Goal: Task Accomplishment & Management: Manage account settings

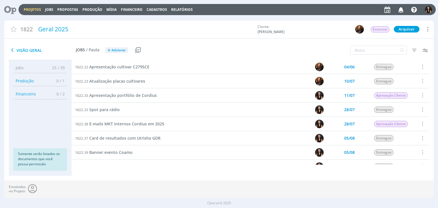
click at [5, 11] on icon at bounding box center [8, 9] width 12 height 11
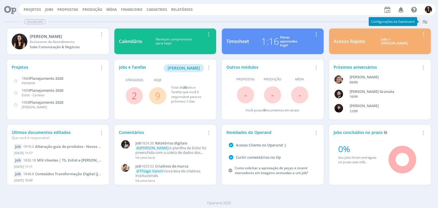
click at [158, 96] on link "9" at bounding box center [157, 96] width 5 height 12
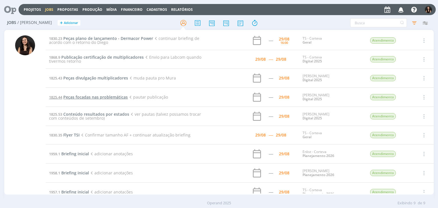
click at [105, 98] on span "Peças focadas nas problemáticas" at bounding box center [95, 96] width 65 height 5
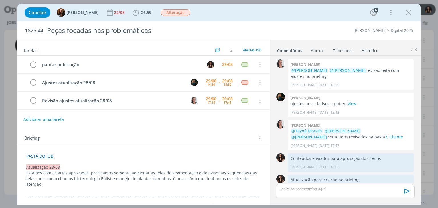
scroll to position [522, 0]
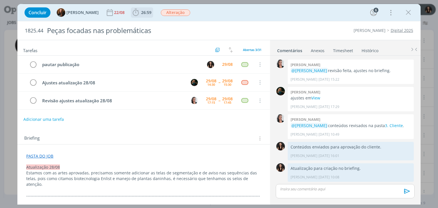
click at [141, 11] on span "26:59" at bounding box center [146, 12] width 10 height 5
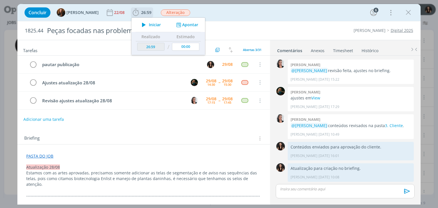
click at [141, 25] on icon "dialog" at bounding box center [144, 24] width 10 height 7
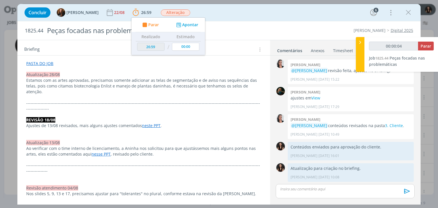
scroll to position [0, 0]
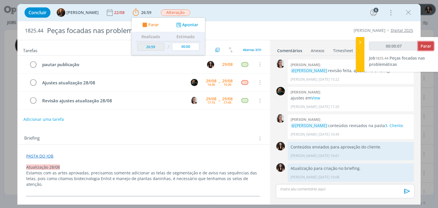
click at [429, 48] on span "Parar" at bounding box center [426, 45] width 11 height 5
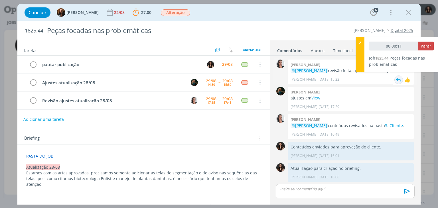
type input "00:01:00"
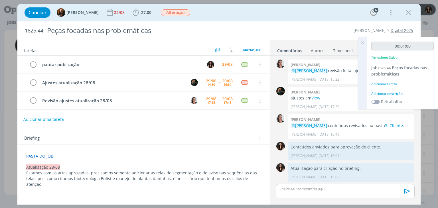
click at [364, 43] on icon at bounding box center [363, 42] width 10 height 11
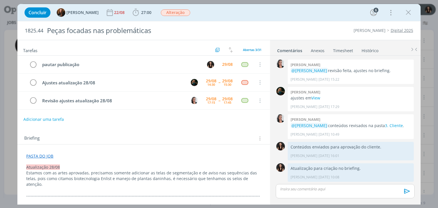
click at [350, 46] on link "Timesheet" at bounding box center [343, 49] width 21 height 8
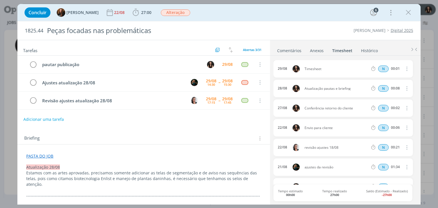
click at [407, 69] on button "dialog" at bounding box center [407, 68] width 14 height 9
drag, startPoint x: 399, startPoint y: 76, endPoint x: 395, endPoint y: 81, distance: 6.8
click at [399, 76] on link "Excluir" at bounding box center [390, 78] width 45 height 9
click at [403, 70] on button "Sim" at bounding box center [401, 69] width 11 height 6
click at [406, 12] on icon "dialog" at bounding box center [408, 12] width 9 height 9
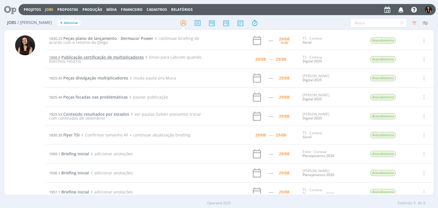
click at [120, 57] on span "Publicação certificação de multiplicadores" at bounding box center [102, 57] width 82 height 5
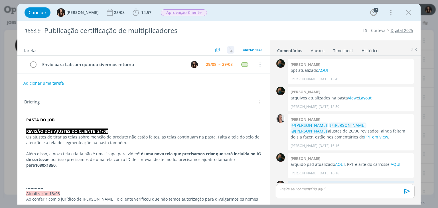
scroll to position [557, 0]
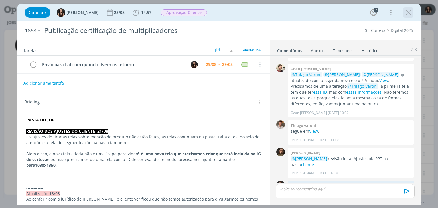
click at [409, 15] on icon "dialog" at bounding box center [408, 12] width 9 height 9
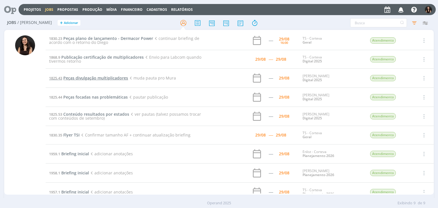
click at [121, 78] on span "Peças divulgação multiplicadores" at bounding box center [95, 77] width 65 height 5
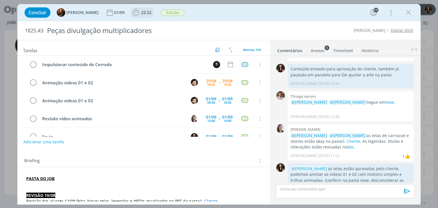
click at [133, 14] on icon "dialog" at bounding box center [136, 12] width 9 height 9
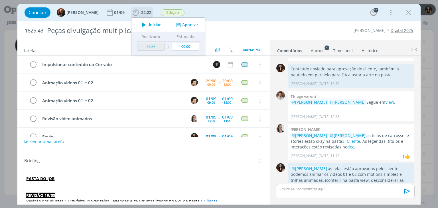
click at [140, 23] on icon "dialog" at bounding box center [144, 24] width 10 height 7
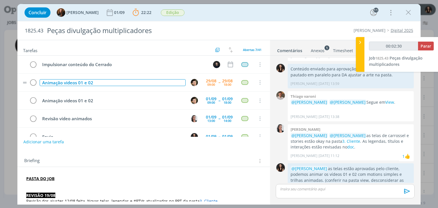
click at [113, 81] on div "Animação videos 01 e 02" at bounding box center [113, 82] width 146 height 7
type input "00:02:31"
type input "00:02:35"
click at [192, 80] on img "dialog" at bounding box center [194, 82] width 7 height 7
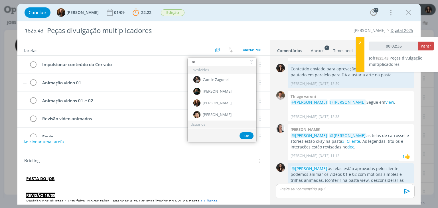
type input "mu"
type input "00:02:36"
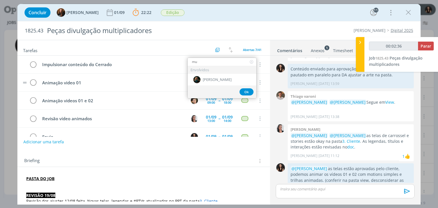
type input "mur"
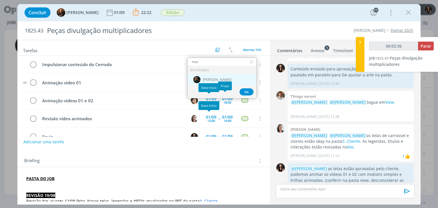
type input "00:02:37"
type input "mur"
click at [230, 77] on div "[PERSON_NAME]" at bounding box center [222, 80] width 69 height 12
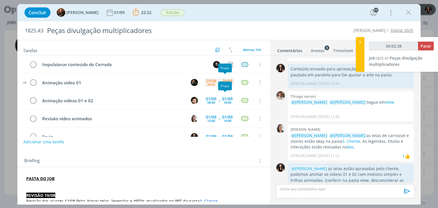
click at [228, 79] on div "29/08" at bounding box center [227, 81] width 11 height 4
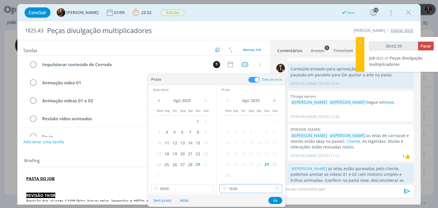
click at [243, 190] on input "18:00" at bounding box center [251, 188] width 63 height 9
click at [203, 186] on input "09:00" at bounding box center [182, 188] width 63 height 9
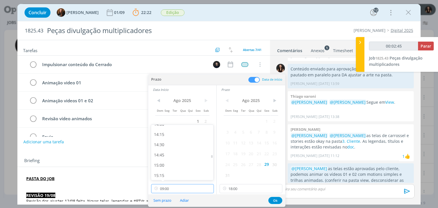
scroll to position [583, 0]
type input "00:02:46"
click at [164, 154] on div "15:30" at bounding box center [183, 155] width 64 height 10
type input "15:30"
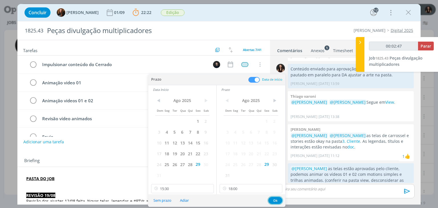
click at [272, 199] on button "Ok" at bounding box center [276, 200] width 14 height 7
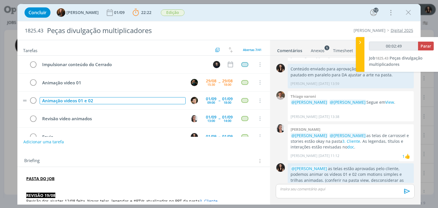
type input "00:02:50"
click at [156, 100] on div "Animação videos 01 e 02" at bounding box center [113, 100] width 146 height 7
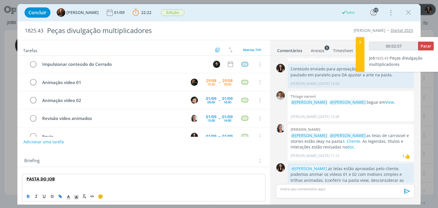
scroll to position [0, 0]
click at [216, 121] on div "01/09 13:00 -- 01/09 14:00" at bounding box center [220, 119] width 30 height 12
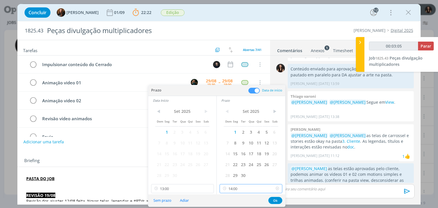
click at [246, 186] on input "14:00" at bounding box center [251, 188] width 63 height 9
click at [108, 164] on div "Briefing Briefings Predefinidos Versões do Briefing Ver Briefing do Projeto" at bounding box center [144, 161] width 240 height 7
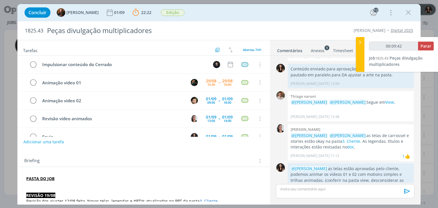
click at [226, 15] on div "Concluir Tayná Morsch 01/09 22:22 Parar Apontar Data * 29/08/2025 Horas * 00:00…" at bounding box center [219, 13] width 395 height 14
click at [191, 98] on img "dialog" at bounding box center [194, 100] width 7 height 7
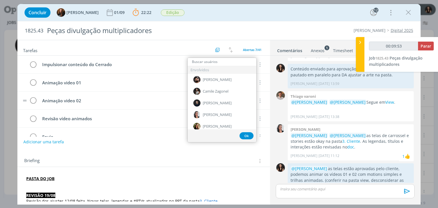
type input "00:09:54"
type input "mu"
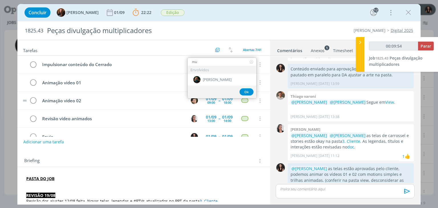
type input "00:09:55"
type input "mu"
click at [228, 78] on div "[PERSON_NAME]" at bounding box center [222, 80] width 69 height 12
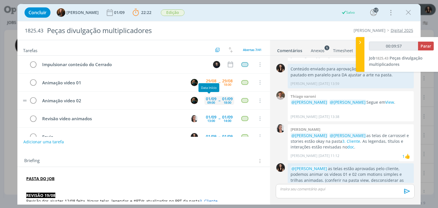
click at [215, 100] on div "01/09 09:00" at bounding box center [211, 100] width 13 height 9
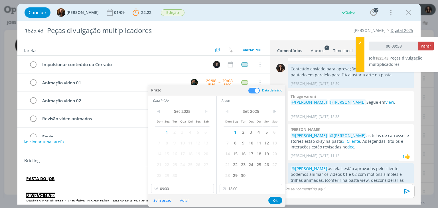
drag, startPoint x: 241, startPoint y: 133, endPoint x: 182, endPoint y: 136, distance: 58.9
click at [239, 133] on div "Dom Seg Ter Qua Qui Sex Sab 1 2 3 4 5 6 7 8 9 10 11 12 13 14 15 16 17 18 19 20 …" at bounding box center [251, 144] width 55 height 74
click at [242, 133] on span "2" at bounding box center [243, 132] width 8 height 11
click at [174, 130] on span "2" at bounding box center [175, 132] width 8 height 11
click at [186, 188] on input "09:00" at bounding box center [182, 188] width 63 height 9
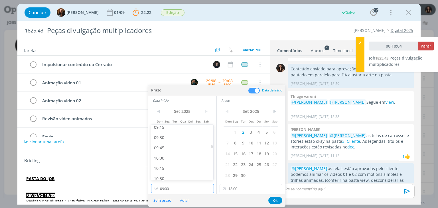
scroll to position [384, 0]
type input "00:10:05"
click at [180, 174] on div "10:30" at bounding box center [183, 178] width 64 height 10
type input "10:30"
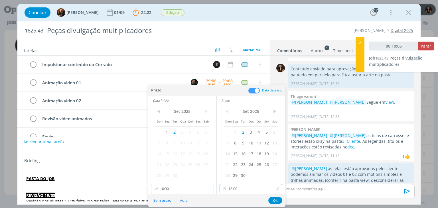
click at [252, 187] on input "18:00" at bounding box center [251, 188] width 63 height 9
type input "00:10:09"
click at [230, 160] on div "13:30" at bounding box center [252, 160] width 64 height 10
type input "13:30"
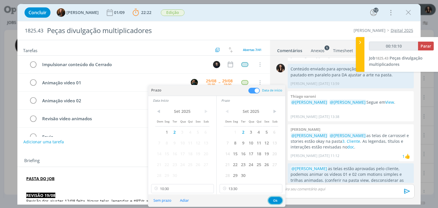
click at [274, 200] on button "Ok" at bounding box center [276, 200] width 14 height 7
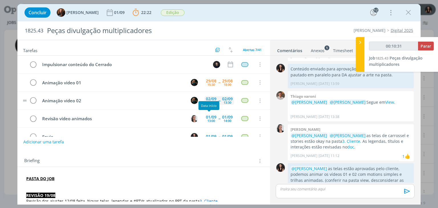
click at [214, 97] on div "02/09" at bounding box center [211, 99] width 11 height 4
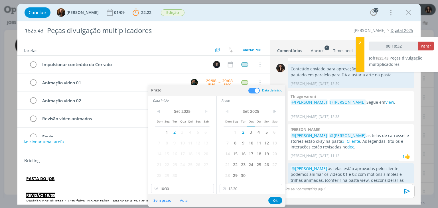
click at [251, 130] on span "3" at bounding box center [251, 132] width 8 height 11
click at [180, 127] on span "3" at bounding box center [183, 132] width 8 height 11
click at [279, 199] on button "Ok" at bounding box center [276, 200] width 14 height 7
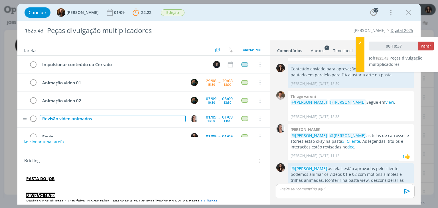
click at [106, 117] on div "Revisão vídeo animados" at bounding box center [113, 118] width 146 height 7
type input "00:10:38"
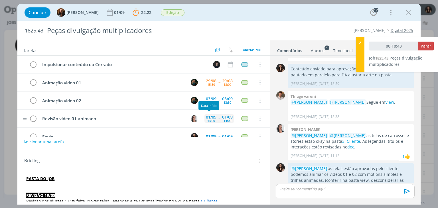
click at [208, 119] on div "13:00" at bounding box center [212, 120] width 8 height 3
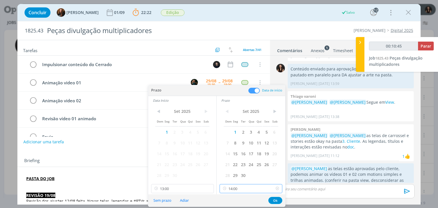
click at [242, 190] on input "14:00" at bounding box center [251, 188] width 63 height 9
click at [142, 165] on div "Briefing Briefings Predefinidos Versões do Briefing Ver Briefing do Projeto" at bounding box center [143, 159] width 253 height 15
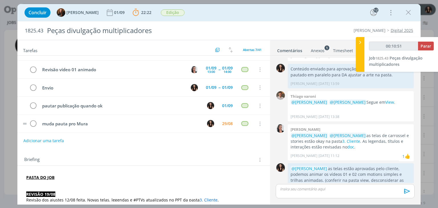
scroll to position [0, 0]
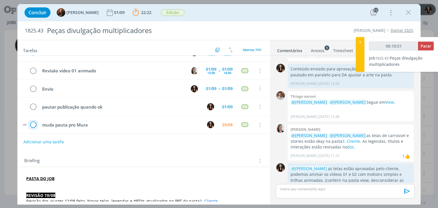
click at [31, 123] on icon "dialog" at bounding box center [33, 125] width 8 height 9
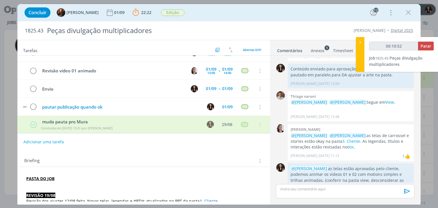
scroll to position [48, 0]
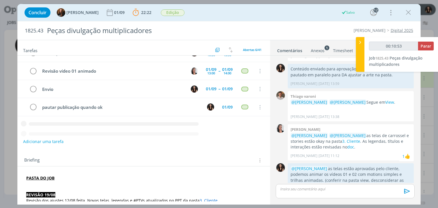
click at [45, 142] on button "Adicionar uma tarefa" at bounding box center [43, 142] width 41 height 10
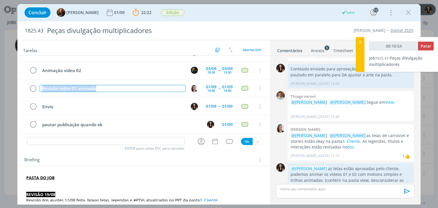
drag, startPoint x: 105, startPoint y: 84, endPoint x: 9, endPoint y: 87, distance: 96.0
click at [9, 87] on div "Concluir Tayná Morsch 01/09 22:22 Parar Apontar Data * 29/08/2025 Horas * 00:00…" at bounding box center [219, 104] width 438 height 208
copy div "Revisão vídeo 01 animado"
type input "00:10:56"
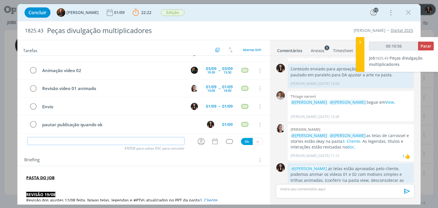
click at [50, 141] on input "dialog" at bounding box center [105, 141] width 157 height 8
paste input "Revisão vídeo 01 animado"
type input "Revisão vídeo 01 animado"
type input "00:10:57"
click at [62, 140] on input "Revisão vídeo 01 animado" at bounding box center [105, 141] width 157 height 8
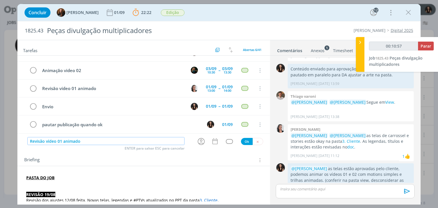
type input "Revisão vídeo 0 animado"
type input "00:10:58"
type input "Revisão vídeo 02 animado"
type input "00:10:59"
click at [199, 143] on icon "dialog" at bounding box center [201, 141] width 9 height 9
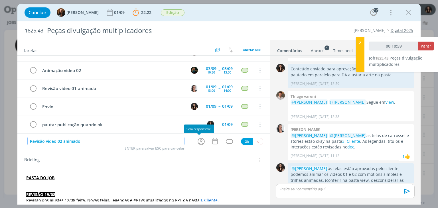
type input "Revisão vídeo 02 animado"
type input "00:11:00"
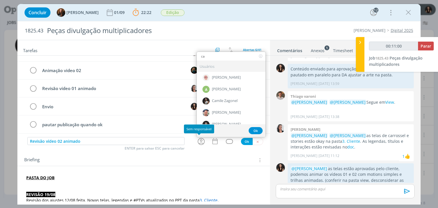
type input "car"
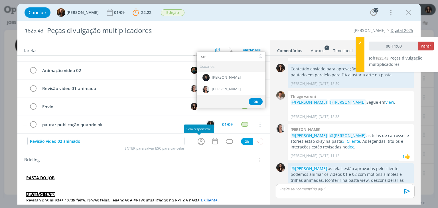
type input "00:11:01"
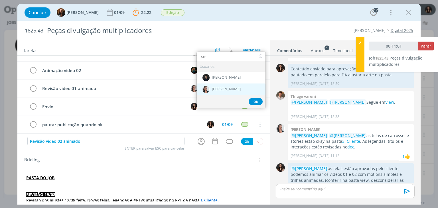
type input "car"
click at [215, 85] on div "[PERSON_NAME]" at bounding box center [231, 90] width 69 height 12
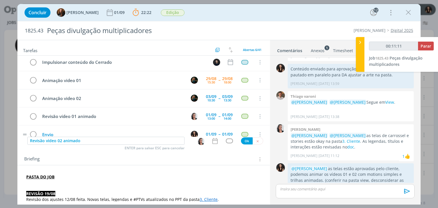
scroll to position [2, 0]
click at [212, 142] on icon "dialog" at bounding box center [214, 141] width 5 height 6
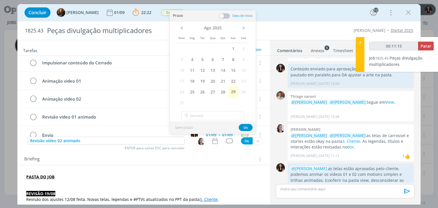
click at [244, 28] on span ">" at bounding box center [244, 28] width 10 height 9
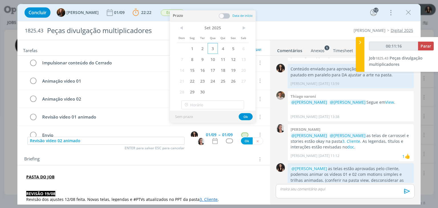
click at [215, 48] on span "3" at bounding box center [213, 48] width 10 height 11
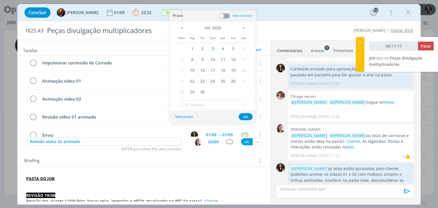
click at [225, 16] on span at bounding box center [224, 16] width 11 height 6
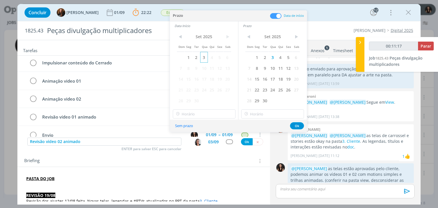
click at [203, 54] on span "3" at bounding box center [204, 57] width 8 height 11
type input "00:11:18"
type input "14:00"
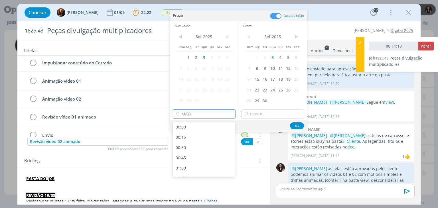
click at [193, 113] on input "14:00" at bounding box center [204, 114] width 63 height 9
type input "00:11:47"
click at [194, 152] on div "15:00" at bounding box center [205, 155] width 64 height 10
type input "15:00"
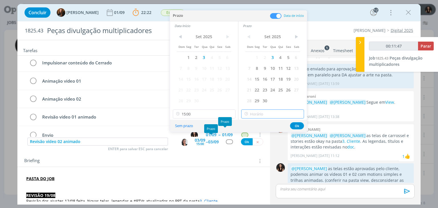
type input "15:00"
click at [260, 115] on input "15:00" at bounding box center [272, 114] width 63 height 9
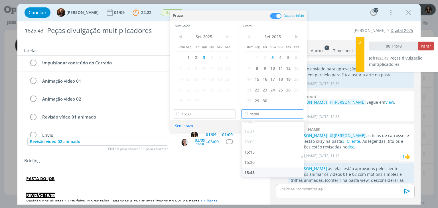
type input "00:11:49"
click at [257, 156] on div "16:00" at bounding box center [274, 155] width 64 height 10
type input "16:00"
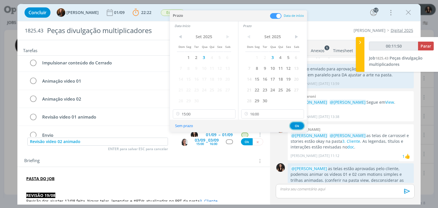
click at [296, 122] on button "Ok" at bounding box center [297, 125] width 14 height 7
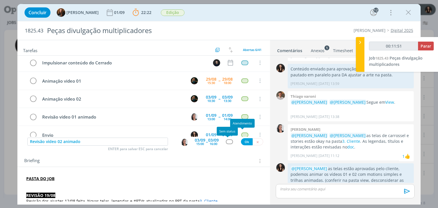
click at [227, 144] on div "dialog" at bounding box center [229, 142] width 7 height 5
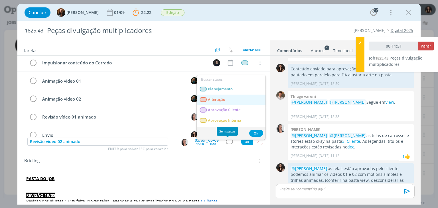
type input "00:11:52"
type input "re"
type input "00:11:53"
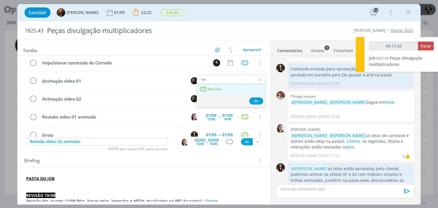
type input "rev"
click at [209, 88] on span "Revisão" at bounding box center [215, 89] width 14 height 5
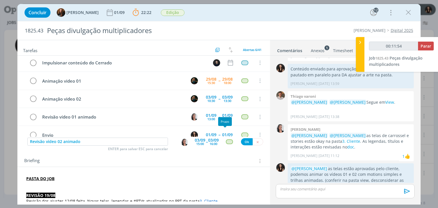
click at [241, 143] on div "Ok" at bounding box center [252, 141] width 22 height 7
type input "00:11:55"
click at [242, 143] on button "Ok" at bounding box center [247, 141] width 12 height 7
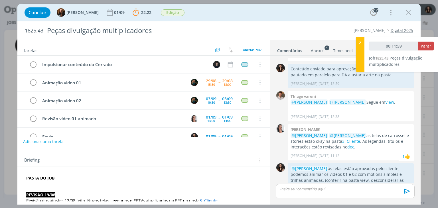
scroll to position [0, 0]
click at [47, 143] on button "Adicionar uma tarefa" at bounding box center [43, 142] width 41 height 10
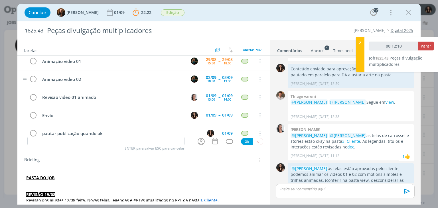
scroll to position [48, 0]
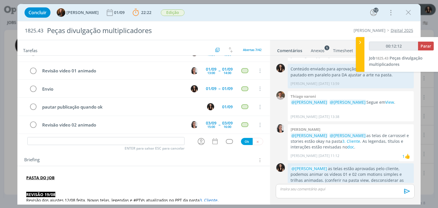
type input "00:12:13"
type input "E"
type input "00:12:14"
type input "Envio"
type input "00:12:18"
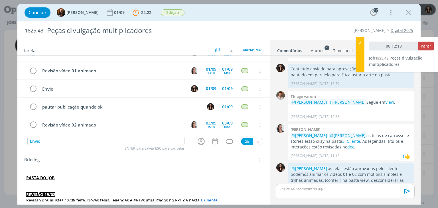
type input "Envio v"
type input "00:12:19"
type input "Envio víer"
type input "00:12:20"
type input "Envio vídeo"
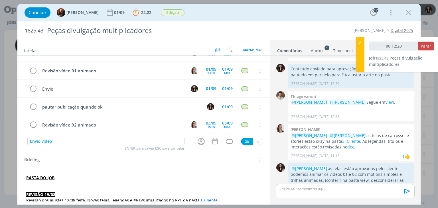
type input "00:12:21"
type input "Envio vídeo 02"
type input "00:12:23"
click at [198, 141] on icon "dialog" at bounding box center [201, 141] width 7 height 7
type input "Envio vídeo 02"
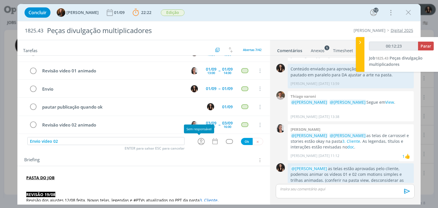
type input "00:12:24"
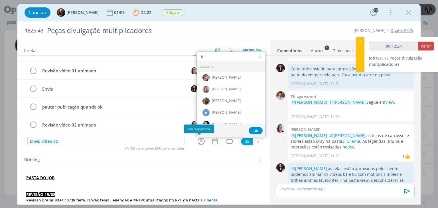
type input "isa"
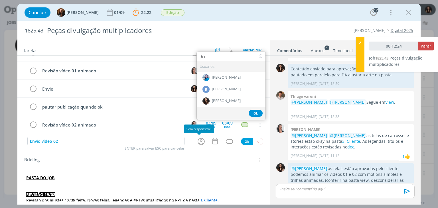
type input "00:12:25"
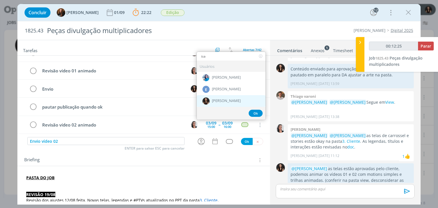
type input "isa"
drag, startPoint x: 212, startPoint y: 101, endPoint x: 214, endPoint y: 104, distance: 3.4
click at [212, 101] on span "[PERSON_NAME]" at bounding box center [226, 101] width 29 height 5
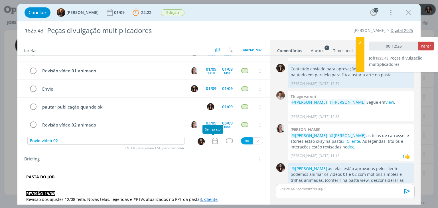
click at [214, 148] on div "Tarefas Usar Job de template Criar template a partir deste job Visualizar Templ…" at bounding box center [143, 121] width 253 height 162
click at [214, 143] on icon "dialog" at bounding box center [214, 141] width 5 height 6
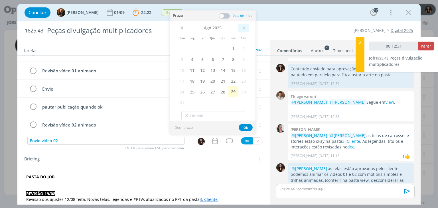
click at [243, 26] on span ">" at bounding box center [244, 28] width 10 height 9
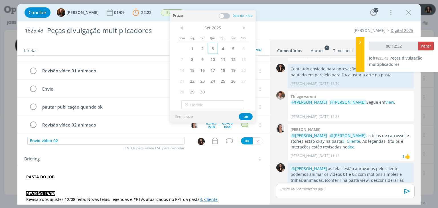
click at [216, 50] on span "3" at bounding box center [213, 48] width 10 height 11
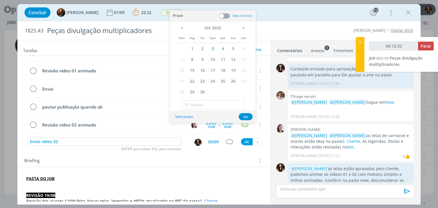
click at [229, 13] on span at bounding box center [224, 16] width 11 height 6
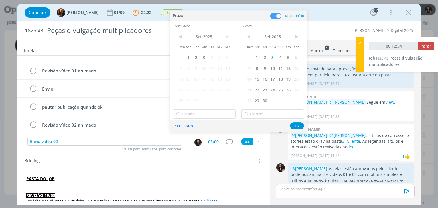
click at [275, 18] on span at bounding box center [275, 16] width 11 height 6
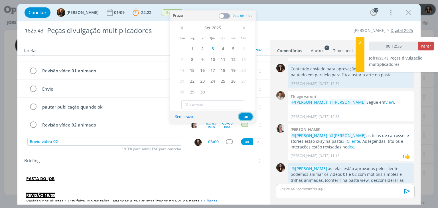
click at [243, 115] on button "Ok" at bounding box center [246, 116] width 14 height 7
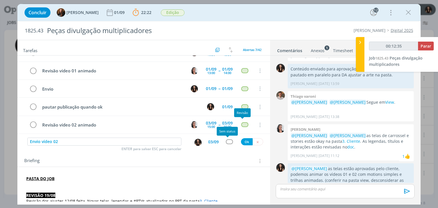
click at [230, 142] on div "dialog" at bounding box center [229, 142] width 7 height 5
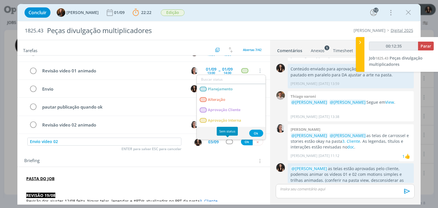
type input "00:12:36"
type input "ate"
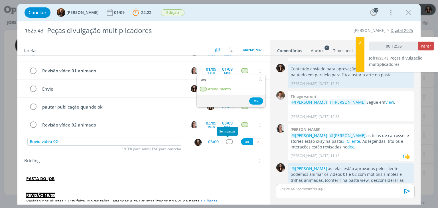
type input "00:12:37"
type input "ate"
click at [221, 84] on link "Atendimento" at bounding box center [231, 89] width 69 height 11
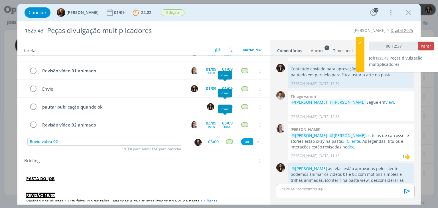
type input "00:12:38"
click at [241, 141] on button "Ok" at bounding box center [247, 141] width 12 height 7
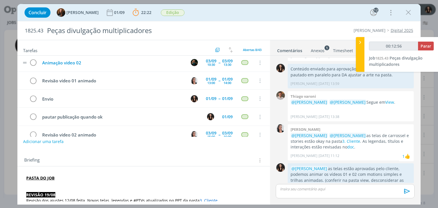
scroll to position [37, 0]
type input "00:12:57"
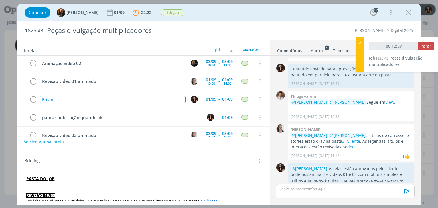
click at [124, 96] on div "Envio" at bounding box center [113, 99] width 146 height 7
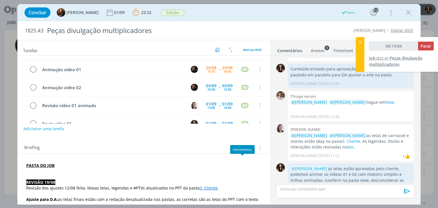
scroll to position [0, 0]
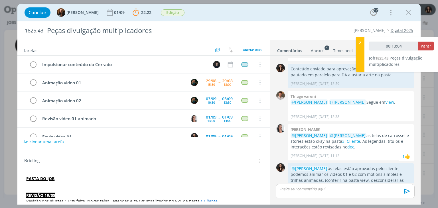
type input "00:13:05"
click at [426, 42] on button "Parar" at bounding box center [426, 46] width 16 height 9
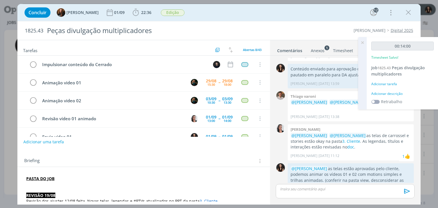
click at [395, 95] on div "Adicionar descrição" at bounding box center [403, 93] width 63 height 5
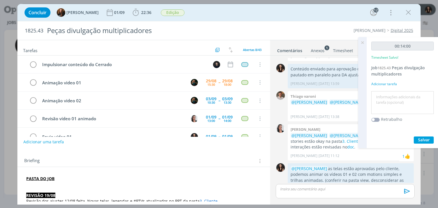
click at [395, 95] on textarea at bounding box center [403, 103] width 60 height 20
type textarea "Atualização pautas"
click at [420, 137] on span "Salvar" at bounding box center [424, 139] width 12 height 5
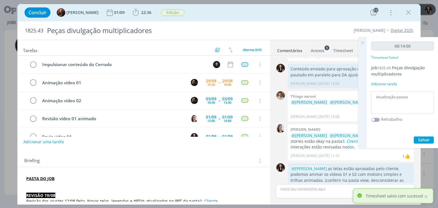
click at [362, 43] on icon at bounding box center [363, 42] width 10 height 11
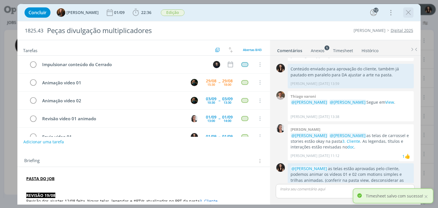
click at [408, 12] on icon "dialog" at bounding box center [408, 12] width 9 height 9
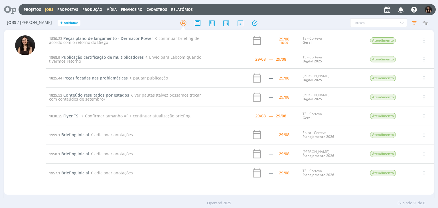
click at [88, 77] on span "Peças focadas nas problemáticas" at bounding box center [95, 77] width 65 height 5
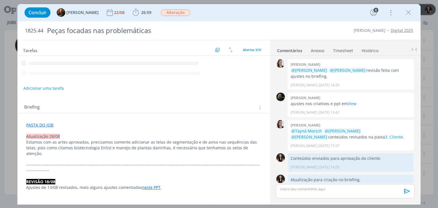
scroll to position [522, 0]
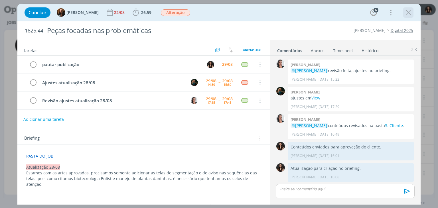
click at [408, 11] on icon "dialog" at bounding box center [408, 12] width 9 height 9
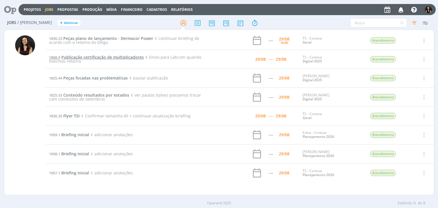
click at [79, 57] on span "Publicação certificação de multiplicadores" at bounding box center [102, 57] width 82 height 5
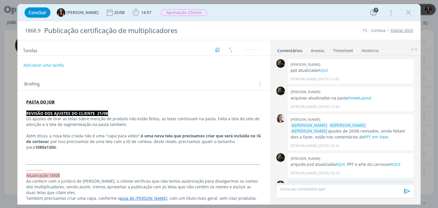
scroll to position [557, 0]
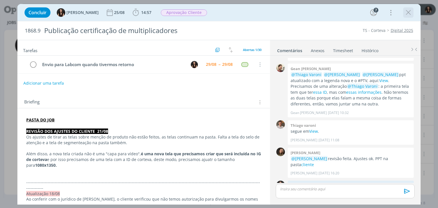
click at [406, 13] on icon "dialog" at bounding box center [408, 12] width 9 height 9
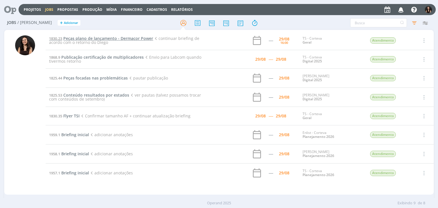
click at [102, 38] on span "Peças plano de lançamento - Dermacor Power" at bounding box center [108, 38] width 90 height 5
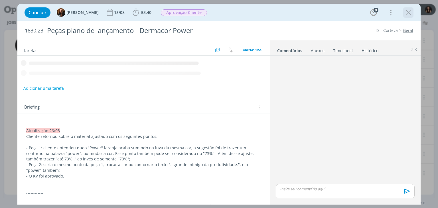
click at [407, 13] on icon "dialog" at bounding box center [408, 12] width 9 height 9
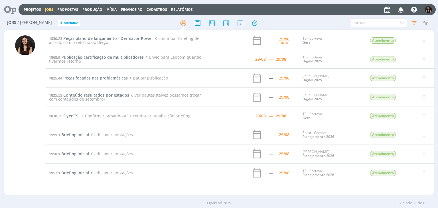
click at [95, 97] on span "ver pautas (talvez possamos trocar com conteúdos de setembro)" at bounding box center [125, 96] width 152 height 9
click at [96, 96] on span "Conteúdo resultados por estados" at bounding box center [96, 94] width 66 height 5
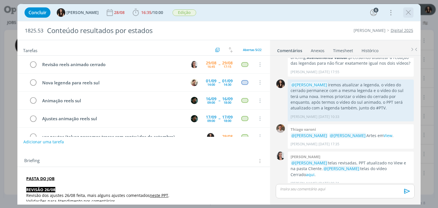
scroll to position [13, 0]
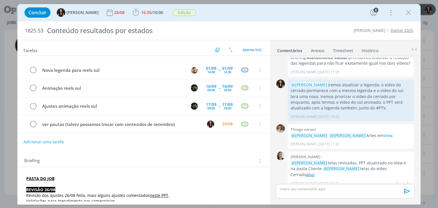
click at [315, 172] on link "aqui" at bounding box center [310, 174] width 9 height 5
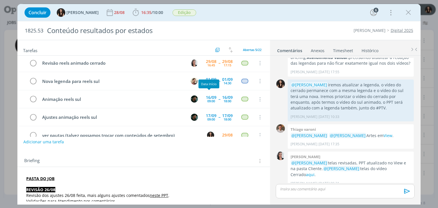
scroll to position [0, 0]
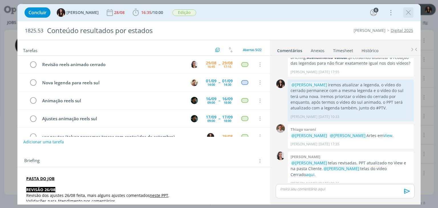
click at [410, 14] on icon "dialog" at bounding box center [408, 12] width 9 height 9
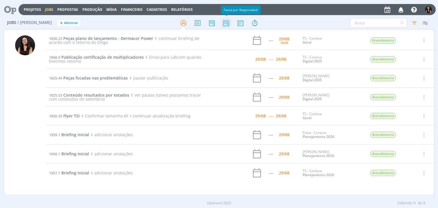
click at [227, 25] on icon at bounding box center [226, 22] width 10 height 11
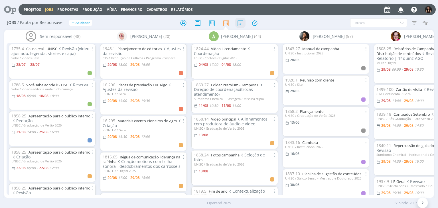
click at [243, 23] on icon at bounding box center [240, 22] width 10 height 11
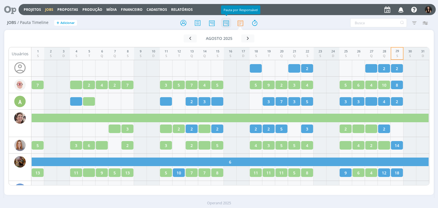
click at [229, 23] on icon at bounding box center [226, 22] width 10 height 11
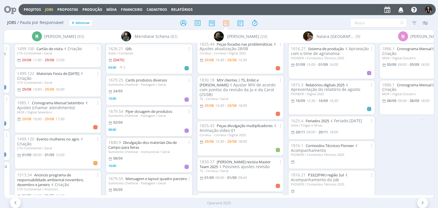
scroll to position [29, 0]
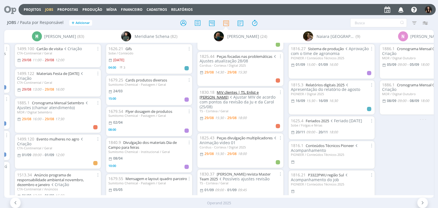
click at [230, 91] on link "MIV clientes | TS, Enlist e Cordius" at bounding box center [229, 95] width 59 height 10
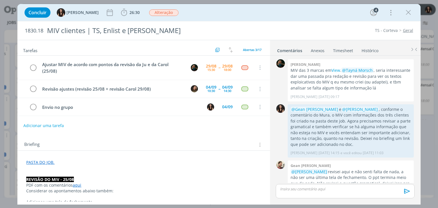
scroll to position [251, 0]
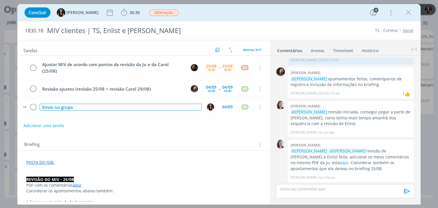
click at [111, 106] on div "Envio no grupo" at bounding box center [121, 107] width 162 height 7
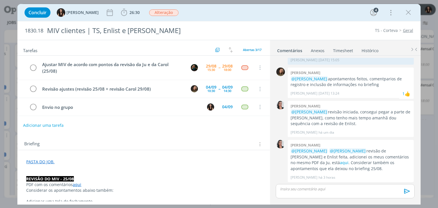
click at [56, 123] on button "Adicionar uma tarefa" at bounding box center [43, 126] width 41 height 10
click at [46, 125] on input "mudaer pauta" at bounding box center [105, 125] width 157 height 8
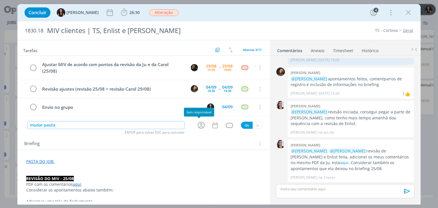
click at [198, 122] on icon "dialog" at bounding box center [201, 125] width 7 height 7
type input "mudar pauta"
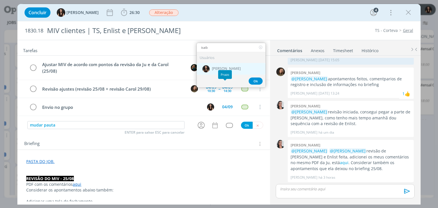
type input "isab"
click at [238, 67] on div "[PERSON_NAME]" at bounding box center [231, 69] width 69 height 12
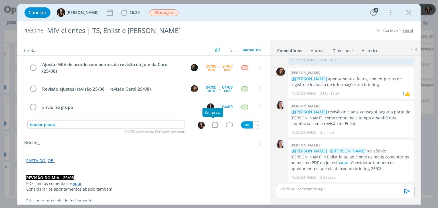
click at [214, 123] on icon "dialog" at bounding box center [215, 124] width 7 height 7
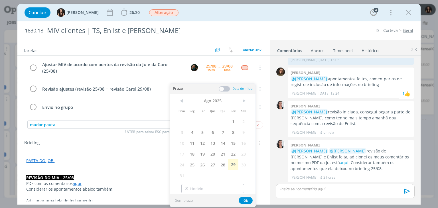
drag, startPoint x: 232, startPoint y: 164, endPoint x: 237, endPoint y: 184, distance: 21.1
click at [232, 164] on span "29" at bounding box center [233, 165] width 10 height 11
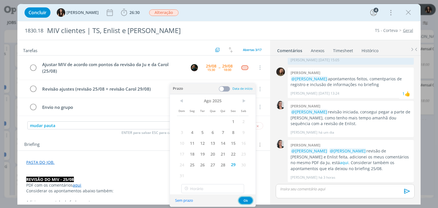
click at [245, 204] on button "Ok" at bounding box center [246, 200] width 14 height 7
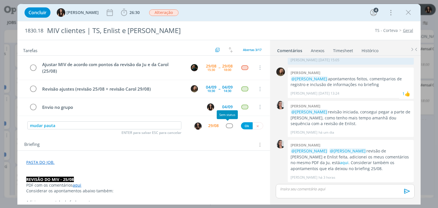
click at [226, 125] on div "dialog" at bounding box center [229, 126] width 7 height 5
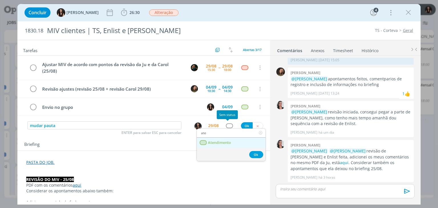
type input "ate"
click at [233, 141] on link "Atendimento" at bounding box center [231, 143] width 69 height 11
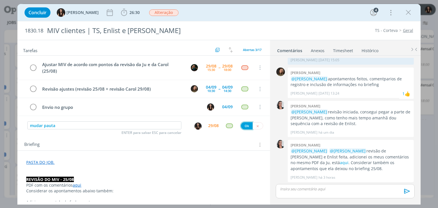
click at [245, 123] on button "Ok" at bounding box center [247, 125] width 12 height 7
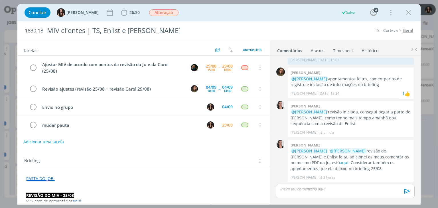
drag, startPoint x: 410, startPoint y: 13, endPoint x: 289, endPoint y: 115, distance: 157.6
click at [410, 13] on icon "dialog" at bounding box center [408, 12] width 9 height 9
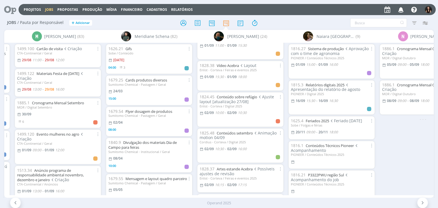
scroll to position [257, 0]
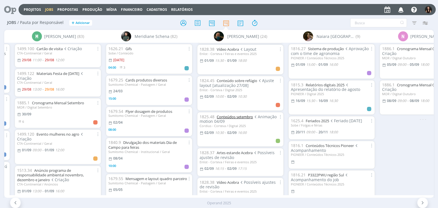
click at [236, 114] on link "Conteúdos setembro" at bounding box center [235, 116] width 36 height 5
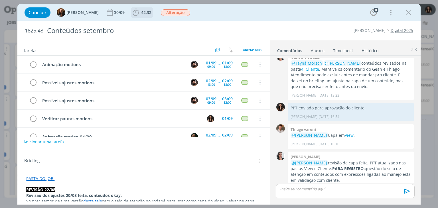
scroll to position [30, 0]
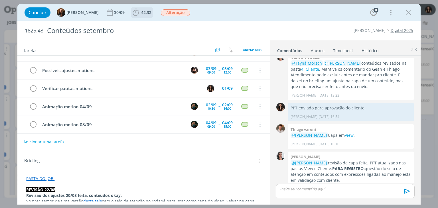
click at [141, 12] on span "42:32" at bounding box center [146, 12] width 10 height 5
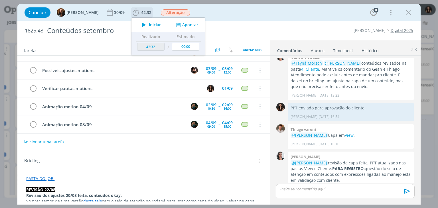
click at [139, 25] on icon "dialog" at bounding box center [144, 24] width 10 height 7
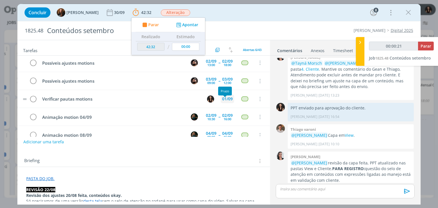
scroll to position [0, 0]
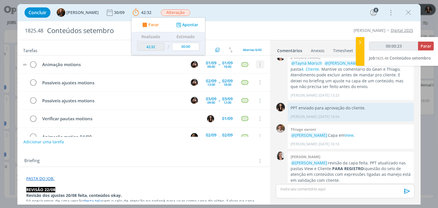
click at [258, 61] on button "dialog" at bounding box center [260, 65] width 9 height 9
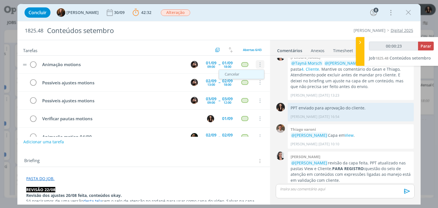
click at [247, 72] on link "Cancelar" at bounding box center [241, 74] width 45 height 9
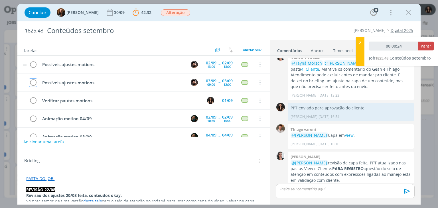
click at [257, 63] on icon "dialog" at bounding box center [260, 64] width 6 height 5
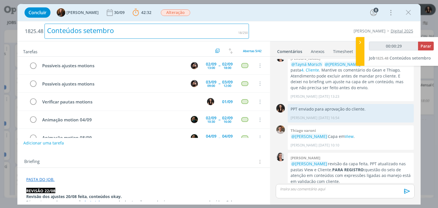
click at [233, 25] on div "Conteúdos setembro" at bounding box center [147, 31] width 205 height 15
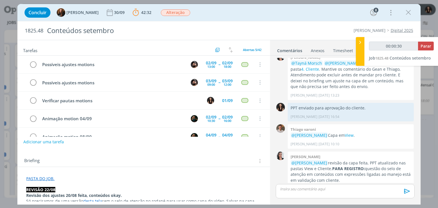
click at [233, 16] on div "Concluir Tayná Morsch 30/09 42:32 Parar Apontar Data * 29/08/2025 Horas * 00:00…" at bounding box center [219, 13] width 395 height 14
type input "00:00:31"
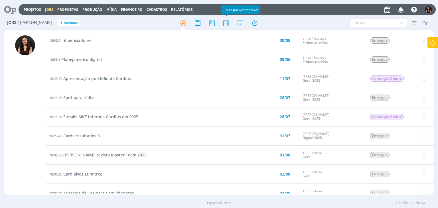
click at [220, 19] on div at bounding box center [219, 23] width 143 height 10
click at [226, 22] on icon at bounding box center [226, 22] width 10 height 11
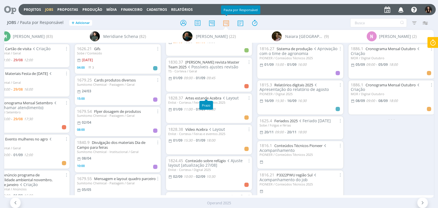
scroll to position [143, 0]
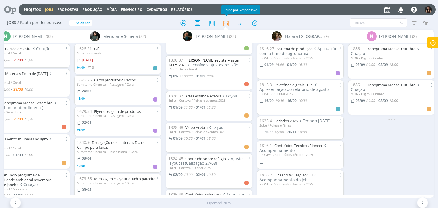
click at [216, 58] on link "Anúncio Dermacor revista Master Team 2025" at bounding box center [203, 63] width 71 height 10
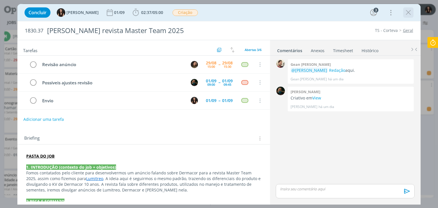
click at [412, 14] on icon "dialog" at bounding box center [408, 12] width 9 height 9
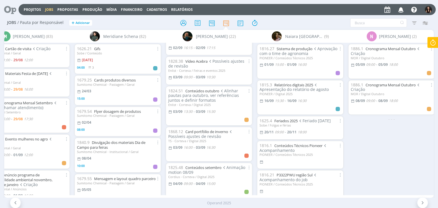
scroll to position [343, 0]
click at [212, 88] on link "Conteúdos outubro" at bounding box center [203, 90] width 34 height 5
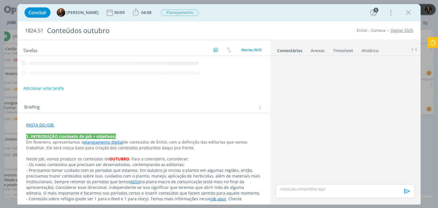
click at [407, 15] on icon "dialog" at bounding box center [408, 12] width 9 height 9
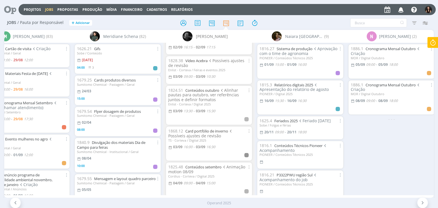
click at [405, 13] on div at bounding box center [219, 104] width 438 height 208
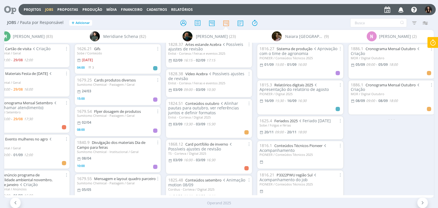
scroll to position [314, 0]
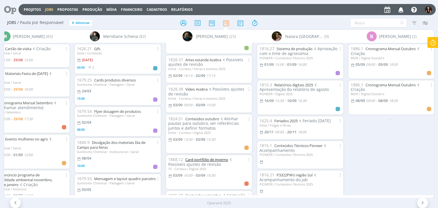
click at [216, 157] on link "Card portfólio de inverno" at bounding box center [207, 159] width 43 height 5
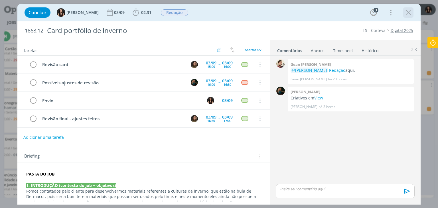
click at [411, 15] on icon "dialog" at bounding box center [408, 12] width 9 height 9
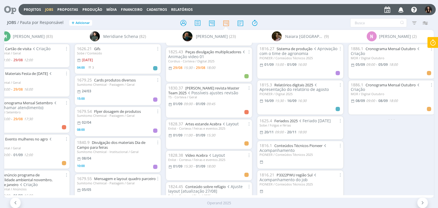
scroll to position [114, 0]
click at [218, 86] on link "[PERSON_NAME] revista Master Team 2025" at bounding box center [203, 91] width 71 height 10
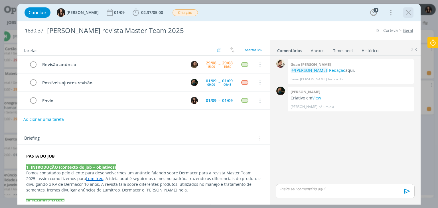
click at [408, 11] on icon "dialog" at bounding box center [408, 12] width 9 height 9
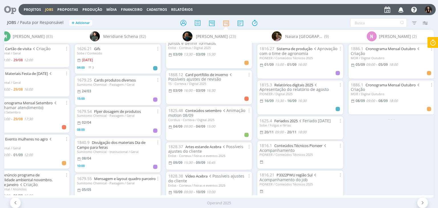
scroll to position [431, 0]
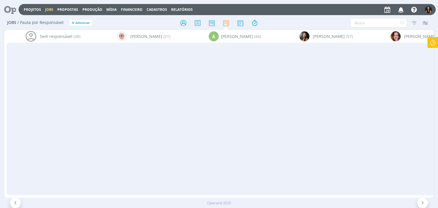
scroll to position [143, 0]
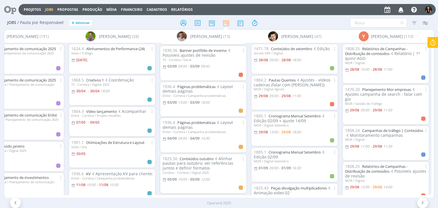
click at [380, 198] on div "Sem responsável (48) Alessandro Mença (21) A Alexandre Assumpção (44) Beatriz L…" at bounding box center [219, 120] width 430 height 181
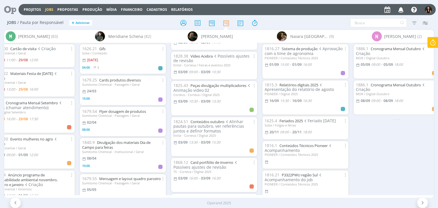
scroll to position [347, 0]
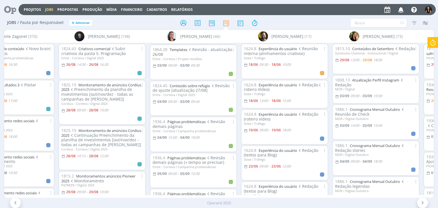
scroll to position [685, 0]
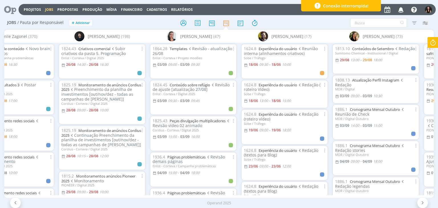
drag, startPoint x: 32, startPoint y: 9, endPoint x: 46, endPoint y: 8, distance: 13.5
click at [32, 9] on link "Projetos" at bounding box center [32, 9] width 17 height 5
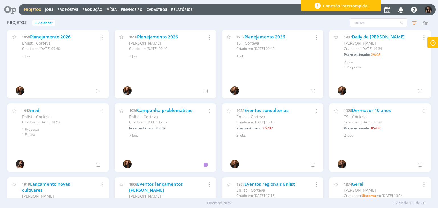
click at [14, 8] on icon at bounding box center [8, 9] width 12 height 11
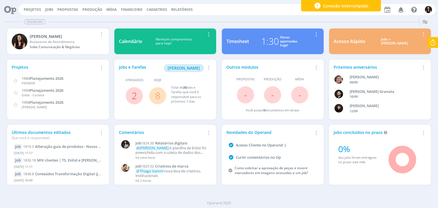
click at [156, 95] on link "8" at bounding box center [157, 96] width 5 height 12
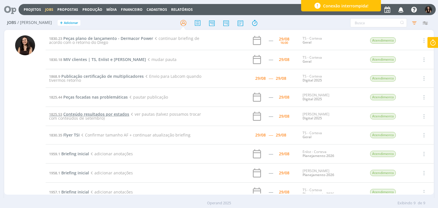
click at [97, 114] on span "Conteúdo resultados por estados" at bounding box center [96, 114] width 66 height 5
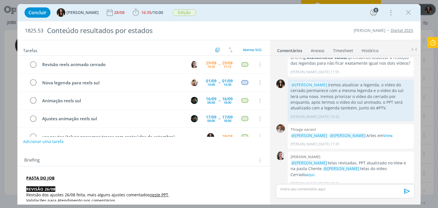
click at [54, 143] on button "Adicionar uma tarefa" at bounding box center [43, 142] width 41 height 10
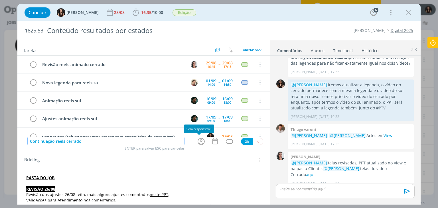
click at [203, 141] on icon "dialog" at bounding box center [201, 141] width 9 height 9
type input "Continuação reels cerrado"
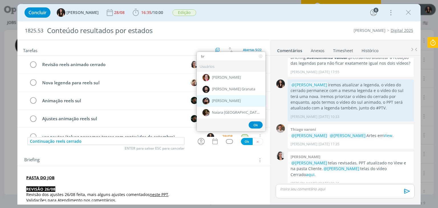
type input "br"
click at [213, 105] on div "[PERSON_NAME]" at bounding box center [231, 101] width 69 height 12
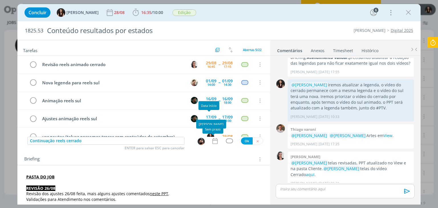
click at [212, 140] on icon "dialog" at bounding box center [215, 141] width 7 height 7
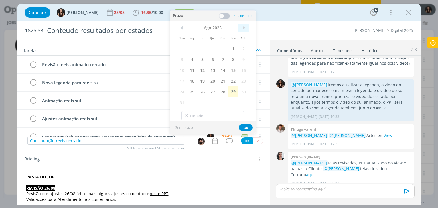
click at [240, 27] on span ">" at bounding box center [244, 28] width 10 height 9
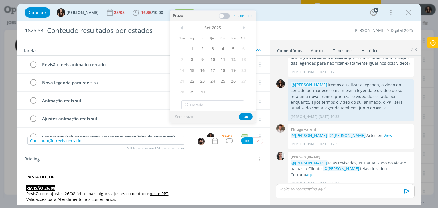
click at [194, 52] on span "1" at bounding box center [192, 48] width 10 height 11
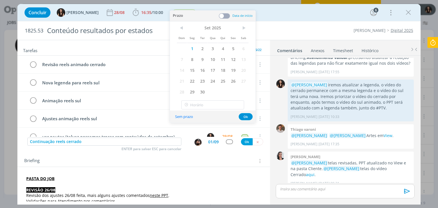
drag, startPoint x: 225, startPoint y: 15, endPoint x: 223, endPoint y: 18, distance: 3.7
click at [225, 15] on span at bounding box center [224, 16] width 11 height 6
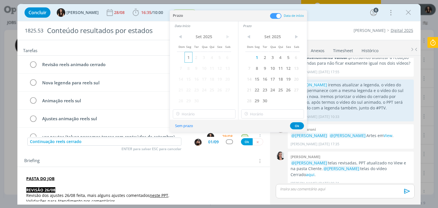
click at [186, 59] on span "1" at bounding box center [189, 57] width 8 height 11
click at [188, 115] on input "14:00" at bounding box center [204, 114] width 63 height 9
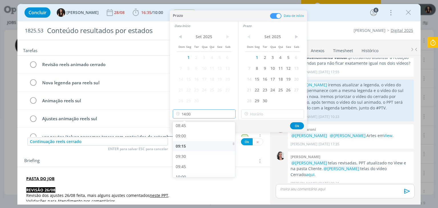
scroll to position [361, 0]
click at [190, 134] on div "09:00" at bounding box center [205, 136] width 64 height 10
type input "09:00"
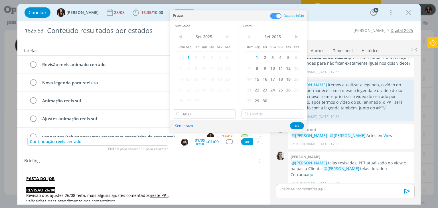
click at [249, 113] on icon at bounding box center [246, 114] width 7 height 9
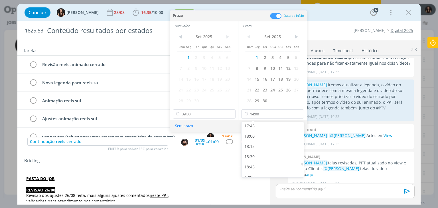
scroll to position [732, 0]
click at [260, 136] on div "18:00" at bounding box center [274, 135] width 64 height 10
type input "18:00"
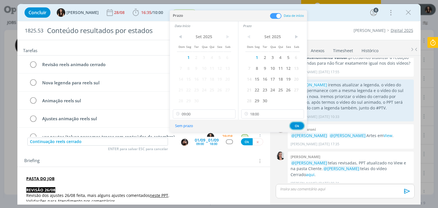
click at [298, 125] on button "Ok" at bounding box center [297, 125] width 14 height 7
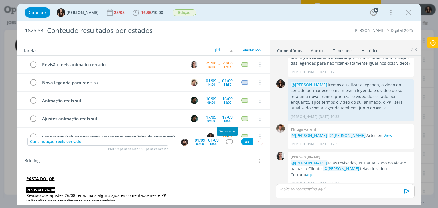
click at [229, 142] on div "dialog" at bounding box center [229, 142] width 7 height 5
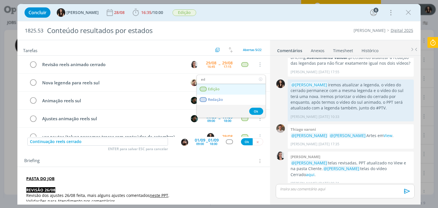
type input "ed"
click at [223, 89] on link "Edição" at bounding box center [231, 89] width 69 height 11
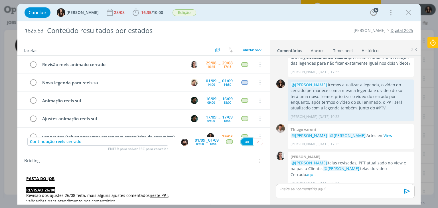
click at [245, 142] on button "Ok" at bounding box center [247, 141] width 12 height 7
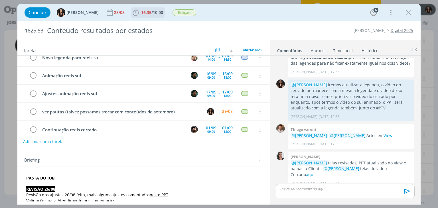
click at [141, 14] on span "16:35" at bounding box center [146, 12] width 10 height 5
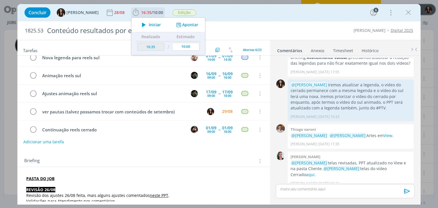
click at [149, 23] on span "Iniciar" at bounding box center [155, 25] width 12 height 4
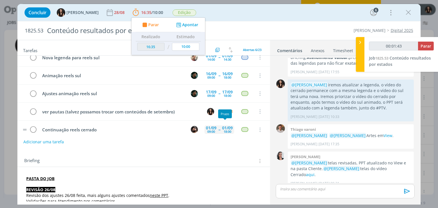
click at [222, 126] on div "01/09" at bounding box center [227, 128] width 11 height 4
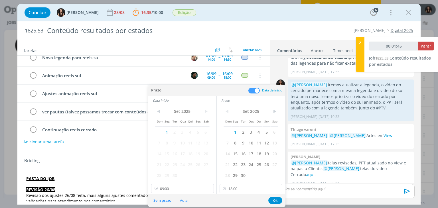
click at [105, 154] on div "Briefing Briefings Predefinidos Versões do Briefing Ver Briefing do Projeto" at bounding box center [143, 159] width 253 height 15
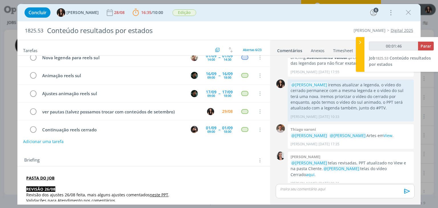
click at [56, 142] on button "Adicionar uma tarefa" at bounding box center [43, 142] width 41 height 10
type input "00:01:47"
type input "Pos"
type input "00:01:48"
type input "Possíveis"
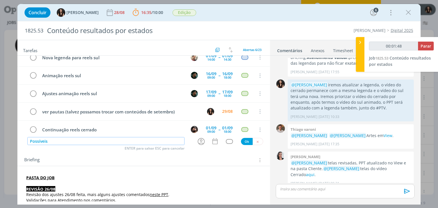
type input "00:01:49"
type input "Possíveis ajustes"
type input "00:01:50"
type input "Possíveis ajustes de revis"
type input "00:01:51"
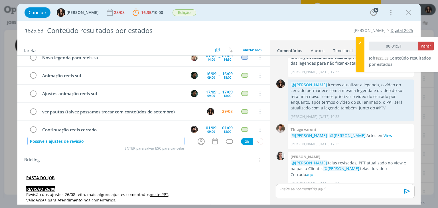
type input "Possíveis ajustes de revisão"
type input "00:01:52"
type input "Possíveis ajustes de revisão ("
type input "00:01:54"
type input "Possíveis ajustes de revisão (vídeo"
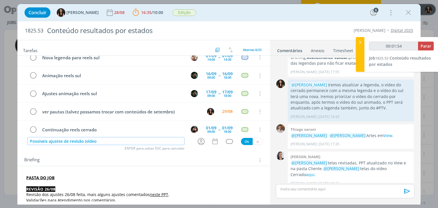
type input "00:01:55"
type input "Possíveis ajustes de revisão (vídeo cerra"
type input "00:01:56"
type input "Possíveis ajustes de revisão (vídeo cerrado"
type input "00:01:57"
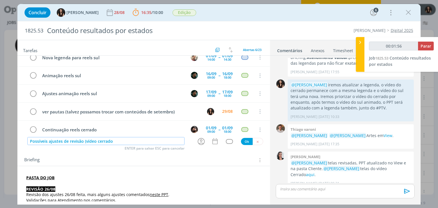
type input "Possíveis ajustes de revisão (vídeo cerrado)"
type input "00:01:58"
click at [201, 143] on icon "dialog" at bounding box center [201, 141] width 9 height 9
type input "Possíveis ajustes de revisão (vídeo cerrado)"
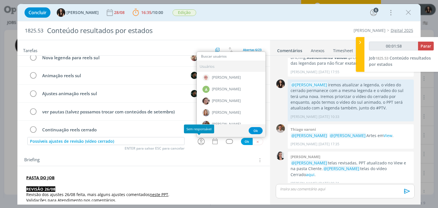
type input "00:01:59"
type input "b"
type input "00:02:00"
type input "br"
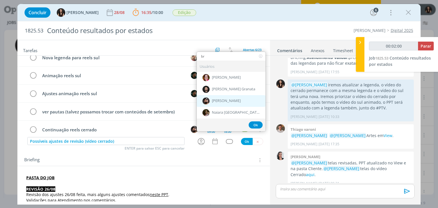
type input "00:02:01"
type input "br"
click at [224, 102] on span "[PERSON_NAME]" at bounding box center [226, 101] width 29 height 5
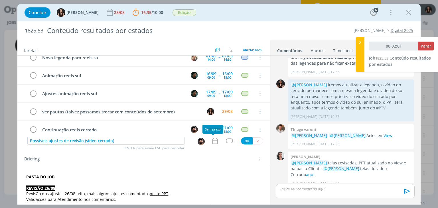
click at [212, 139] on icon "dialog" at bounding box center [215, 141] width 7 height 7
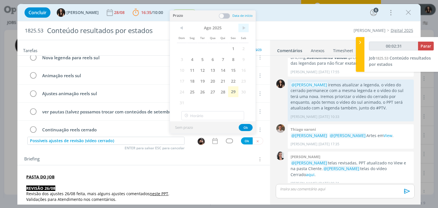
click at [243, 27] on span ">" at bounding box center [244, 28] width 10 height 9
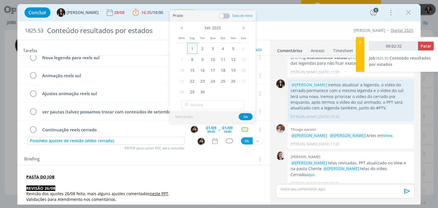
click at [191, 51] on span "1" at bounding box center [192, 48] width 10 height 11
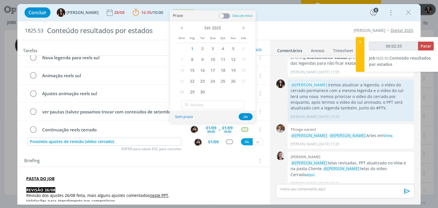
click at [224, 18] on span at bounding box center [224, 16] width 11 height 6
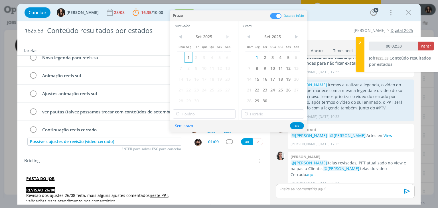
click at [191, 56] on span "1" at bounding box center [189, 57] width 8 height 11
type input "00:02:34"
type input "14:00"
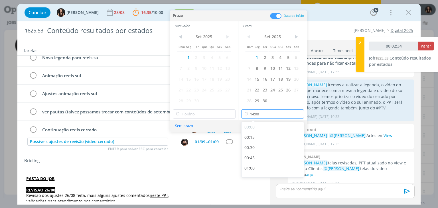
click at [299, 113] on input "14:00" at bounding box center [272, 114] width 63 height 9
type input "00:02:36"
click at [265, 165] on div "18:00" at bounding box center [274, 164] width 64 height 10
type input "18:00"
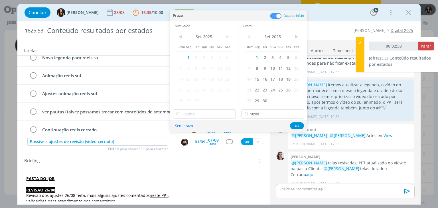
type input "00:02:39"
type input "14:00"
click at [192, 110] on input "14:00" at bounding box center [204, 114] width 63 height 9
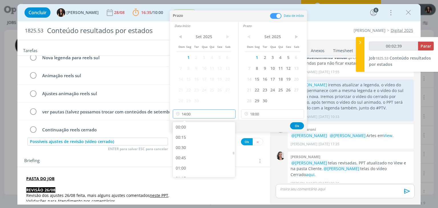
scroll to position [532, 0]
type input "00:02:41"
click at [202, 129] on div "13:00" at bounding box center [205, 129] width 64 height 10
type input "13:00"
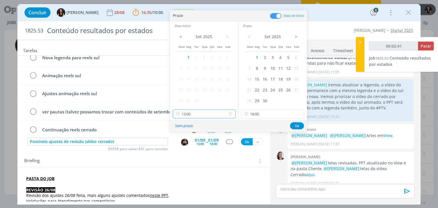
scroll to position [491, 0]
click at [214, 115] on input "13:00" at bounding box center [204, 114] width 63 height 9
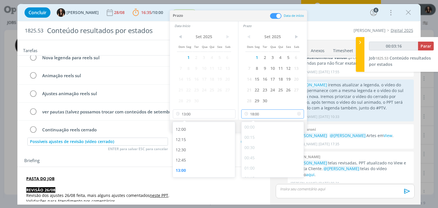
click at [256, 118] on input "18:00" at bounding box center [272, 114] width 63 height 9
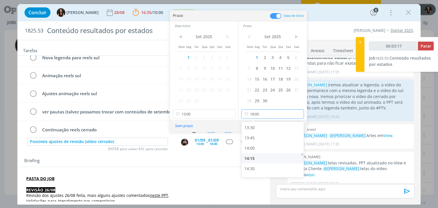
scroll to position [554, 0]
type input "00:03:18"
click at [260, 148] on div "14:00" at bounding box center [274, 149] width 64 height 10
type input "14:00"
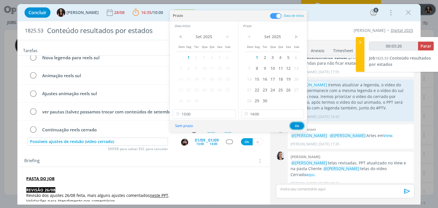
click at [296, 127] on button "Ok" at bounding box center [297, 125] width 14 height 7
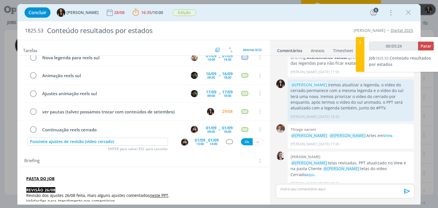
click at [196, 142] on div "13:00" at bounding box center [200, 143] width 8 height 3
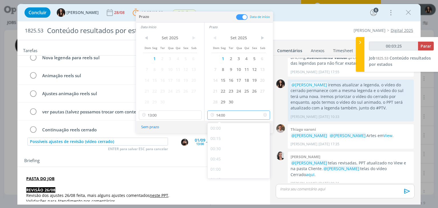
click at [226, 117] on input "14:00" at bounding box center [239, 115] width 63 height 9
type input "00:03:27"
click at [218, 138] on div "18:00" at bounding box center [240, 136] width 64 height 10
type input "18:00"
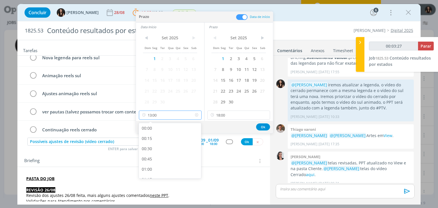
click at [165, 118] on input "13:00" at bounding box center [170, 115] width 63 height 9
type input "00:03:30"
click at [157, 128] on div "14:00" at bounding box center [171, 127] width 64 height 10
type input "14:00"
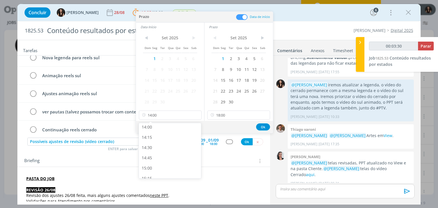
scroll to position [575, 0]
click at [264, 129] on button "Ok" at bounding box center [263, 127] width 14 height 7
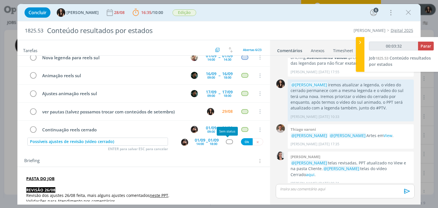
click at [226, 141] on div "dialog" at bounding box center [229, 142] width 7 height 5
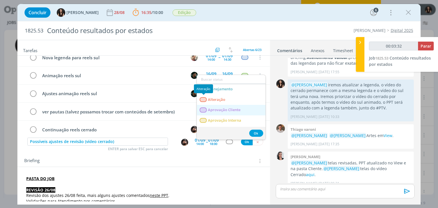
click at [205, 99] on div "dialog" at bounding box center [203, 99] width 7 height 5
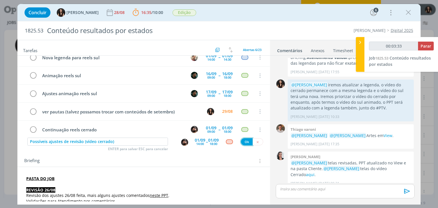
type input "00:03:34"
click at [246, 141] on button "Ok" at bounding box center [247, 141] width 12 height 7
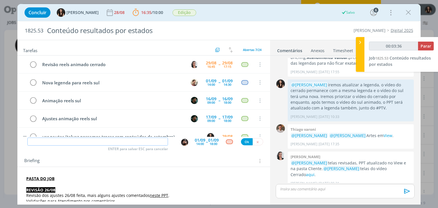
scroll to position [0, 0]
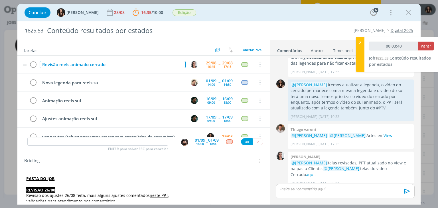
click at [118, 65] on div "Revisão reels animado cerrado" at bounding box center [113, 64] width 146 height 7
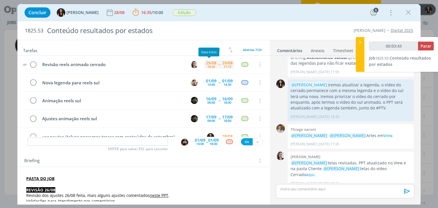
click at [212, 66] on div "16:45" at bounding box center [212, 66] width 8 height 3
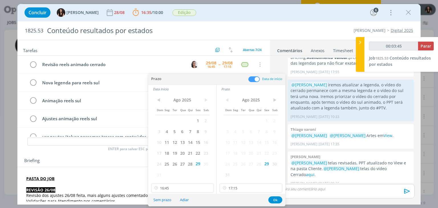
drag, startPoint x: 277, startPoint y: 101, endPoint x: 257, endPoint y: 113, distance: 23.3
click at [276, 102] on span ">" at bounding box center [275, 100] width 8 height 9
drag, startPoint x: 234, startPoint y: 119, endPoint x: 228, endPoint y: 115, distance: 6.7
click at [233, 119] on span "1" at bounding box center [236, 120] width 8 height 11
click at [201, 99] on span "Ago 2025" at bounding box center [182, 100] width 39 height 9
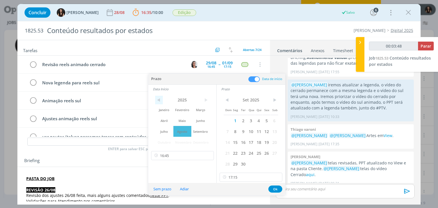
click at [159, 97] on span "<" at bounding box center [159, 100] width 8 height 9
click at [207, 98] on span ">" at bounding box center [206, 100] width 8 height 9
click at [185, 134] on span "Agosto" at bounding box center [183, 131] width 18 height 11
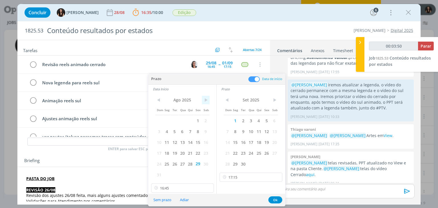
drag, startPoint x: 208, startPoint y: 100, endPoint x: 205, endPoint y: 103, distance: 4.2
click at [208, 100] on span ">" at bounding box center [206, 100] width 8 height 9
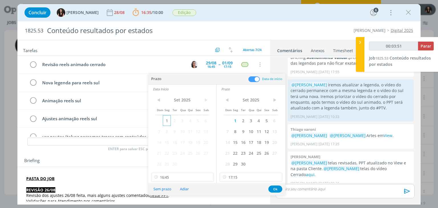
click at [168, 117] on span "1" at bounding box center [167, 120] width 8 height 11
click at [190, 180] on input "16:45" at bounding box center [182, 177] width 63 height 9
type input "00:03:54"
click at [178, 139] on div "13:30" at bounding box center [183, 143] width 64 height 10
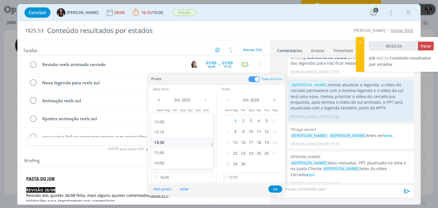
type input "13:30"
click at [179, 174] on input "13:30" at bounding box center [182, 177] width 63 height 9
type input "00:03:57"
click at [168, 140] on div "13:00" at bounding box center [183, 141] width 64 height 10
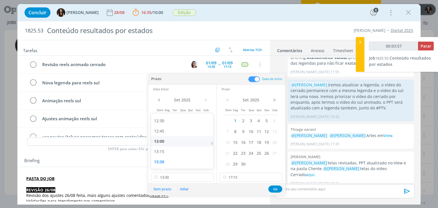
type input "13:00"
click at [234, 178] on input "17:15" at bounding box center [251, 177] width 63 height 9
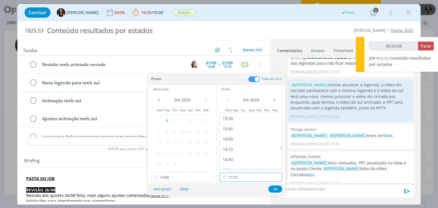
scroll to position [551, 0]
type input "00:04:00"
click at [235, 143] on div "14:00" at bounding box center [252, 143] width 64 height 10
type input "14:00"
click at [274, 188] on button "Ok" at bounding box center [276, 189] width 14 height 7
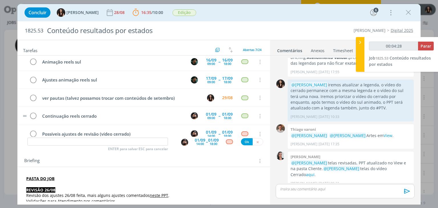
scroll to position [48, 0]
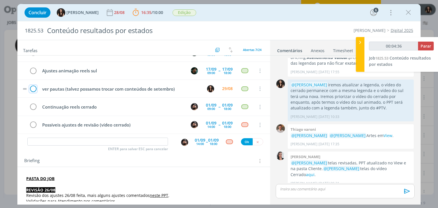
click at [35, 87] on icon "dialog" at bounding box center [33, 89] width 8 height 9
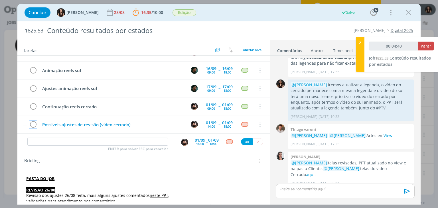
scroll to position [0, 0]
click at [147, 138] on input "dialog" at bounding box center [97, 142] width 141 height 8
type input "00:04:46"
type input "Re"
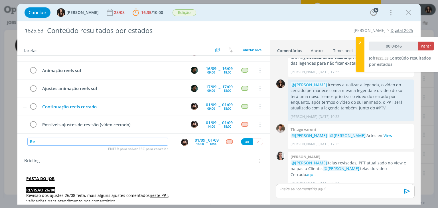
type input "00:04:47"
type input "Revis"
type input "00:04:48"
type input "Revisão ajus"
type input "00:04:49"
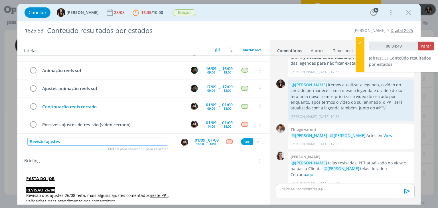
type input "Revisão ajustes"
type input "00:04:51"
type input "Revisão ajustes vídeo"
type input "00:04:54"
type input "Revisão ajustes vídeo ce"
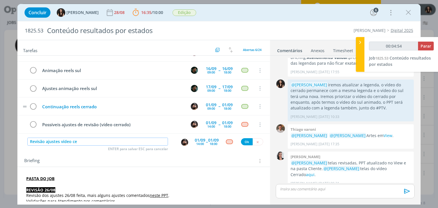
type input "00:04:55"
type input "Revisão ajustes vídeo cerrado"
type input "00:04:56"
type input "Revisão ajustes vídeo cerrado ("
type input "00:04:57"
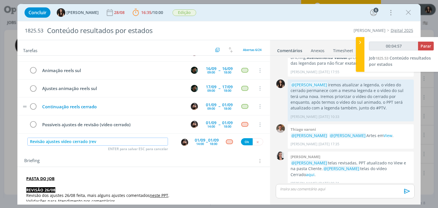
type input "Revisão ajustes vídeo cerrado (revi"
type input "00:04:58"
type input "Revisão ajustes vídeo cerrado (revisão"
type input "00:04:59"
type input "Revisão ajustes vídeo cerrado (revisão"
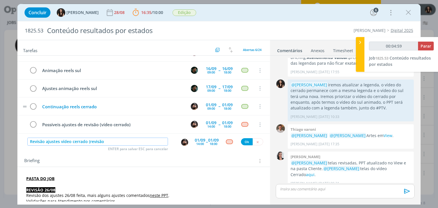
type input "00:05:00"
type input "Revisão ajustes vídeo cerrado"
type input "00:05:01"
type input "Revisão ajustes vídeo cerrado )"
type input "00:05:02"
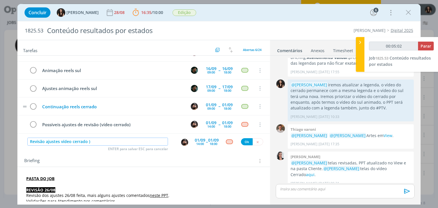
type input "Revisão ajustes vídeo cerrado"
type input "00:05:03"
type input "Revisão ajustes vídeo cerrado"
type input "00:05:05"
click at [185, 139] on picture "dialog" at bounding box center [184, 141] width 7 height 5
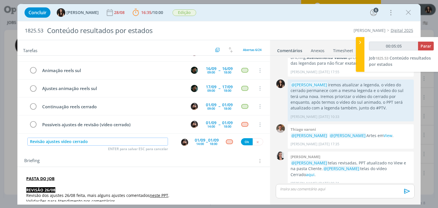
type input "Revisão ajustes vídeo cerrado"
type input "00:05:06"
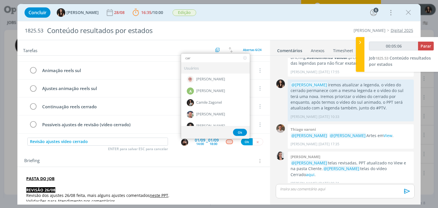
type input "care"
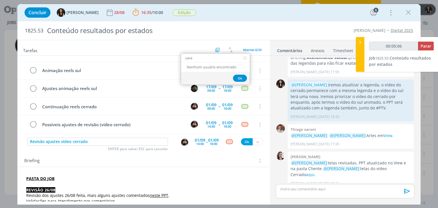
type input "00:05:07"
type input "car"
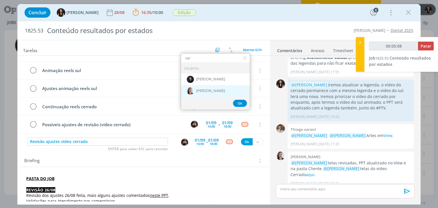
type input "00:05:09"
type input "car"
click at [188, 92] on img "dialog" at bounding box center [190, 90] width 7 height 7
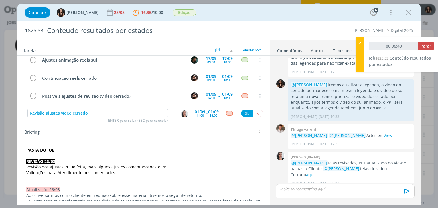
click at [206, 114] on span "--" at bounding box center [207, 113] width 2 height 5
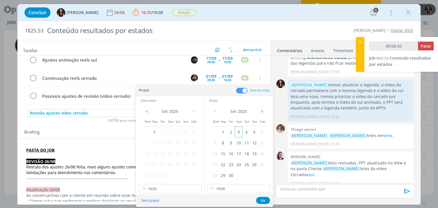
click at [236, 133] on span "3" at bounding box center [239, 132] width 8 height 11
click at [170, 131] on span "3" at bounding box center [170, 132] width 8 height 11
click at [184, 188] on input "14:00" at bounding box center [170, 188] width 63 height 9
type input "00:06:46"
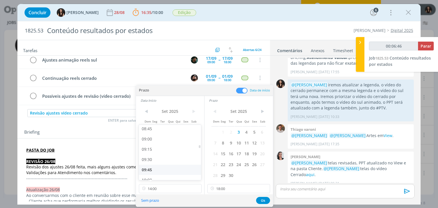
click at [175, 174] on div "09:45" at bounding box center [171, 170] width 64 height 10
type input "09:45"
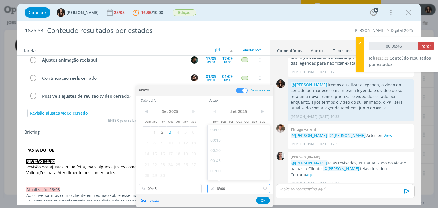
drag, startPoint x: 233, startPoint y: 188, endPoint x: 233, endPoint y: 182, distance: 6.0
click at [234, 187] on input "18:00" at bounding box center [239, 188] width 63 height 9
type input "00:06:52"
click at [230, 148] on div "10:30" at bounding box center [240, 151] width 64 height 10
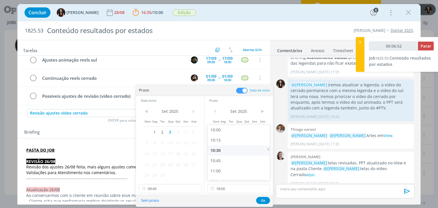
type input "10:30"
click at [264, 202] on button "Ok" at bounding box center [263, 200] width 14 height 7
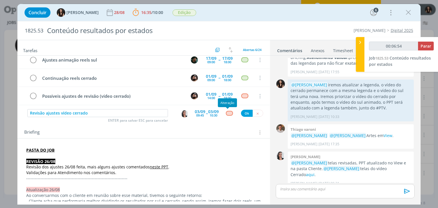
click at [227, 113] on div "dialog" at bounding box center [229, 113] width 7 height 5
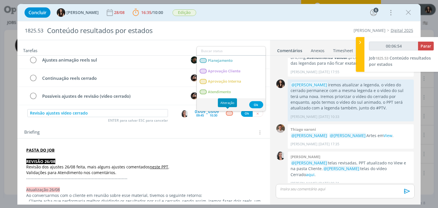
type input "00:06:55"
type input "rev"
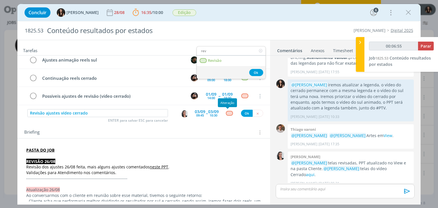
type input "00:06:56"
type input "rev"
click at [227, 62] on link "Revisão" at bounding box center [231, 61] width 69 height 11
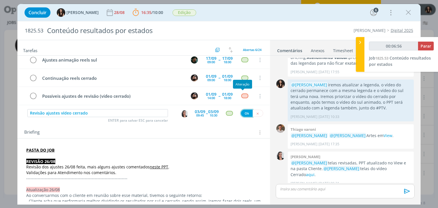
type input "00:06:57"
drag, startPoint x: 245, startPoint y: 112, endPoint x: 237, endPoint y: 116, distance: 9.3
click at [245, 112] on button "Ok" at bounding box center [247, 113] width 12 height 7
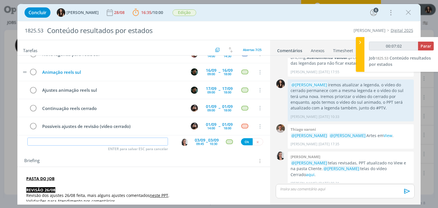
scroll to position [48, 0]
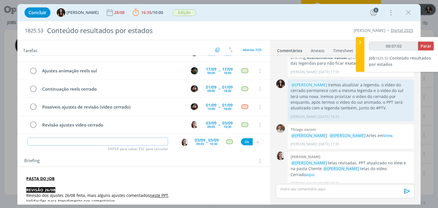
type input "00:07:03"
type input "E"
type input "00:07:04"
type input "Envio"
type input "00:07:08"
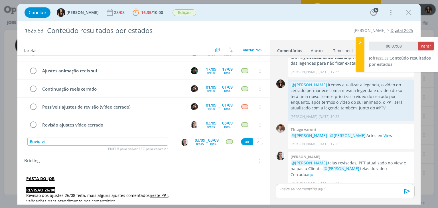
type input "Envio vid"
type input "00:07:09"
type input "Envio video cerr"
type input "00:07:10"
type input "Envio video cerrado"
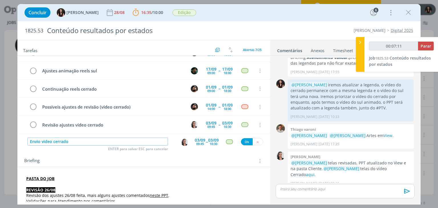
type input "00:07:12"
type input "Envio video cerrado"
click at [202, 142] on div "09:45" at bounding box center [200, 143] width 8 height 3
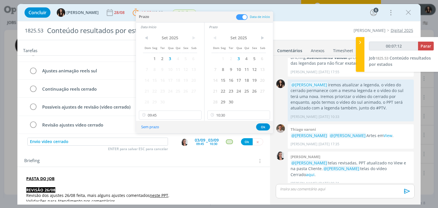
type input "00:07:13"
click at [195, 113] on icon at bounding box center [196, 115] width 7 height 9
type input "00:07:14"
click at [267, 115] on icon at bounding box center [265, 115] width 7 height 9
type input "00:07:15"
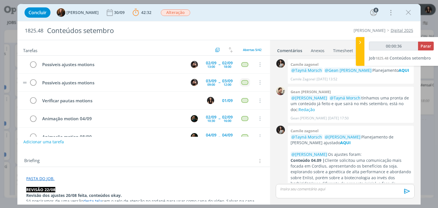
scroll to position [678, 0]
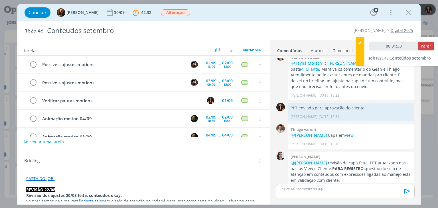
type input "00:01:31"
click at [426, 45] on span "Parar" at bounding box center [426, 45] width 11 height 5
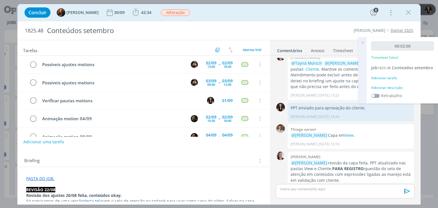
click at [387, 88] on div "Adicionar descrição" at bounding box center [403, 87] width 63 height 5
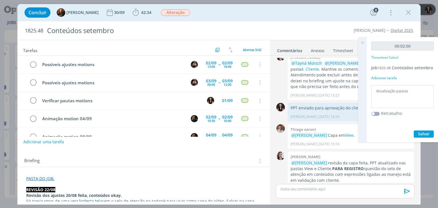
type textarea "Atualização pautas"
click at [428, 135] on span "Salvar" at bounding box center [424, 133] width 12 height 5
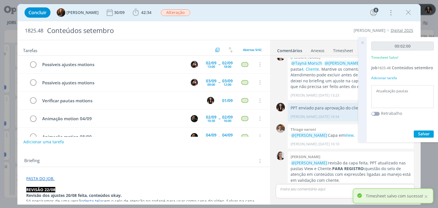
drag, startPoint x: 363, startPoint y: 43, endPoint x: 355, endPoint y: 44, distance: 8.0
click at [363, 43] on icon at bounding box center [363, 42] width 10 height 11
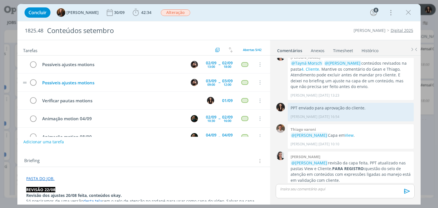
scroll to position [0, 0]
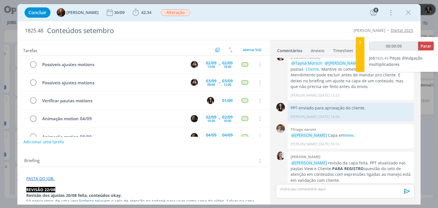
type input "00:01:04"
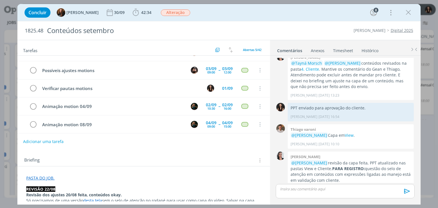
click at [57, 141] on button "Adicionar uma tarefa" at bounding box center [43, 142] width 41 height 10
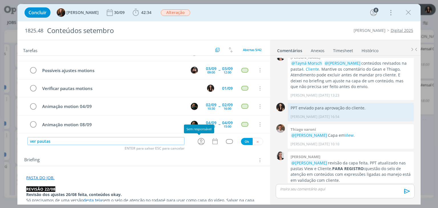
click at [202, 143] on icon "dialog" at bounding box center [201, 141] width 9 height 9
type input "ver pautas"
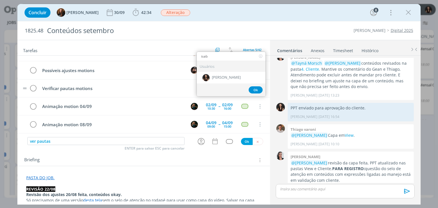
type input "isab"
click at [236, 80] on div "[PERSON_NAME]" at bounding box center [231, 78] width 69 height 12
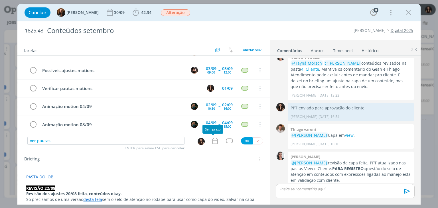
click at [215, 141] on icon "dialog" at bounding box center [215, 141] width 7 height 7
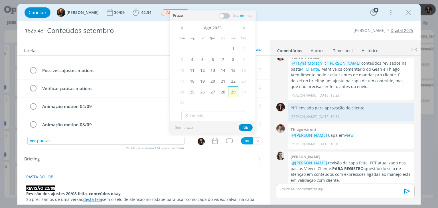
click at [232, 88] on span "29" at bounding box center [233, 91] width 10 height 11
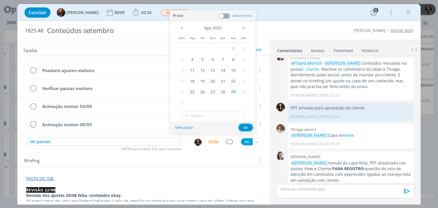
drag, startPoint x: 241, startPoint y: 126, endPoint x: 230, endPoint y: 143, distance: 20.3
click at [241, 127] on button "Ok" at bounding box center [246, 127] width 14 height 7
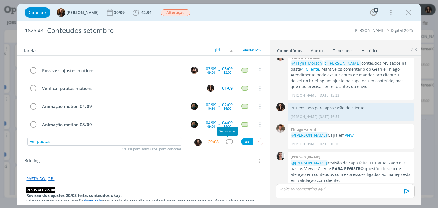
click at [226, 142] on div "dialog" at bounding box center [229, 142] width 7 height 5
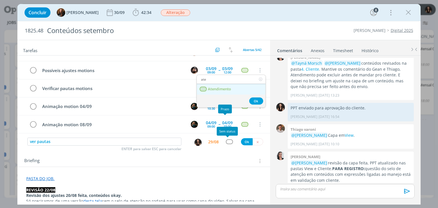
type input "ate"
click at [232, 88] on link "Atendimento" at bounding box center [231, 89] width 69 height 11
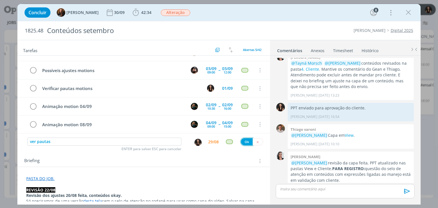
click at [244, 144] on button "Ok" at bounding box center [247, 141] width 12 height 7
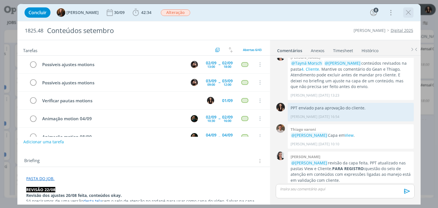
click at [410, 10] on icon "dialog" at bounding box center [408, 12] width 9 height 9
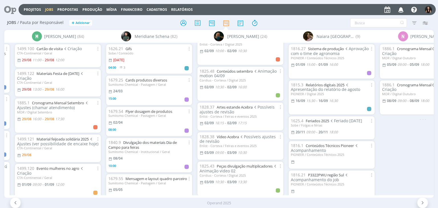
drag, startPoint x: 13, startPoint y: 12, endPoint x: 16, endPoint y: 2, distance: 10.3
click at [13, 12] on icon at bounding box center [8, 9] width 12 height 11
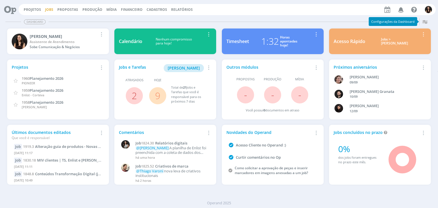
click at [51, 8] on link "Jobs" at bounding box center [49, 9] width 8 height 5
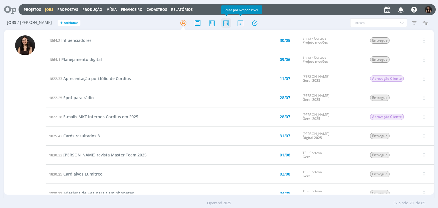
click at [227, 19] on icon at bounding box center [226, 22] width 10 height 11
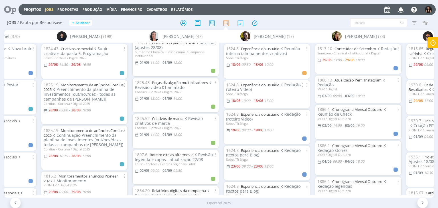
scroll to position [343, 0]
click at [186, 78] on link "Peças divulgação multiplicadores" at bounding box center [180, 80] width 56 height 5
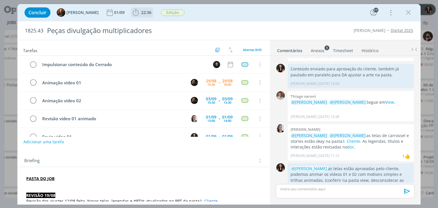
click at [136, 15] on span "22:36" at bounding box center [142, 12] width 21 height 9
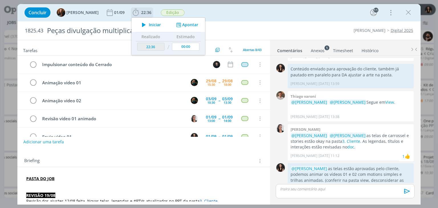
click at [149, 24] on span "Iniciar" at bounding box center [155, 25] width 12 height 4
click at [222, 116] on div "01/09" at bounding box center [227, 117] width 11 height 4
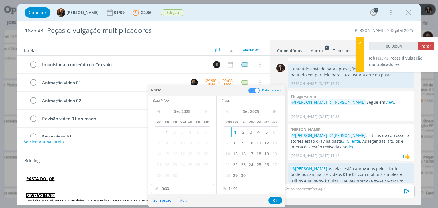
drag, startPoint x: 250, startPoint y: 129, endPoint x: 236, endPoint y: 132, distance: 14.8
click at [250, 129] on span "3" at bounding box center [251, 132] width 8 height 11
click at [185, 131] on span "3" at bounding box center [183, 132] width 8 height 11
click at [273, 199] on button "Ok" at bounding box center [276, 200] width 14 height 7
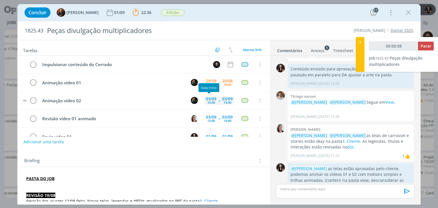
type input "00:00:09"
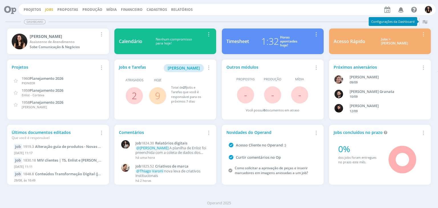
drag, startPoint x: 47, startPoint y: 8, endPoint x: 53, endPoint y: 11, distance: 6.3
click at [47, 8] on link "Jobs" at bounding box center [49, 9] width 8 height 5
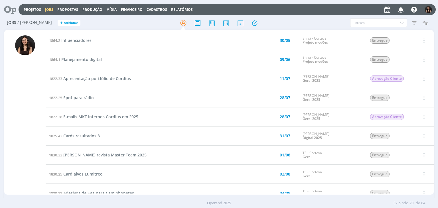
click at [219, 23] on div at bounding box center [219, 23] width 143 height 10
click at [225, 23] on icon at bounding box center [226, 22] width 10 height 11
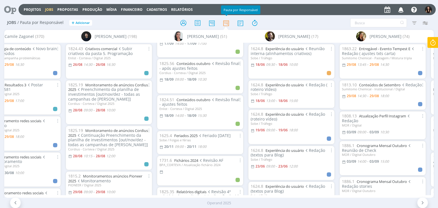
scroll to position [1369, 0]
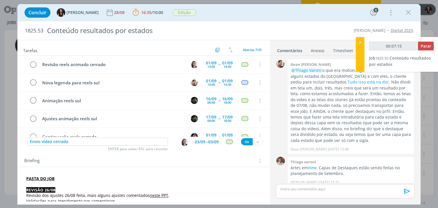
scroll to position [387, 0]
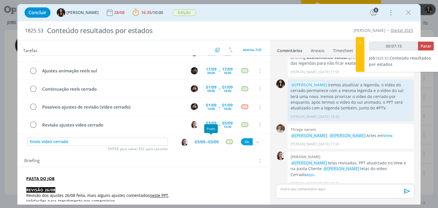
type input "00:07:16"
click at [181, 142] on img "dialog" at bounding box center [184, 142] width 7 height 7
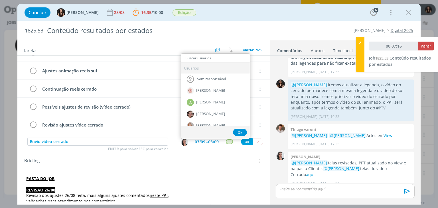
type input "i"
type input "00:07:17"
type input "isa"
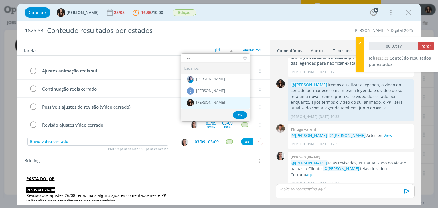
type input "00:07:18"
type input "isa"
click at [199, 103] on span "[PERSON_NAME]" at bounding box center [210, 102] width 29 height 5
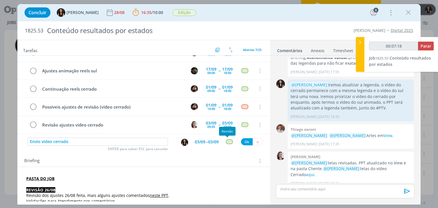
click at [226, 142] on div "dialog" at bounding box center [229, 142] width 7 height 5
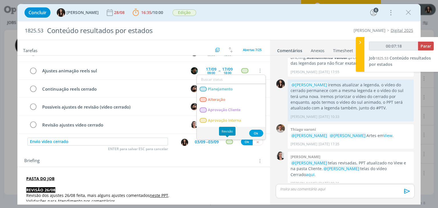
type input "00:07:19"
type input "ate"
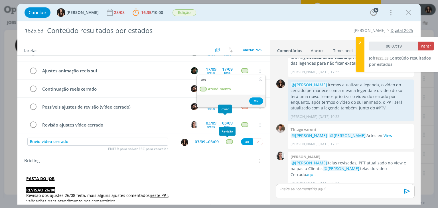
type input "00:07:20"
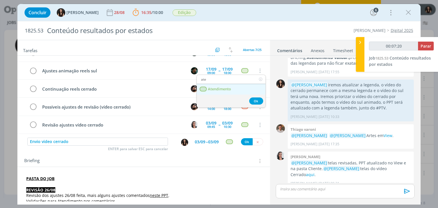
type input "ate"
click at [231, 91] on span "Atendimento" at bounding box center [219, 89] width 23 height 5
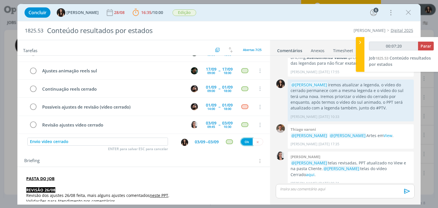
type input "00:07:21"
click at [244, 141] on button "Ok" at bounding box center [247, 141] width 12 height 7
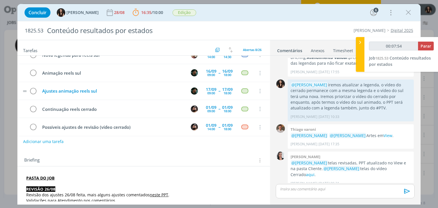
scroll to position [29, 0]
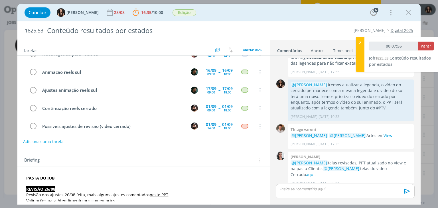
click at [58, 144] on button "Adicionar uma tarefa" at bounding box center [43, 142] width 41 height 10
type input "00:08:28"
click at [177, 141] on input "dialog" at bounding box center [105, 141] width 157 height 8
type input "R"
type input "00:08:29"
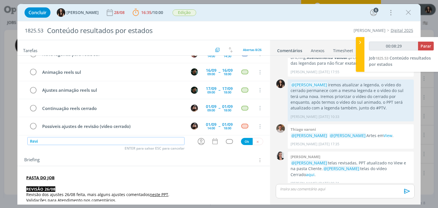
type input "Revis"
type input "00:08:30"
type input "Revisão ví"
type input "00:08:31"
type input "Revisão vídeo"
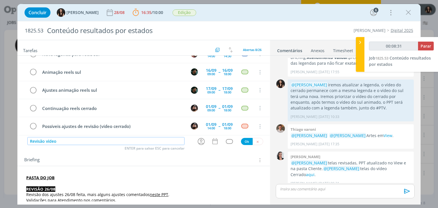
type input "00:08:32"
type input "Revisão vídeo su,l"
type input "00:08:33"
type input "Revisão vídeo su"
type input "00:08:34"
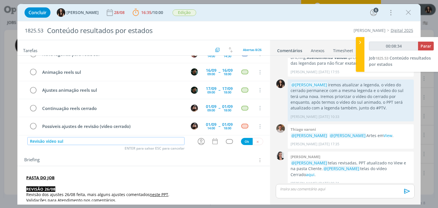
type input "Revisão vídeo sul"
type input "00:08:35"
click at [200, 144] on icon "dialog" at bounding box center [201, 141] width 9 height 9
type input "Revisão vídeo sul"
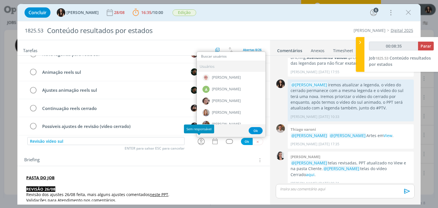
type input "00:08:36"
type input "car"
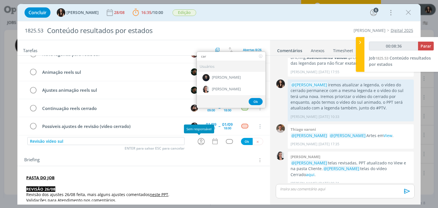
type input "00:08:37"
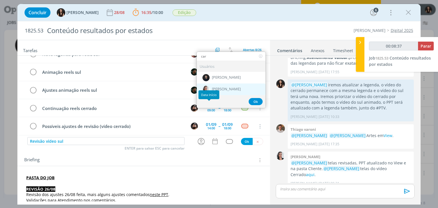
type input "car"
click at [209, 89] on div "[PERSON_NAME]" at bounding box center [231, 90] width 69 height 12
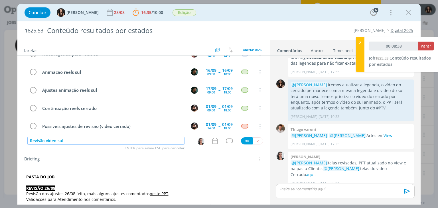
click at [133, 140] on input "Revisão vídeo sul" at bounding box center [105, 141] width 157 height 8
type input "00:08:39"
type input "Revisão vídeo sul anima"
type input "00:08:40"
type input "Revisão vídeo sul animado"
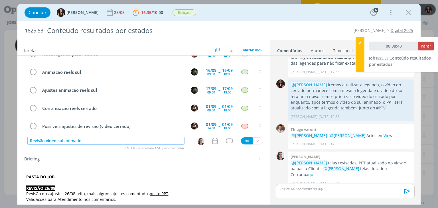
type input "00:08:41"
type input "Revisão vídeo sul animado"
click at [214, 138] on icon "dialog" at bounding box center [215, 141] width 7 height 7
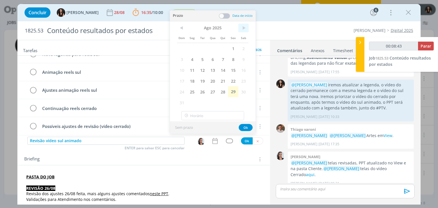
click at [245, 25] on span ">" at bounding box center [244, 28] width 10 height 9
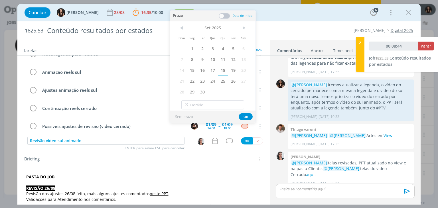
click at [226, 70] on span "18" at bounding box center [223, 70] width 10 height 11
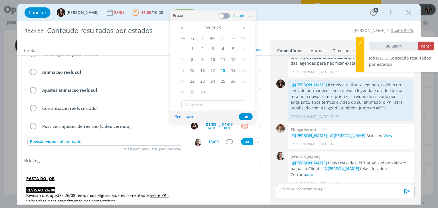
click at [221, 15] on span at bounding box center [224, 16] width 11 height 6
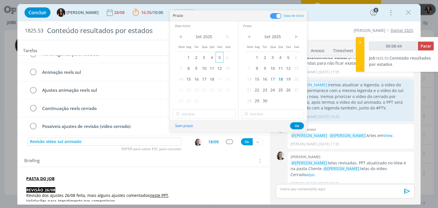
type input "00:08:45"
drag, startPoint x: 214, startPoint y: 77, endPoint x: 210, endPoint y: 108, distance: 30.5
click at [214, 78] on span "18" at bounding box center [212, 79] width 8 height 11
type input "14:00"
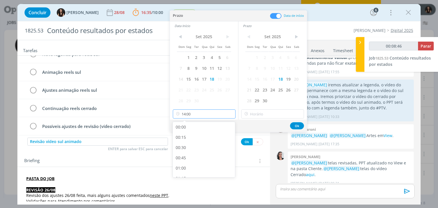
click at [211, 111] on input "14:00" at bounding box center [204, 114] width 63 height 9
type input "00:08:48"
drag, startPoint x: 186, startPoint y: 154, endPoint x: 204, endPoint y: 146, distance: 19.2
click at [188, 153] on div "13:00" at bounding box center [205, 158] width 64 height 10
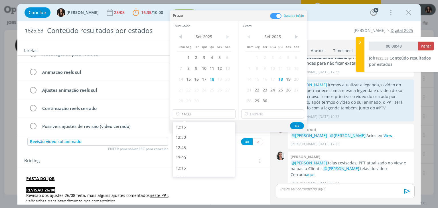
type input "13:00"
click at [246, 116] on icon at bounding box center [246, 114] width 7 height 9
type input "14:00"
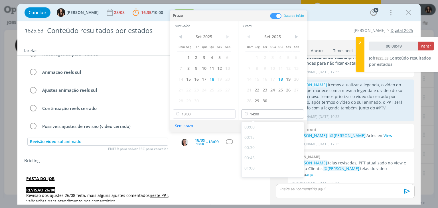
scroll to position [532, 0]
click at [256, 167] on div "14:00" at bounding box center [274, 171] width 64 height 10
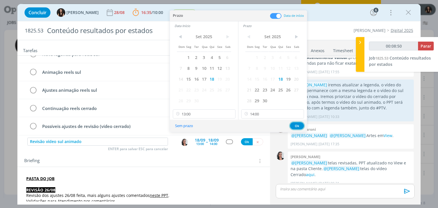
drag, startPoint x: 294, startPoint y: 123, endPoint x: 242, endPoint y: 137, distance: 53.8
click at [290, 124] on div "Sem prazo Ok" at bounding box center [238, 126] width 137 height 12
drag, startPoint x: 294, startPoint y: 125, endPoint x: 258, endPoint y: 138, distance: 38.1
click at [291, 126] on button "Ok" at bounding box center [297, 125] width 14 height 7
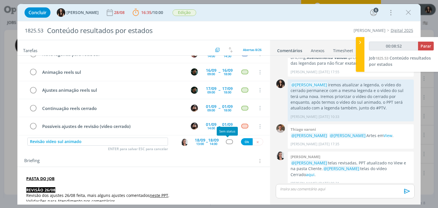
click at [227, 142] on div "dialog" at bounding box center [229, 142] width 7 height 5
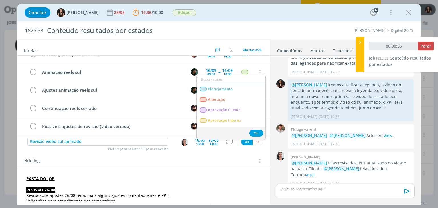
type input "00:08:57"
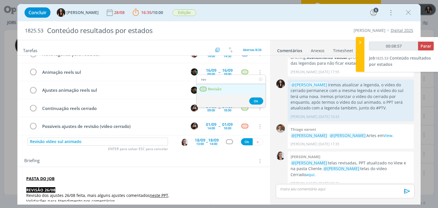
type input "rev"
click at [225, 89] on link "Revisão" at bounding box center [231, 89] width 69 height 11
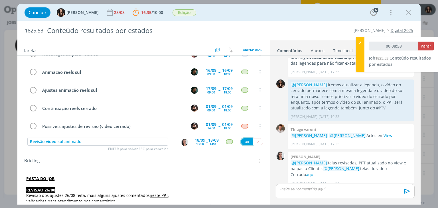
type input "00:08:59"
click at [242, 142] on button "Ok" at bounding box center [247, 141] width 12 height 7
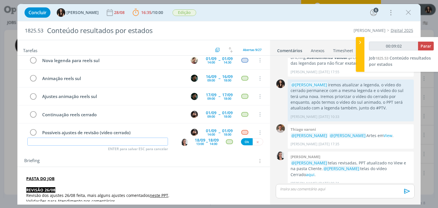
scroll to position [22, 0]
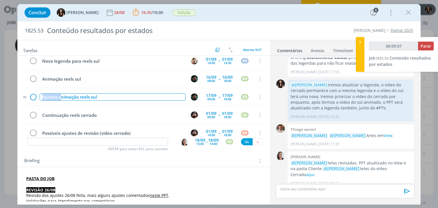
type input "00:09:08"
drag, startPoint x: 59, startPoint y: 97, endPoint x: 31, endPoint y: 97, distance: 28.6
click at [31, 97] on tr "Ajustes animação reels sul 17/09 09:00 -- 17/09 18:00 Cancelar" at bounding box center [143, 97] width 253 height 18
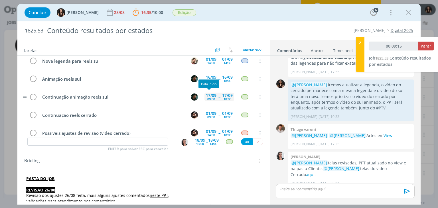
click at [219, 96] on span "--" at bounding box center [220, 97] width 2 height 4
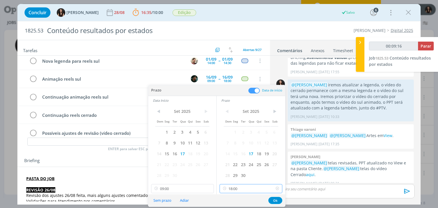
click at [245, 190] on input "18:00" at bounding box center [251, 188] width 63 height 9
type input "00:09:21"
click at [239, 129] on div "12:00" at bounding box center [252, 127] width 64 height 10
type input "12:00"
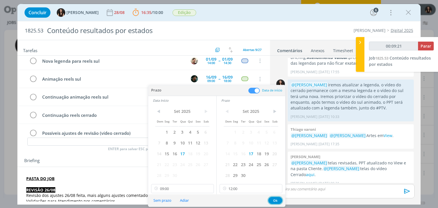
click at [275, 202] on button "Ok" at bounding box center [276, 200] width 14 height 7
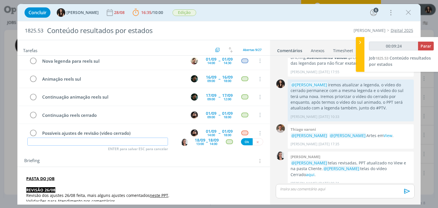
click at [126, 141] on input "dialog" at bounding box center [97, 142] width 141 height 8
type input "00:09:25"
type input "Poss"
type input "00:09:26"
type input "Possíveis aj"
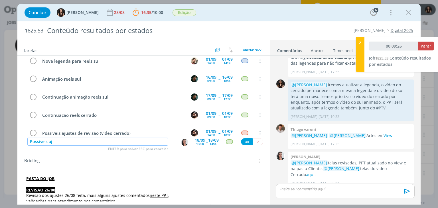
type input "00:09:27"
type input "Possíveis ajustes"
type input "00:09:28"
type input "Possíveis ajustes de revi"
type input "00:09:29"
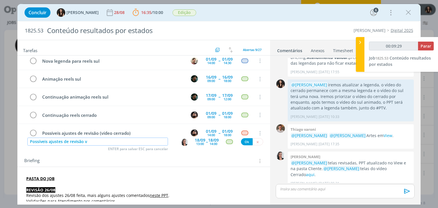
type input "Possíveis ajustes de revisão vi"
type input "00:09:30"
type input "Possíveis ajustes de revisão video s"
type input "00:09:31"
type input "Possíveis ajustes de revisão video sul"
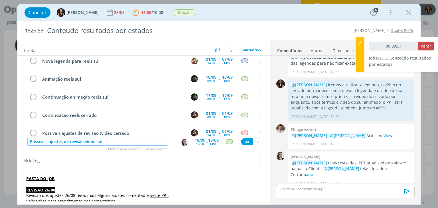
type input "00:09:32"
click at [181, 142] on img "dialog" at bounding box center [184, 142] width 7 height 7
type input "Possíveis ajustes de revisão video sul"
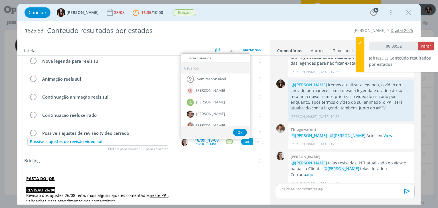
type input "00:09:33"
type input "ka"
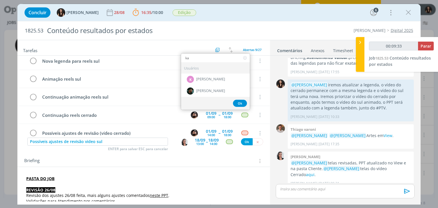
type input "00:09:34"
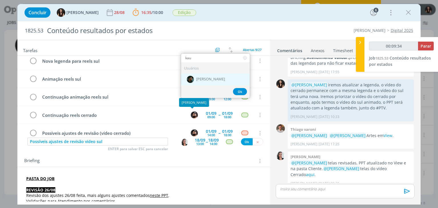
type input "kau"
click at [194, 73] on div "[PERSON_NAME]" at bounding box center [215, 79] width 69 height 12
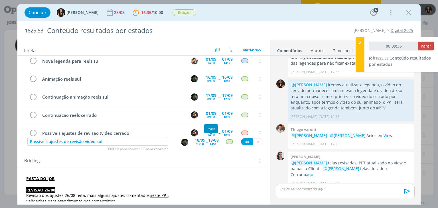
click at [208, 142] on div "18/09" at bounding box center [213, 140] width 11 height 4
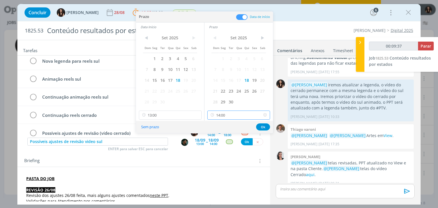
click at [230, 116] on input "14:00" at bounding box center [239, 115] width 63 height 9
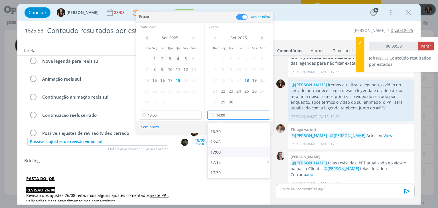
type input "00:09:39"
click at [222, 162] on div "18:00" at bounding box center [240, 165] width 64 height 10
type input "18:00"
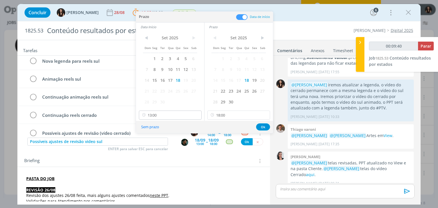
click at [157, 120] on div "< Set 2025 > Dom Seg Ter Qua Qui Sex Sab 1 2 3 4 5 6 7 8 9 10 11 12 13 14 15 16…" at bounding box center [170, 76] width 68 height 90
click at [160, 114] on input "13:00" at bounding box center [170, 115] width 63 height 9
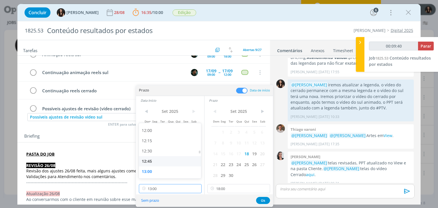
scroll to position [86, 0]
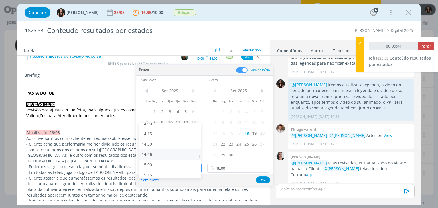
type input "00:09:42"
click at [155, 130] on div "14:00" at bounding box center [171, 127] width 64 height 10
type input "14:00"
click at [259, 181] on button "Ok" at bounding box center [263, 180] width 14 height 7
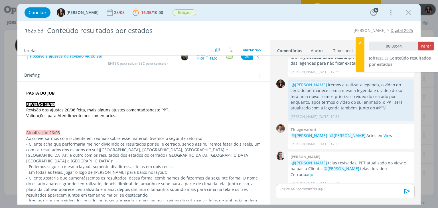
scroll to position [0, 0]
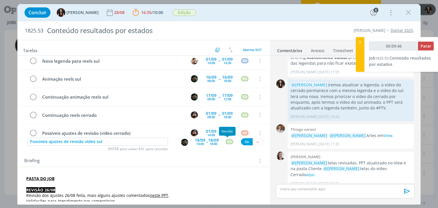
click at [228, 142] on div "dialog" at bounding box center [229, 142] width 7 height 5
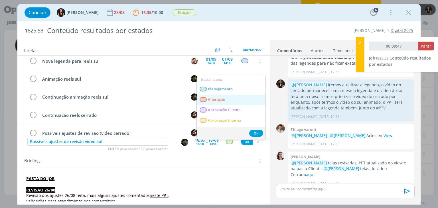
click at [223, 99] on span "Alteração" at bounding box center [216, 100] width 17 height 5
type input "00:09:48"
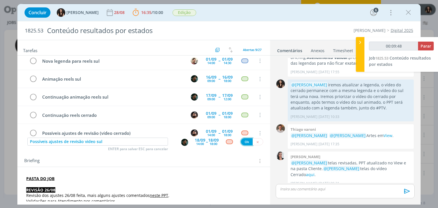
click at [243, 142] on button "Ok" at bounding box center [247, 141] width 12 height 7
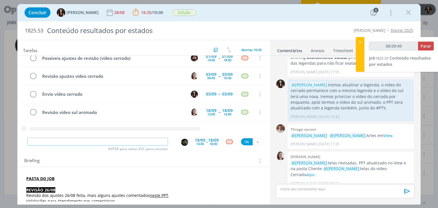
type input "00:09:50"
type input "Revis"
type input "00:09:51"
type input "Revisão aj"
type input "00:09:52"
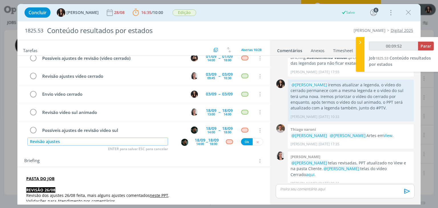
type input "Revisão ajustes"
type input "00:09:53"
type input "Revisão ajustes vide"
type input "00:09:54"
type input "Revisão ajustes video sul"
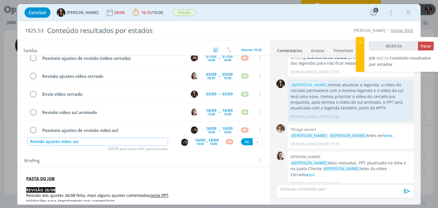
type input "00:09:55"
type input "Revisão ajustes video sul"
type input "00:09:56"
click at [181, 142] on img "dialog" at bounding box center [184, 142] width 7 height 7
type input "Revisão ajustes video sul"
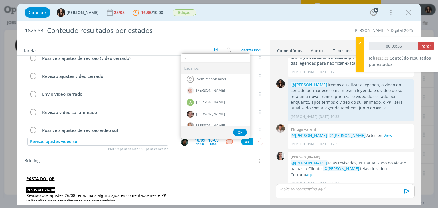
type input "ca"
type input "00:09:57"
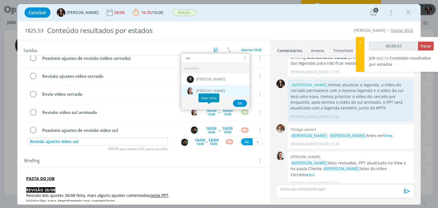
type input "car"
click at [219, 89] on span "[PERSON_NAME]" at bounding box center [210, 91] width 29 height 5
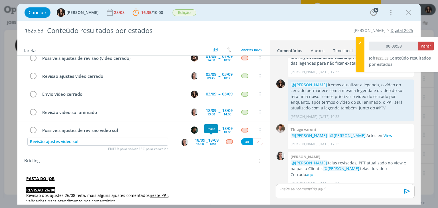
click at [208, 138] on div "18/09" at bounding box center [213, 140] width 11 height 4
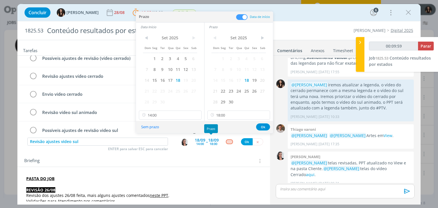
click at [208, 138] on div "18/09" at bounding box center [213, 140] width 11 height 4
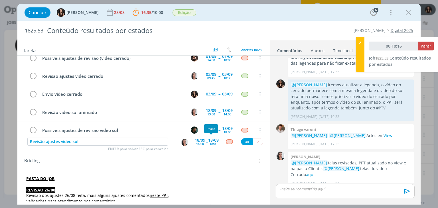
click at [211, 142] on div "18:00" at bounding box center [214, 143] width 8 height 3
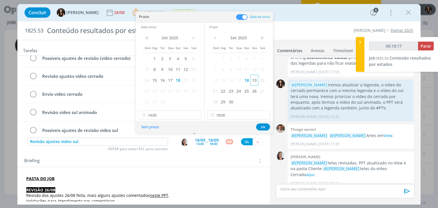
click at [257, 78] on span "19" at bounding box center [255, 80] width 8 height 11
click at [183, 82] on span "19" at bounding box center [186, 80] width 8 height 11
click at [173, 110] on div "< Set 2025 > Dom Seg Ter Qua Qui Sex Sab 1 2 3 4 5 6 7 8 9 10 11 12 13 14 15 16…" at bounding box center [170, 76] width 68 height 90
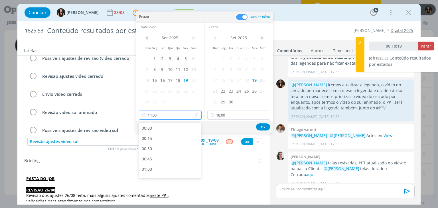
click at [178, 111] on input "14:00" at bounding box center [170, 115] width 63 height 9
type input "00:10:21"
click at [164, 137] on div "09:00" at bounding box center [171, 137] width 64 height 10
type input "09:00"
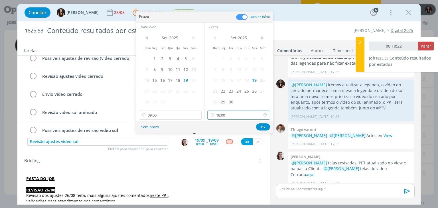
click at [227, 112] on input "18:00" at bounding box center [239, 115] width 63 height 9
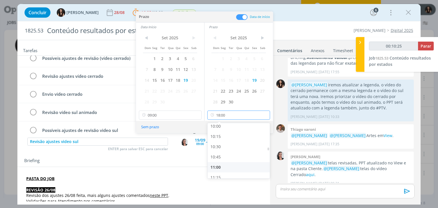
scroll to position [411, 0]
type input "00:10:27"
click at [225, 147] on div "09:45" at bounding box center [240, 147] width 64 height 10
type input "09:45"
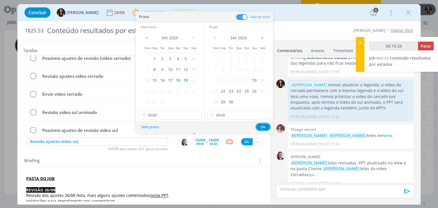
click at [264, 126] on button "Ok" at bounding box center [263, 127] width 14 height 7
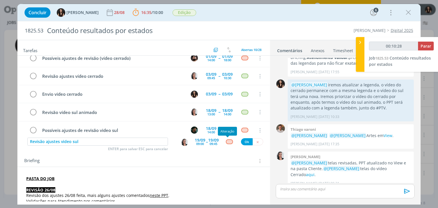
click at [223, 144] on div "dialog" at bounding box center [229, 142] width 17 height 5
type input "00:10:29"
click at [226, 141] on div "dialog" at bounding box center [229, 142] width 7 height 5
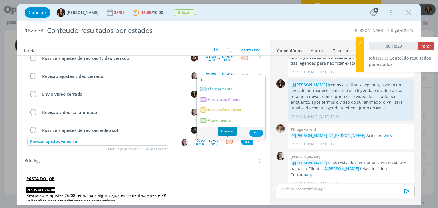
type input "re"
type input "00:10:30"
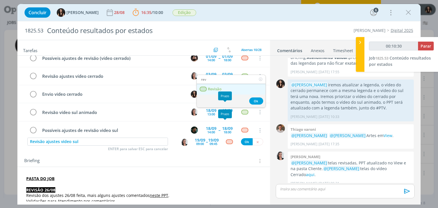
type input "rev"
click at [232, 88] on link "Revisão" at bounding box center [231, 89] width 69 height 11
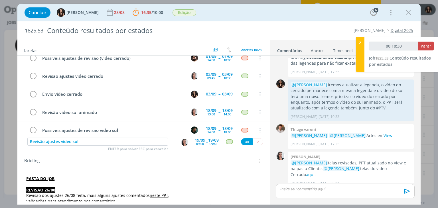
type input "00:10:31"
drag, startPoint x: 244, startPoint y: 143, endPoint x: 195, endPoint y: 144, distance: 49.1
click at [241, 142] on button "Ok" at bounding box center [247, 141] width 12 height 7
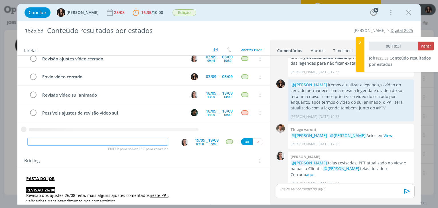
type input "00:10:32"
type input "Envio"
type input "00:10:33"
type input "Envio vide"
type input "00:10:34"
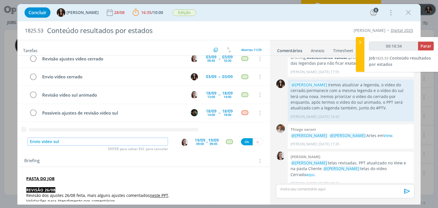
type input "Envio video sul"
type input "00:10:36"
click at [186, 141] on img "dialog" at bounding box center [184, 142] width 7 height 7
type input "Envio video sul"
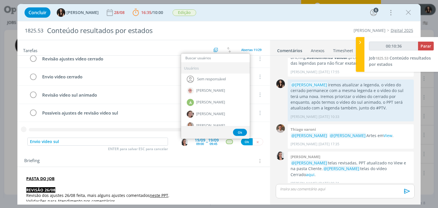
type input "00:10:37"
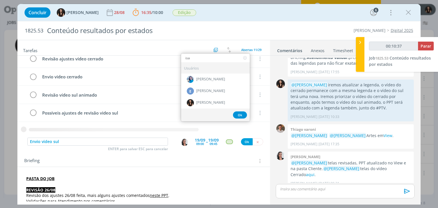
type input "isab"
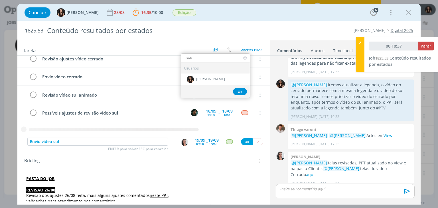
type input "00:10:38"
type input "isab"
click at [209, 78] on span "[PERSON_NAME]" at bounding box center [210, 79] width 29 height 5
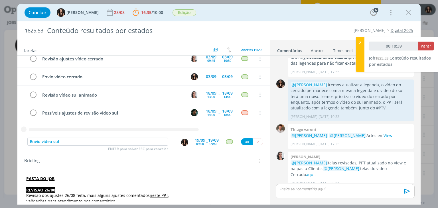
click at [201, 144] on div "09:00" at bounding box center [200, 143] width 8 height 3
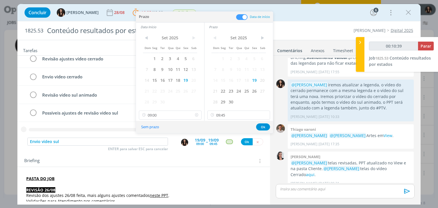
type input "00:10:40"
click at [194, 115] on icon at bounding box center [196, 115] width 7 height 9
drag, startPoint x: 265, startPoint y: 115, endPoint x: 262, endPoint y: 124, distance: 9.6
click at [265, 115] on icon at bounding box center [265, 115] width 7 height 9
click at [264, 126] on button "Ok" at bounding box center [263, 127] width 14 height 7
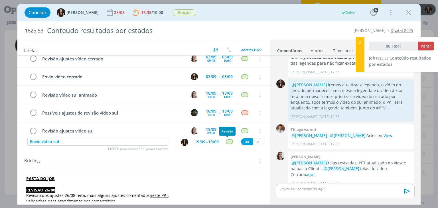
click at [226, 142] on div "dialog" at bounding box center [229, 142] width 7 height 5
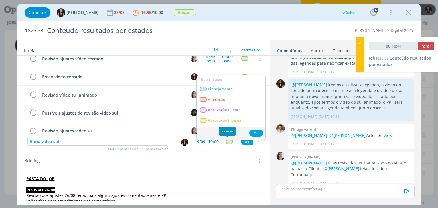
type input "00:10:42"
type input "at"
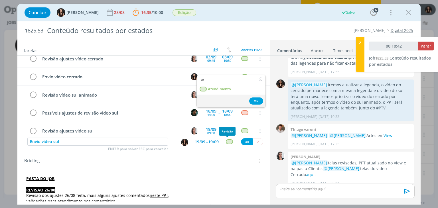
type input "00:10:43"
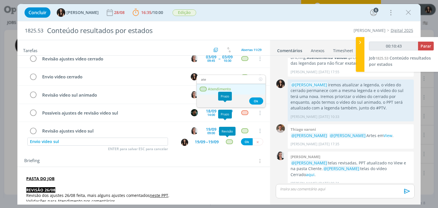
type input "ate"
click at [233, 90] on link "Atendimento" at bounding box center [231, 89] width 69 height 11
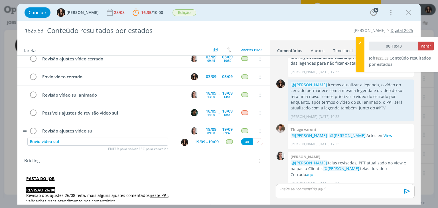
type input "00:10:44"
click at [244, 142] on button "Ok" at bounding box center [247, 141] width 12 height 7
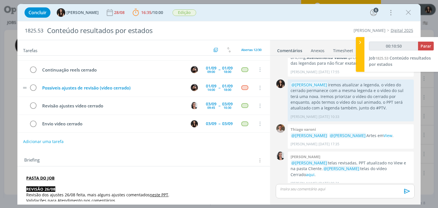
scroll to position [0, 0]
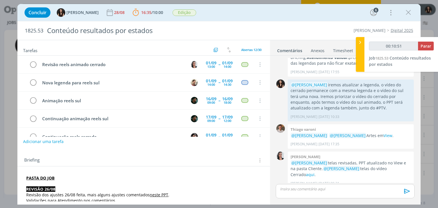
type input "00:10:52"
click at [428, 46] on span "Parar" at bounding box center [426, 45] width 11 height 5
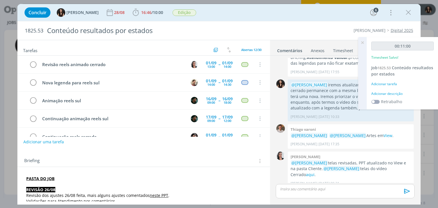
click at [396, 92] on div "Adicionar descrição" at bounding box center [403, 93] width 63 height 5
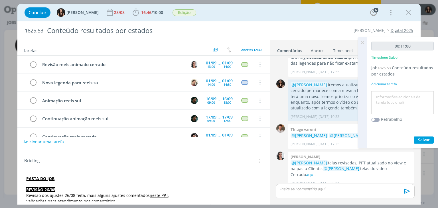
click at [397, 98] on textarea at bounding box center [403, 103] width 60 height 20
type textarea "Atualização pautas"
click at [420, 142] on span "Salvar" at bounding box center [424, 139] width 12 height 5
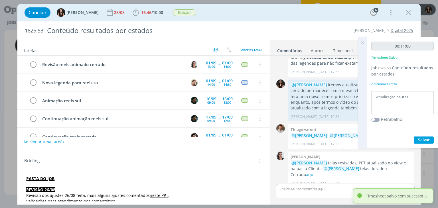
click at [362, 41] on icon at bounding box center [363, 42] width 10 height 11
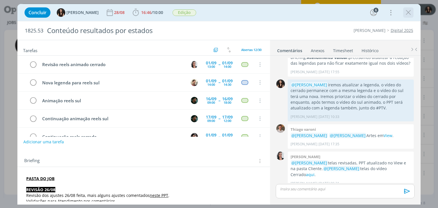
click at [411, 14] on icon "dialog" at bounding box center [408, 12] width 9 height 9
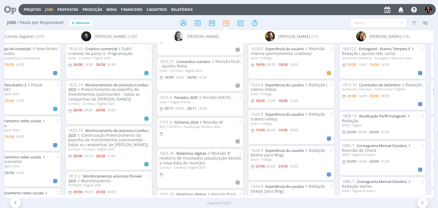
scroll to position [1428, 0]
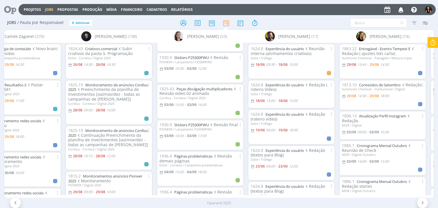
scroll to position [828, 0]
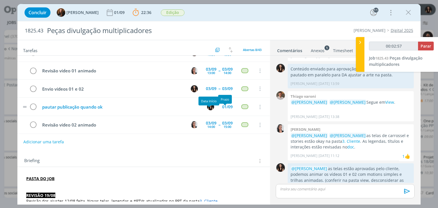
scroll to position [48, 0]
type input "00:02:59"
click at [424, 51] on div "00:02:59 Parar" at bounding box center [401, 48] width 65 height 13
click at [423, 47] on span "Parar" at bounding box center [426, 45] width 11 height 5
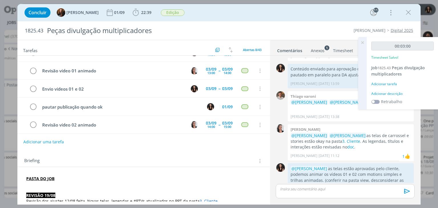
click at [390, 91] on div "Adicionar descrição" at bounding box center [403, 93] width 63 height 5
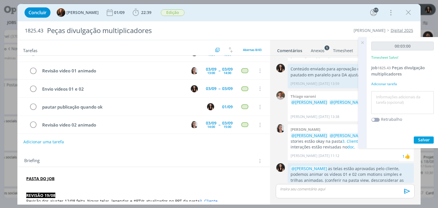
click at [393, 100] on textarea at bounding box center [403, 103] width 60 height 20
type textarea "Atualização pautas"
click at [425, 141] on span "Salvar" at bounding box center [424, 139] width 12 height 5
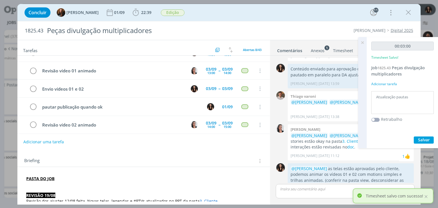
click at [363, 44] on icon at bounding box center [363, 42] width 10 height 11
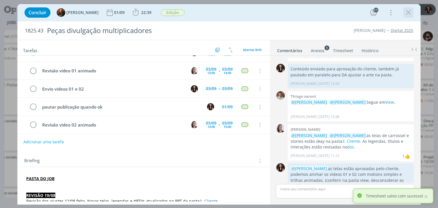
click at [407, 12] on icon "dialog" at bounding box center [408, 12] width 9 height 9
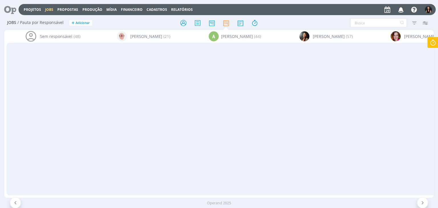
scroll to position [828, 0]
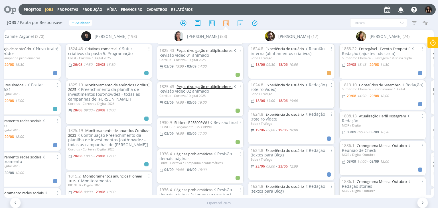
click at [210, 84] on link "Peças divulgação multiplicadores" at bounding box center [205, 86] width 56 height 5
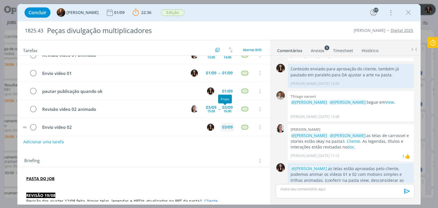
scroll to position [66, 0]
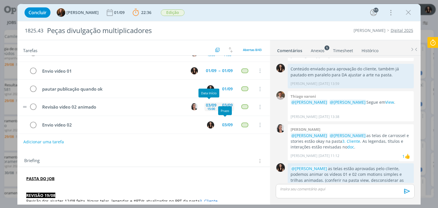
click at [208, 107] on div "15:00" at bounding box center [212, 108] width 8 height 3
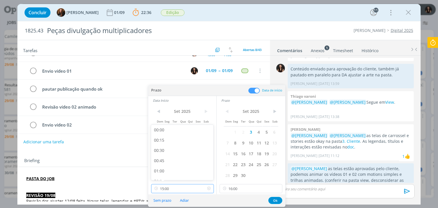
drag, startPoint x: 182, startPoint y: 189, endPoint x: 179, endPoint y: 186, distance: 3.6
click at [182, 189] on input "15:00" at bounding box center [182, 188] width 63 height 9
click at [173, 132] on div "14:00" at bounding box center [183, 132] width 64 height 10
type input "14:00"
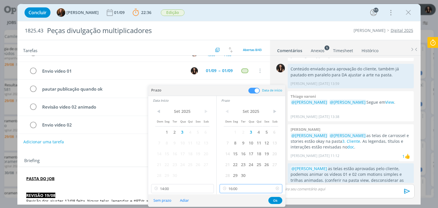
click at [241, 188] on input "16:00" at bounding box center [251, 188] width 63 height 9
click at [237, 135] on div "15:00" at bounding box center [252, 132] width 64 height 10
type input "16:00"
click at [275, 202] on button "Ok" at bounding box center [276, 200] width 14 height 7
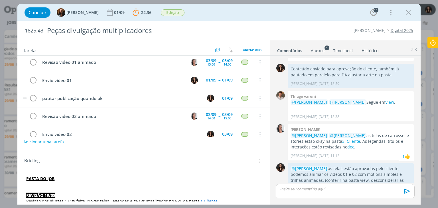
scroll to position [66, 0]
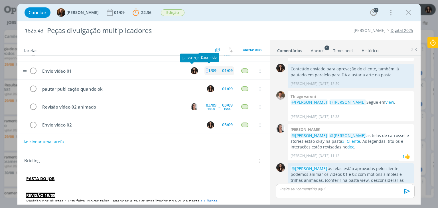
click at [206, 70] on div "01/09" at bounding box center [211, 71] width 11 height 4
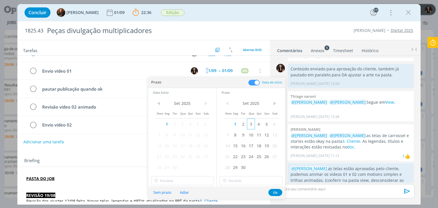
click at [253, 122] on span "3" at bounding box center [251, 124] width 8 height 11
drag, startPoint x: 184, startPoint y: 121, endPoint x: 273, endPoint y: 182, distance: 107.5
click at [184, 121] on span "3" at bounding box center [183, 124] width 8 height 11
click at [279, 195] on button "Ok" at bounding box center [276, 192] width 14 height 7
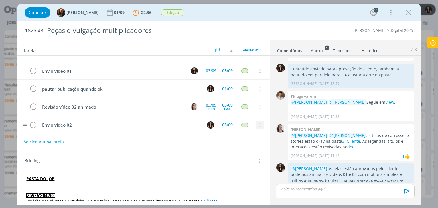
click at [257, 123] on icon "dialog" at bounding box center [260, 125] width 6 height 5
click at [235, 114] on div "Atendimento" at bounding box center [242, 112] width 25 height 9
click at [228, 115] on link "Cancelar" at bounding box center [241, 116] width 45 height 9
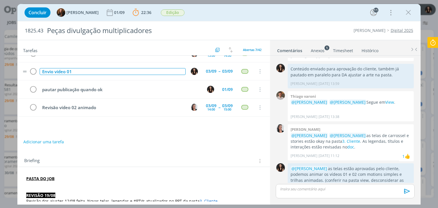
click at [98, 71] on div "Envio vídeo 01" at bounding box center [113, 71] width 146 height 7
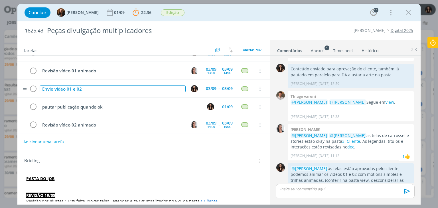
click at [64, 87] on div "Envio vídeo 01 e 02" at bounding box center [113, 89] width 146 height 7
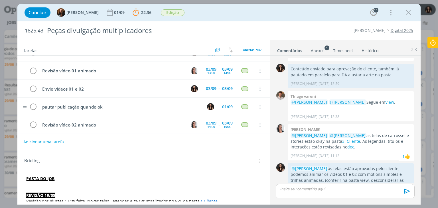
click at [123, 102] on td "pautar publicação quando ok" at bounding box center [120, 107] width 162 height 10
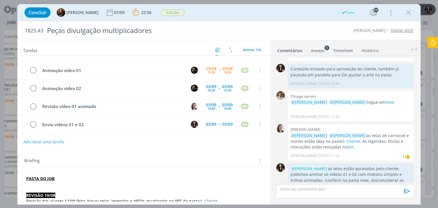
scroll to position [0, 0]
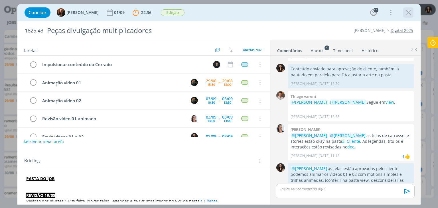
click at [407, 12] on icon "dialog" at bounding box center [408, 12] width 9 height 9
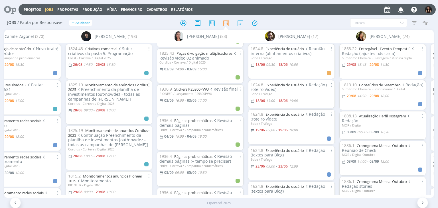
scroll to position [852, 0]
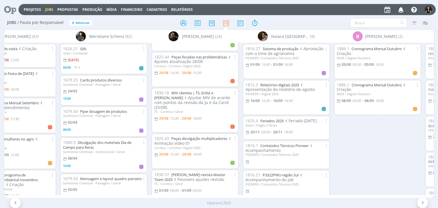
scroll to position [29, 0]
click at [207, 91] on link "MIV clientes | TS, Enlist e [PERSON_NAME]" at bounding box center [183, 95] width 59 height 10
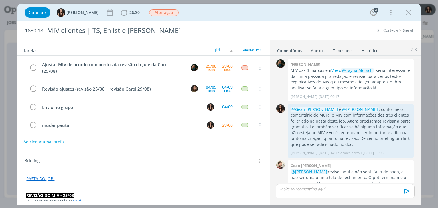
scroll to position [251, 0]
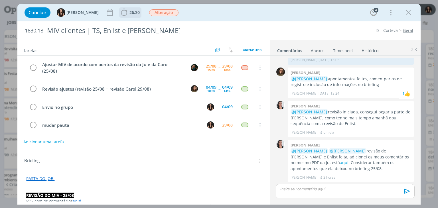
click at [128, 13] on b "26:30" at bounding box center [134, 13] width 13 height 4
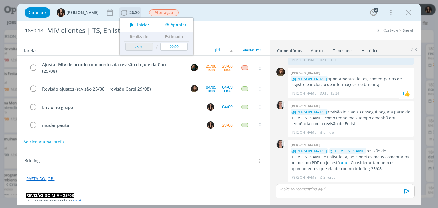
click at [129, 26] on icon "dialog" at bounding box center [132, 24] width 10 height 7
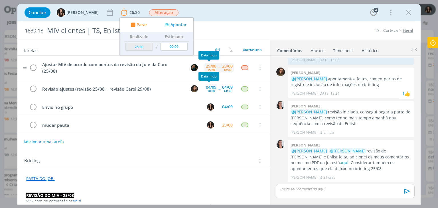
click at [207, 65] on div "29/08" at bounding box center [211, 66] width 11 height 4
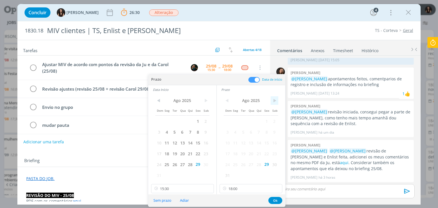
click at [274, 101] on span ">" at bounding box center [275, 100] width 8 height 9
click at [250, 133] on span "10" at bounding box center [251, 132] width 8 height 11
click at [203, 100] on span ">" at bounding box center [206, 100] width 8 height 9
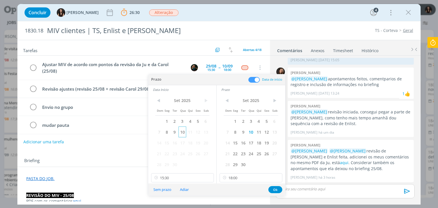
click at [184, 130] on span "10" at bounding box center [183, 132] width 8 height 11
click at [183, 180] on input "15:30" at bounding box center [182, 178] width 63 height 9
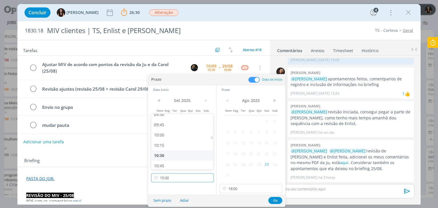
scroll to position [394, 0]
click at [168, 134] on div "10:00" at bounding box center [183, 136] width 64 height 10
click at [252, 190] on input "18:00" at bounding box center [251, 188] width 63 height 9
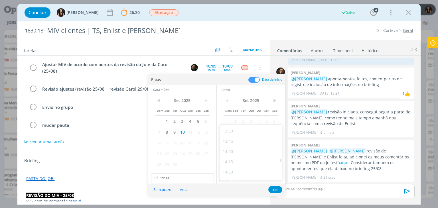
scroll to position [611, 0]
type input "10:00"
click at [235, 172] on div "14:30" at bounding box center [252, 172] width 64 height 10
type input "14:30"
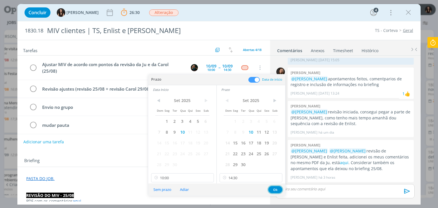
click at [275, 188] on button "Ok" at bounding box center [276, 189] width 14 height 7
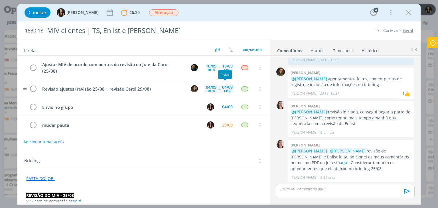
click at [222, 86] on div "04/09" at bounding box center [227, 87] width 11 height 4
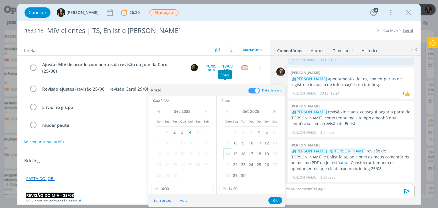
drag, startPoint x: 253, startPoint y: 145, endPoint x: 231, endPoint y: 150, distance: 22.6
click at [253, 145] on span "10" at bounding box center [251, 143] width 8 height 11
click at [181, 141] on span "10" at bounding box center [183, 143] width 8 height 11
click at [249, 193] on input "14:30" at bounding box center [251, 188] width 63 height 9
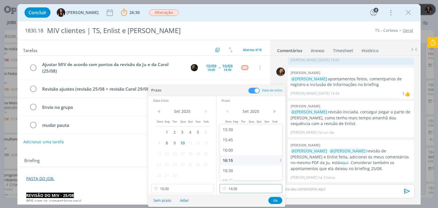
scroll to position [638, 0]
click at [246, 151] on div "16:00" at bounding box center [252, 149] width 64 height 10
type input "16:00"
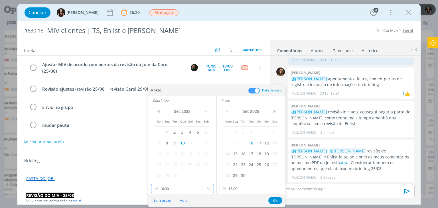
click at [185, 188] on input "10:30" at bounding box center [182, 188] width 63 height 9
click at [170, 167] on div "14:30" at bounding box center [183, 167] width 64 height 10
type input "14:30"
click at [275, 200] on button "Ok" at bounding box center [276, 200] width 14 height 7
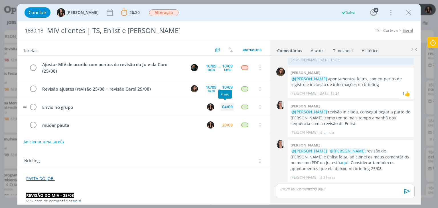
click at [229, 106] on div "04/09" at bounding box center [227, 107] width 11 height 4
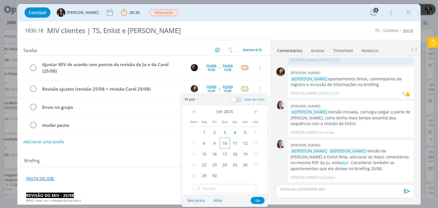
click at [226, 142] on span "10" at bounding box center [225, 143] width 10 height 11
click at [260, 202] on button "Ok" at bounding box center [258, 200] width 14 height 7
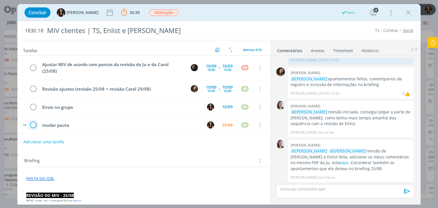
click at [36, 125] on icon "dialog" at bounding box center [33, 125] width 8 height 9
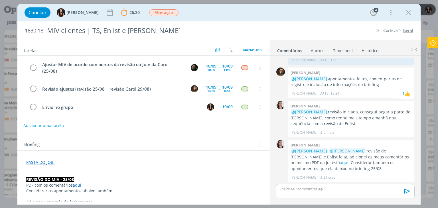
click at [434, 39] on icon at bounding box center [433, 42] width 10 height 11
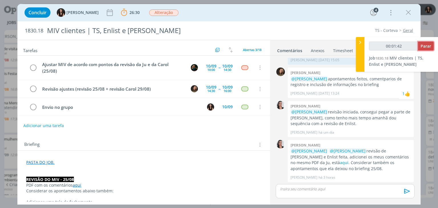
click at [426, 42] on button "Parar" at bounding box center [426, 46] width 16 height 9
click at [425, 48] on span "Parar" at bounding box center [426, 45] width 11 height 5
type input "00:02:00"
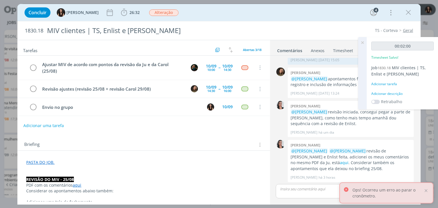
click at [395, 95] on div "Adicionar descrição" at bounding box center [403, 93] width 63 height 5
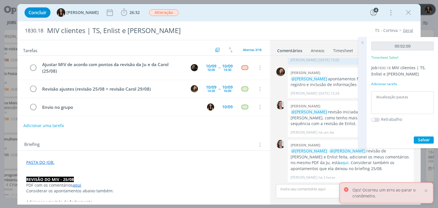
type textarea "Atualização pautas"
click at [428, 134] on div "00:02:00 Timesheet Salvo! Job 1830.18 MIV clientes | TS, Enlist e Cordius Adici…" at bounding box center [403, 92] width 72 height 111
click at [430, 140] on button "Salvar" at bounding box center [424, 140] width 20 height 7
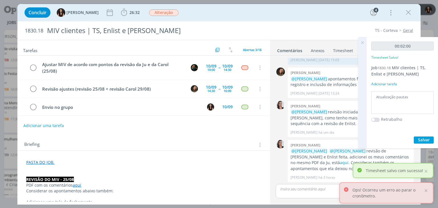
click at [362, 42] on icon at bounding box center [363, 42] width 10 height 11
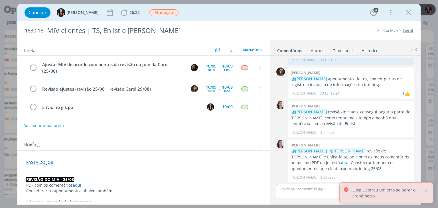
click at [425, 189] on div at bounding box center [426, 190] width 5 height 5
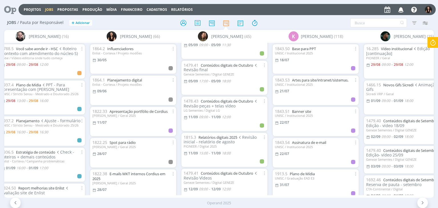
scroll to position [969, 0]
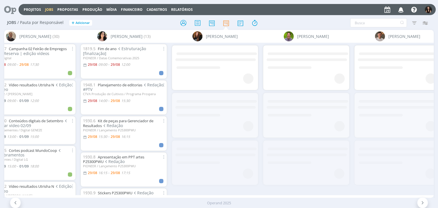
scroll to position [0, 2686]
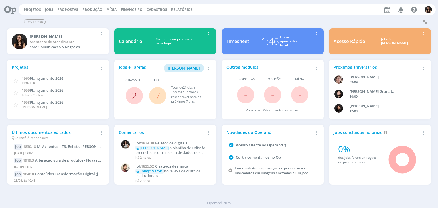
click at [132, 101] on link "2" at bounding box center [134, 96] width 5 height 12
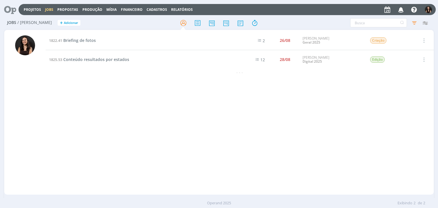
click at [14, 10] on icon at bounding box center [8, 9] width 12 height 11
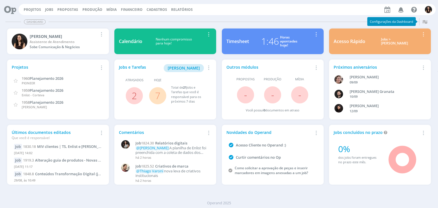
click at [158, 95] on link "7" at bounding box center [157, 96] width 5 height 12
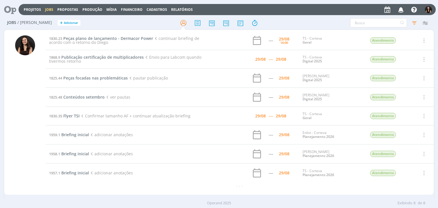
click at [114, 35] on td "1830.23 Peças plano de lançamento - Dermacor Power continuar briefing de acordo…" at bounding box center [127, 40] width 162 height 19
click at [115, 37] on span "Peças plano de lançamento - Dermacor Power" at bounding box center [108, 38] width 90 height 5
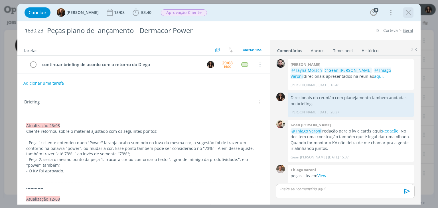
scroll to position [539, 0]
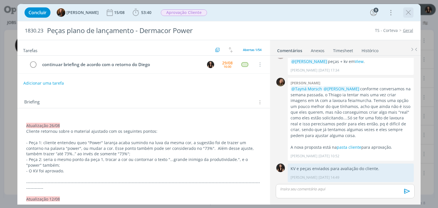
click at [408, 11] on icon "dialog" at bounding box center [408, 12] width 9 height 9
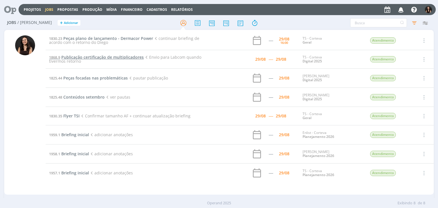
click at [100, 55] on span "Publicação certificação de multiplicadores" at bounding box center [102, 57] width 82 height 5
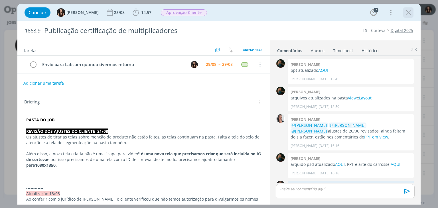
scroll to position [557, 0]
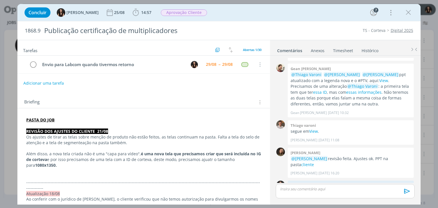
drag, startPoint x: 407, startPoint y: 12, endPoint x: 315, endPoint y: 207, distance: 215.4
click at [407, 13] on icon "dialog" at bounding box center [408, 12] width 9 height 9
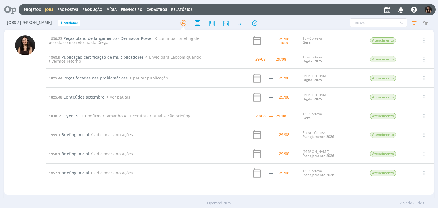
click at [95, 31] on table "1830.23 Peças plano de lançamento - Dermacor Power continuar briefing de acordo…" at bounding box center [240, 107] width 388 height 152
click at [111, 22] on h2 "Jobs / Minha Pauta + Adicionar" at bounding box center [76, 22] width 138 height 12
click at [11, 9] on icon at bounding box center [8, 9] width 12 height 11
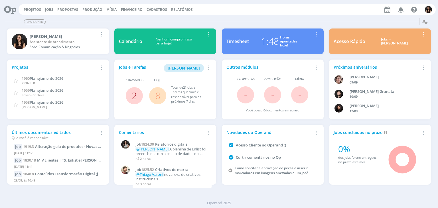
click at [135, 93] on link "2" at bounding box center [134, 96] width 5 height 12
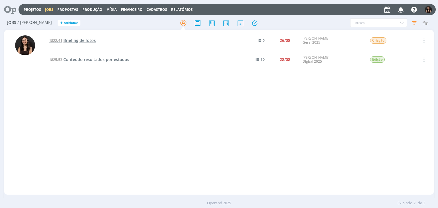
click at [84, 41] on span "Briefing de fotos" at bounding box center [79, 40] width 33 height 5
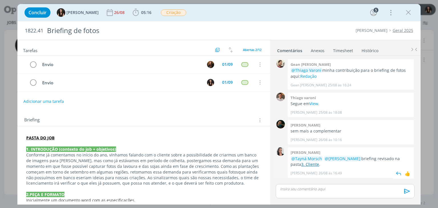
click at [301, 165] on link "3. Cliente" at bounding box center [310, 164] width 18 height 5
drag, startPoint x: 405, startPoint y: 12, endPoint x: 375, endPoint y: 50, distance: 48.5
click at [405, 12] on icon "dialog" at bounding box center [408, 12] width 9 height 9
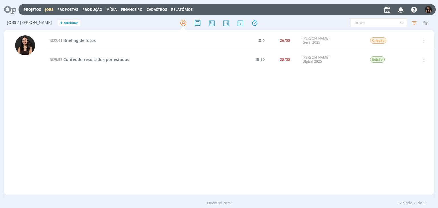
click at [35, 7] on div "Projetos Jobs Propostas Produção Mídia Financeiro Cadastros Relatórios Notifica…" at bounding box center [228, 9] width 418 height 11
click at [35, 7] on link "Projetos" at bounding box center [32, 9] width 17 height 5
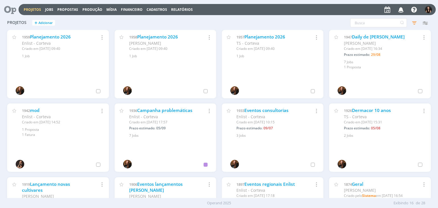
click at [230, 24] on div "Projetos + Adicionar Filtros Filtrar Limpar Status Cliente / Contrato Cliente 4…" at bounding box center [219, 23] width 430 height 14
click at [222, 23] on div "Projetos + Adicionar Filtros Filtrar Limpar Status Cliente / Contrato Cliente 4…" at bounding box center [219, 23] width 430 height 14
click at [214, 25] on div "Projetos + Adicionar Filtros Filtrar Limpar Status Cliente / Contrato Cliente 4…" at bounding box center [219, 23] width 430 height 14
click at [7, 13] on icon at bounding box center [8, 9] width 12 height 11
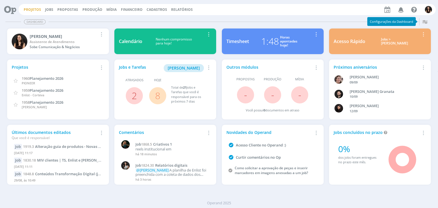
click at [33, 9] on link "Projetos" at bounding box center [32, 9] width 17 height 5
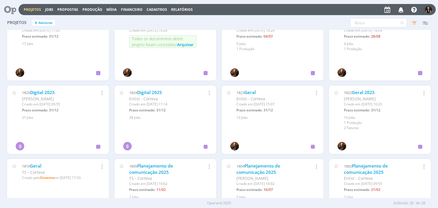
scroll to position [299, 0]
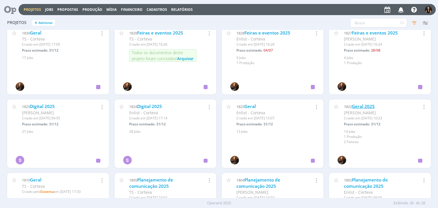
click at [362, 106] on link "Geral 2025" at bounding box center [363, 107] width 23 height 6
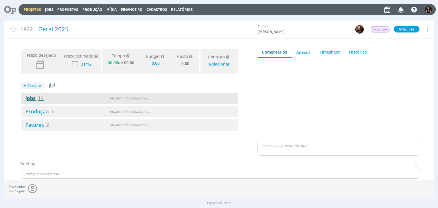
click at [33, 96] on link "Jobs 14" at bounding box center [32, 98] width 23 height 7
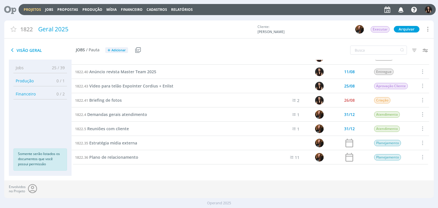
scroll to position [95, 0]
click at [121, 115] on span "Demandas gerais atendimento" at bounding box center [117, 114] width 60 height 5
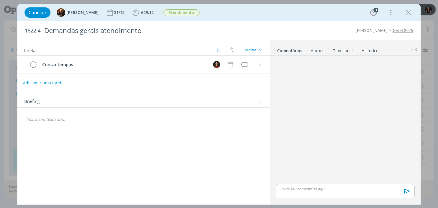
click at [47, 82] on button "Adicionar uma tarefa" at bounding box center [43, 83] width 41 height 10
click at [65, 80] on input "Atualizar planilha de pauta" at bounding box center [105, 83] width 157 height 8
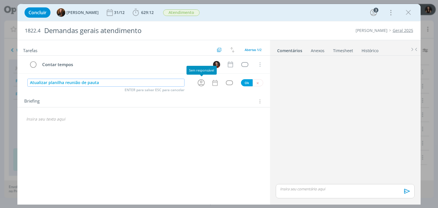
click at [198, 84] on icon "dialog" at bounding box center [201, 82] width 9 height 9
type input "Atualizar planilha reunião de pauta"
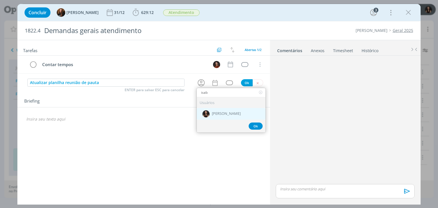
type input "isab"
click at [224, 112] on span "[PERSON_NAME]" at bounding box center [226, 114] width 29 height 5
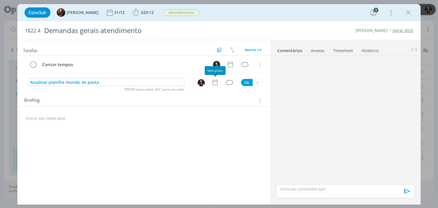
click at [217, 81] on icon "dialog" at bounding box center [215, 82] width 7 height 7
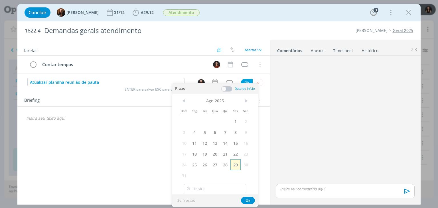
click at [235, 165] on span "29" at bounding box center [236, 165] width 10 height 11
click at [243, 103] on span ">" at bounding box center [246, 101] width 10 height 9
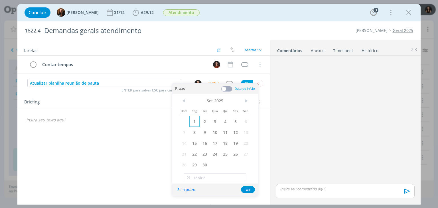
click at [199, 120] on span "1" at bounding box center [195, 121] width 10 height 11
click at [251, 191] on button "Ok" at bounding box center [248, 189] width 14 height 7
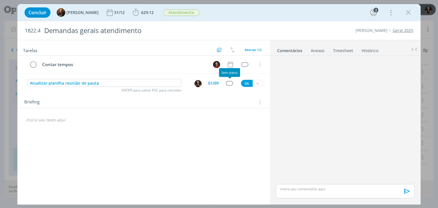
click at [232, 82] on div "dialog" at bounding box center [229, 83] width 7 height 5
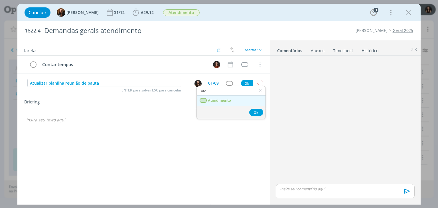
type input "ate"
click at [230, 105] on link "Atendimento" at bounding box center [231, 101] width 69 height 11
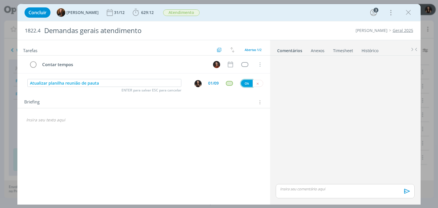
click at [243, 82] on button "Ok" at bounding box center [247, 83] width 12 height 7
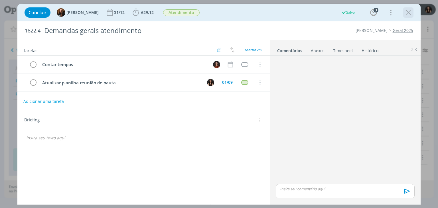
click at [406, 12] on icon "dialog" at bounding box center [408, 12] width 9 height 9
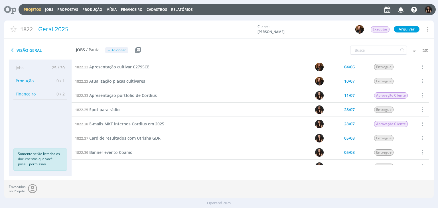
click at [5, 7] on icon at bounding box center [8, 9] width 12 height 11
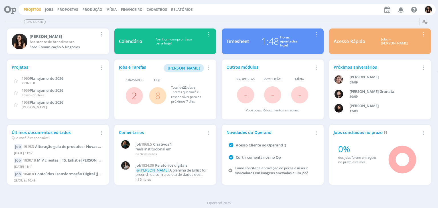
click at [31, 8] on link "Projetos" at bounding box center [32, 9] width 17 height 5
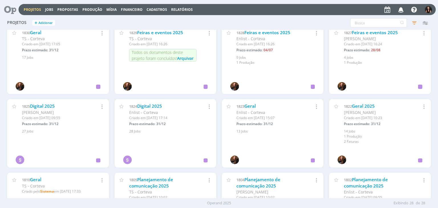
scroll to position [299, 0]
click at [367, 108] on link "Geral 2025" at bounding box center [363, 107] width 23 height 6
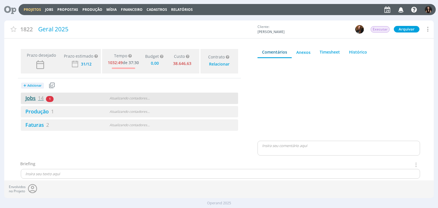
type input "0,00"
click at [28, 97] on link "Jobs 14" at bounding box center [32, 98] width 23 height 7
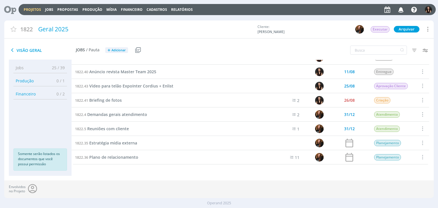
scroll to position [95, 0]
click at [121, 112] on span "Demandas gerais atendimento" at bounding box center [117, 114] width 60 height 5
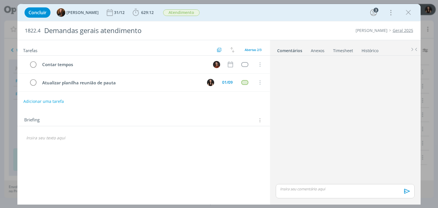
click at [345, 49] on link "Timesheet" at bounding box center [343, 49] width 21 height 8
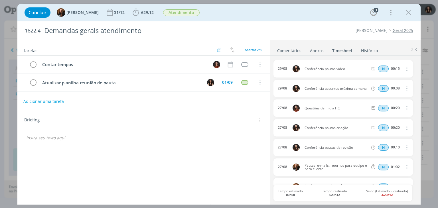
click at [271, 7] on div "Concluir Tayná Morsch 31/12 629:12 Iniciar Apontar Data * 29/08/2025 Horas * 00…" at bounding box center [219, 13] width 395 height 14
click at [135, 17] on span "629:12 Iniciar Apontar Data * 29/08/2025 Horas * 00:00 Tarefa Selecione a taref…" at bounding box center [143, 12] width 25 height 10
click at [141, 13] on span "629:12" at bounding box center [147, 12] width 13 height 5
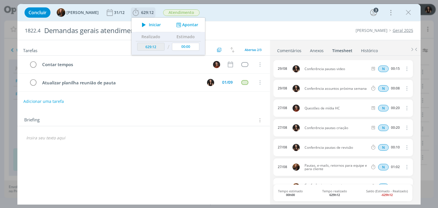
click at [187, 25] on button "Apontar" at bounding box center [187, 25] width 24 height 6
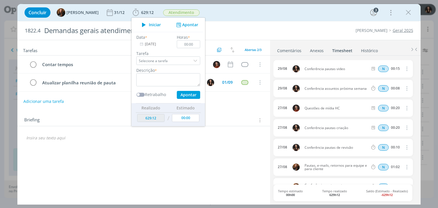
click at [219, 13] on div "Concluir Tayná Morsch 31/12 629:12 Iniciar Apontar Data * 29/08/2025 Horas * 00…" at bounding box center [219, 13] width 395 height 14
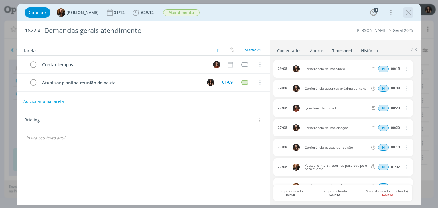
click at [410, 13] on icon "dialog" at bounding box center [408, 12] width 9 height 9
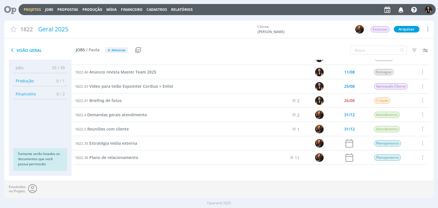
click at [14, 7] on icon at bounding box center [8, 9] width 12 height 11
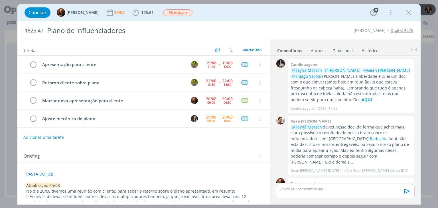
scroll to position [222, 0]
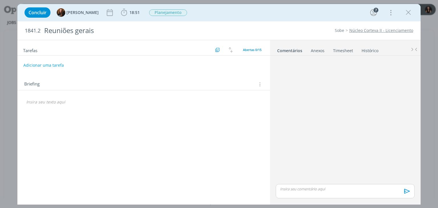
click at [342, 51] on link "Timesheet" at bounding box center [343, 49] width 21 height 8
click at [321, 51] on div "Anexos 0" at bounding box center [317, 51] width 14 height 6
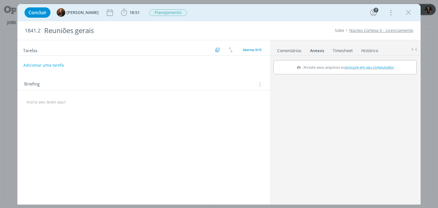
click at [346, 51] on link "Timesheet" at bounding box center [343, 49] width 21 height 8
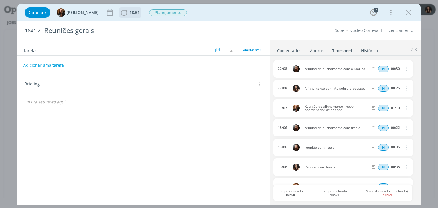
drag, startPoint x: 121, startPoint y: 12, endPoint x: 161, endPoint y: 19, distance: 40.3
click at [134, 14] on span "18:51" at bounding box center [130, 12] width 21 height 9
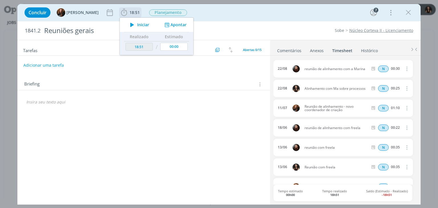
click at [173, 24] on button "Apontar" at bounding box center [175, 25] width 24 height 6
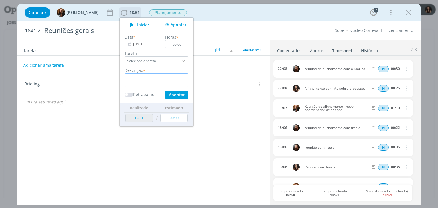
click at [153, 77] on textarea "dialog" at bounding box center [157, 79] width 64 height 13
type textarea "Alinhamento demandas da próxima semana"
click at [179, 43] on input "00:00" at bounding box center [177, 44] width 23 height 8
type input "01:07"
click at [143, 75] on textarea "Alinhamento demandas da próxima semana" at bounding box center [157, 79] width 64 height 13
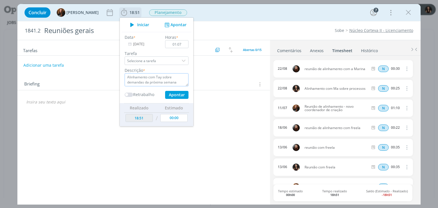
click at [166, 85] on textarea "Alinhamento com Tay sobre demandas da próxima semana" at bounding box center [157, 79] width 64 height 13
click at [168, 95] on button "Apontar" at bounding box center [176, 95] width 23 height 8
type textarea "Alinhamento com Tay sobre demandas da próxima semana"
type input "19:58"
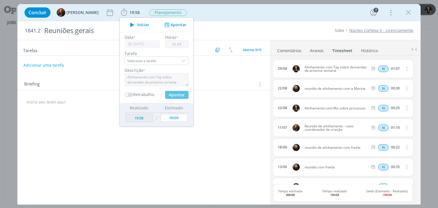
type input "00:00"
click at [405, 17] on div "dialog" at bounding box center [409, 12] width 10 height 10
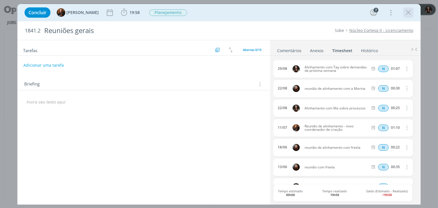
click at [407, 14] on icon "dialog" at bounding box center [408, 12] width 9 height 9
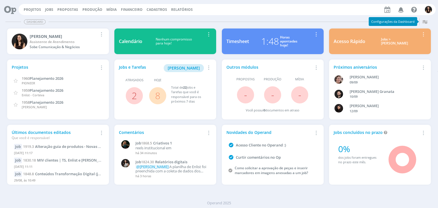
click at [131, 96] on span "2" at bounding box center [134, 95] width 17 height 17
click at [134, 98] on link "2" at bounding box center [134, 96] width 5 height 12
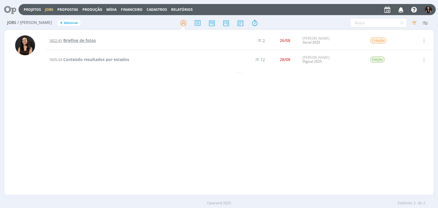
click at [89, 41] on span "Briefing de fotos" at bounding box center [79, 40] width 33 height 5
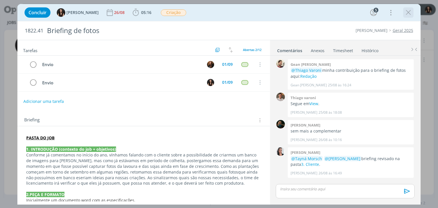
click at [410, 14] on icon "dialog" at bounding box center [408, 12] width 9 height 9
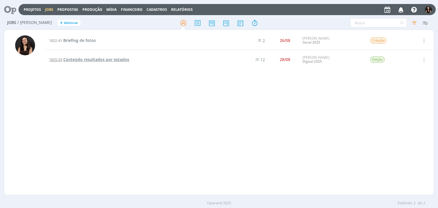
click at [84, 59] on span "Conteúdo resultados por estados" at bounding box center [96, 59] width 66 height 5
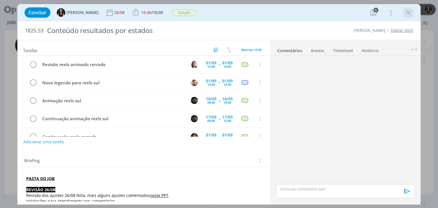
click at [406, 12] on icon "dialog" at bounding box center [408, 12] width 9 height 9
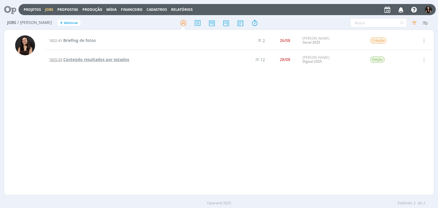
click at [88, 59] on span "Conteúdo resultados por estados" at bounding box center [96, 59] width 66 height 5
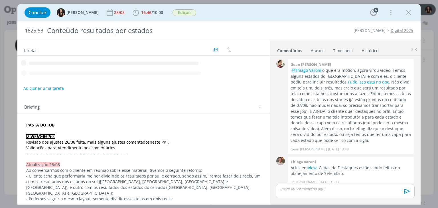
scroll to position [387, 0]
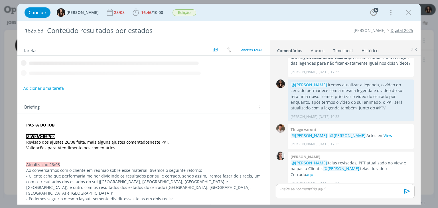
click at [141, 13] on span "16:46" at bounding box center [146, 12] width 10 height 5
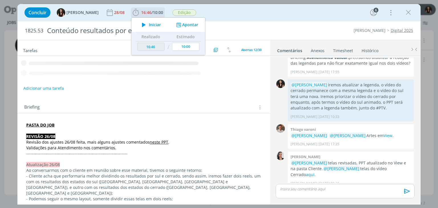
click at [149, 24] on span "Iniciar" at bounding box center [155, 25] width 12 height 4
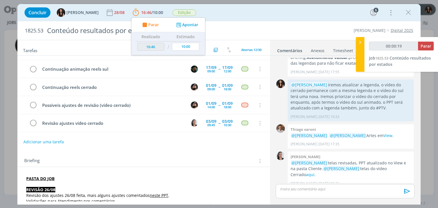
scroll to position [57, 0]
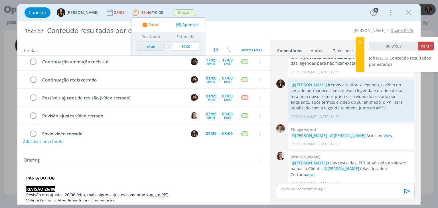
click at [53, 143] on button "Adicionar uma tarefa" at bounding box center [43, 142] width 41 height 10
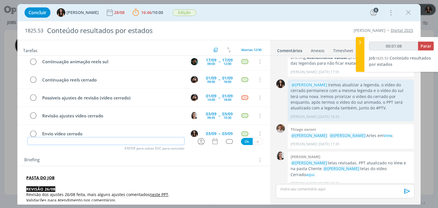
type input "00:01:09"
type input "An"
type input "00:01:10"
type input "Animaç"
type input "00:01:11"
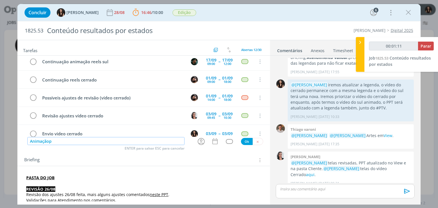
type input "Animaçãop"
type input "00:01:12"
type input "Animação"
type input "00:01:13"
type input "Animação vífd"
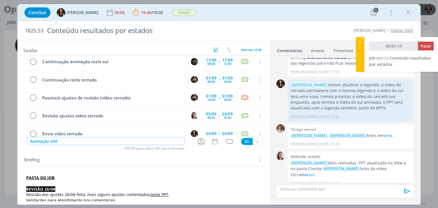
type input "00:01:14"
type input "Animação ví"
type input "00:01:15"
type input "Animação víde"
type input "00:01:16"
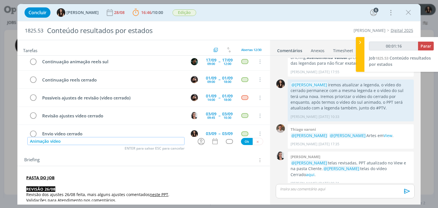
type input "Animação vídeo"
type input "00:01:17"
type input "Animação vídeo sul"
type input "00:01:18"
type input "Animação vídeo sul"
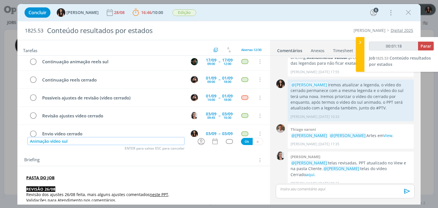
type input "00:01:19"
click at [202, 140] on icon "dialog" at bounding box center [201, 141] width 9 height 9
type input "Animação vídeo sul"
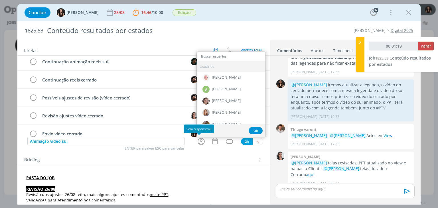
type input "00:01:20"
type input "br"
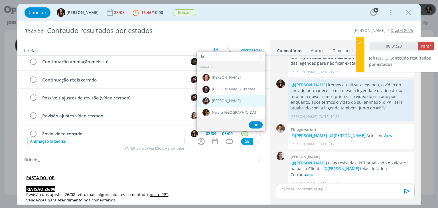
type input "00:01:21"
type input "br"
click at [221, 102] on span "[PERSON_NAME]" at bounding box center [226, 101] width 29 height 5
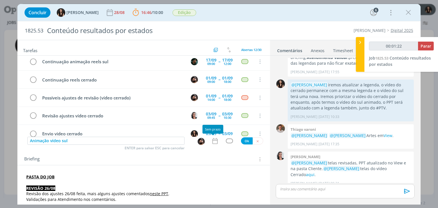
click at [213, 144] on icon "dialog" at bounding box center [215, 141] width 7 height 7
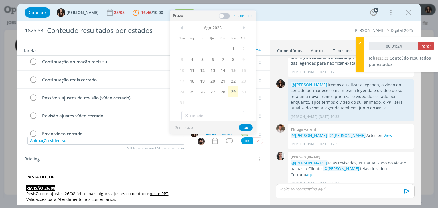
click at [249, 27] on div "< Ago 2025 > Dom Seg Ter Qua Qui Sex Sab 1 2 3 4 5 6 7 8 9 10 11 12 13 14 15 16…" at bounding box center [213, 65] width 86 height 88
click at [246, 29] on span ">" at bounding box center [244, 28] width 10 height 9
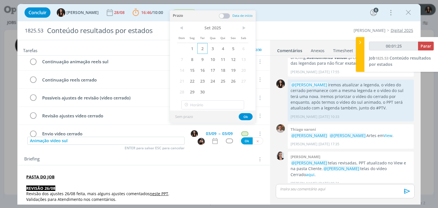
click at [204, 49] on span "2" at bounding box center [203, 48] width 10 height 11
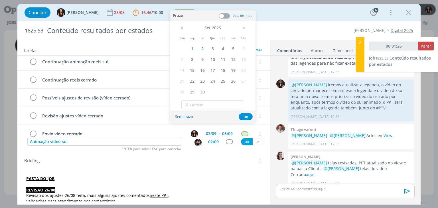
click at [221, 17] on span at bounding box center [224, 16] width 11 height 6
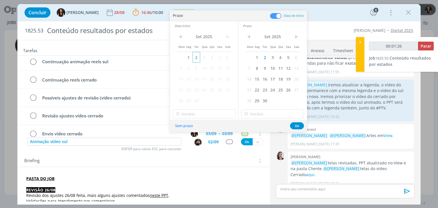
click at [194, 56] on span "2" at bounding box center [197, 57] width 8 height 11
type input "00:01:27"
type input "16:00"
click at [198, 116] on input "16:00" at bounding box center [204, 114] width 63 height 9
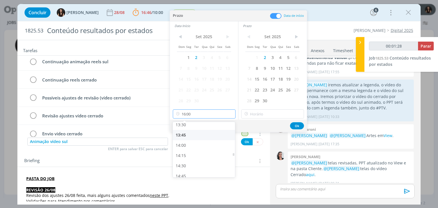
type input "00:01:29"
click at [193, 131] on div "13:00" at bounding box center [205, 133] width 64 height 10
type input "13:00"
type input "00:01:30"
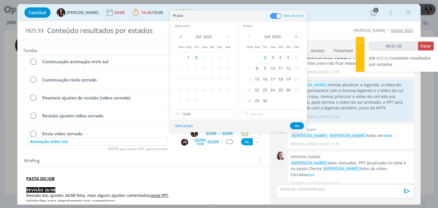
click at [266, 107] on div "< Set 2025 > Dom Seg Ter Qua Qui Sex Sab 1 2 3 4 5 6 7 8 9 10 11 12 13 14 15 16…" at bounding box center [273, 75] width 69 height 90
type input "16:00"
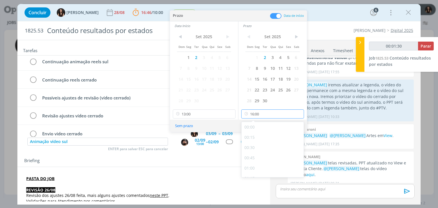
click at [270, 113] on input "16:00" at bounding box center [272, 114] width 63 height 9
type input "00:01:32"
click at [261, 140] on div "18:00" at bounding box center [274, 139] width 64 height 10
type input "18:00"
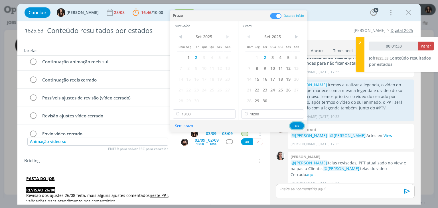
click at [298, 122] on button "Ok" at bounding box center [297, 125] width 14 height 7
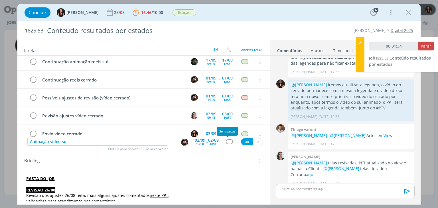
click at [228, 140] on div "dialog" at bounding box center [229, 142] width 7 height 5
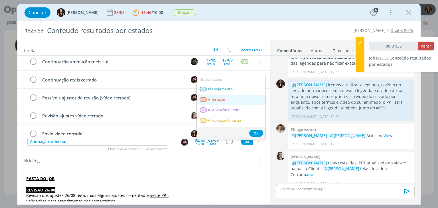
type input "00:01:36"
type input "e"
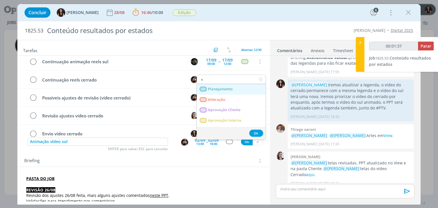
type input "00:01:38"
type input "ed"
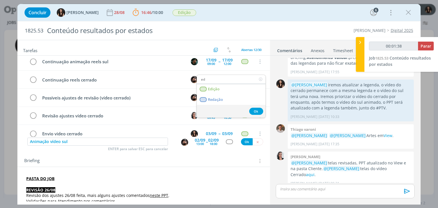
type input "00:01:39"
type input "ed"
click at [240, 84] on link "Edição" at bounding box center [231, 89] width 69 height 11
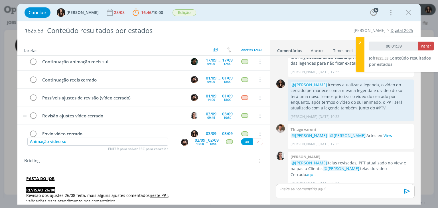
type input "00:01:40"
click at [242, 141] on button "Ok" at bounding box center [247, 141] width 12 height 7
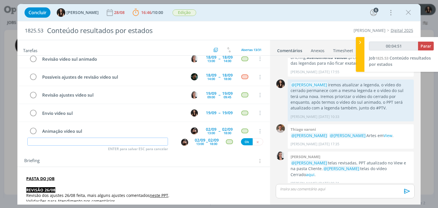
click at [127, 140] on input "dialog" at bounding box center [97, 142] width 141 height 8
click at [294, 9] on div "Concluir Isabelle Silva 28/08 16:46 / 10:00 Parar Apontar Data * 29/08/2025 Hor…" at bounding box center [219, 13] width 395 height 14
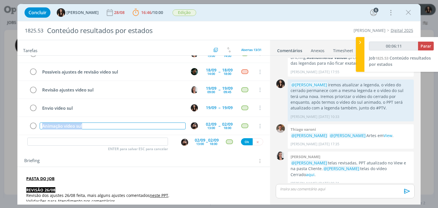
drag, startPoint x: 78, startPoint y: 128, endPoint x: 27, endPoint y: 132, distance: 51.5
click at [27, 132] on div "Revisão reels animado cerrado 01/09 13:00 -- 01/09 14:00 Cancelar Nova legenda …" at bounding box center [143, 96] width 253 height 81
copy div "Animação vídeo sul"
type input "00:06:12"
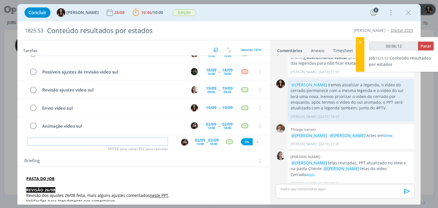
click at [62, 140] on input "dialog" at bounding box center [97, 142] width 141 height 8
paste input "Animação vídeo sul"
type input "Animação vídeo sul"
click at [34, 142] on input "Animação vídeo sul" at bounding box center [97, 142] width 141 height 8
type input "00:06:14"
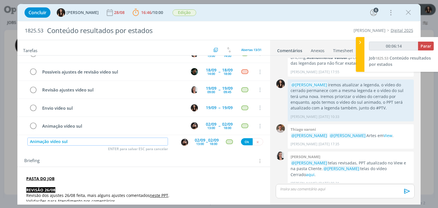
type input "nimação vídeo sul"
type input "00:06:15"
type input "Continimação vídeo sul"
type input "00:06:16"
type input "Continuaçãonimação vídeo sul"
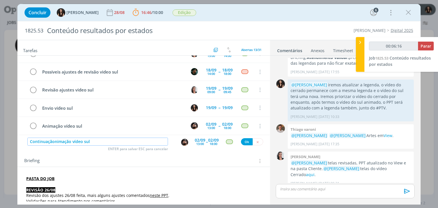
type input "00:06:17"
type input "Continuação animação vídeo sul"
click at [109, 141] on input "Continuação animação vídeo sul" at bounding box center [97, 142] width 141 height 8
type input "00:06:21"
type input "Continuação animação vídeo sul"
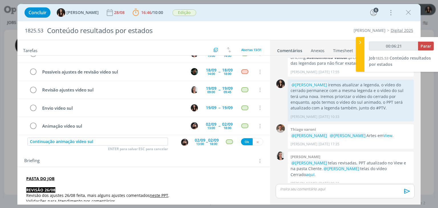
click at [199, 143] on div "13:00" at bounding box center [200, 143] width 8 height 3
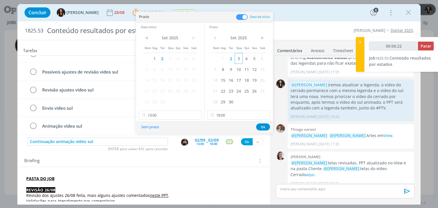
click at [241, 57] on span "3" at bounding box center [239, 58] width 8 height 11
click at [168, 59] on span "3" at bounding box center [170, 58] width 8 height 11
click at [164, 117] on input "13:00" at bounding box center [170, 115] width 63 height 9
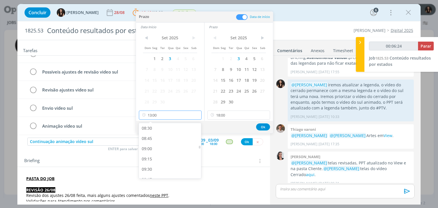
scroll to position [348, 0]
type input "00:06:25"
click at [156, 150] on div "09:00" at bounding box center [171, 150] width 64 height 10
type input "09:00"
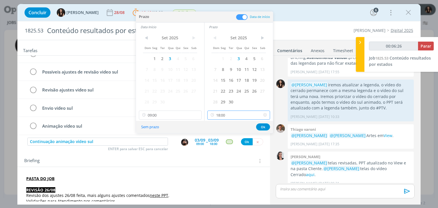
click at [237, 113] on input "18:00" at bounding box center [239, 115] width 63 height 9
type input "00:06:28"
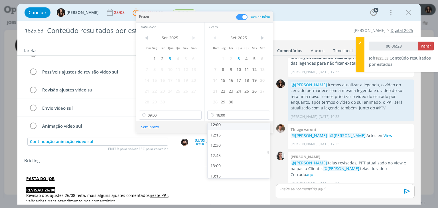
click at [226, 127] on div "12:00" at bounding box center [240, 125] width 64 height 10
type input "12:00"
click at [262, 126] on button "Ok" at bounding box center [263, 127] width 14 height 7
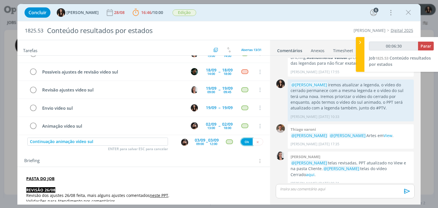
type input "00:06:31"
click at [243, 140] on button "Ok" at bounding box center [247, 141] width 12 height 7
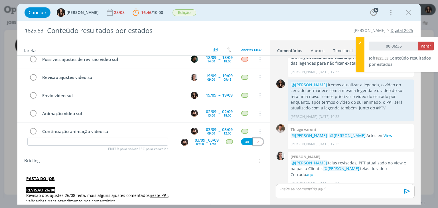
click at [256, 141] on icon "dialog" at bounding box center [258, 142] width 4 height 4
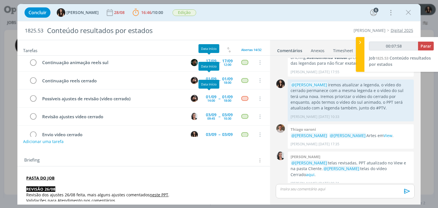
scroll to position [57, 0]
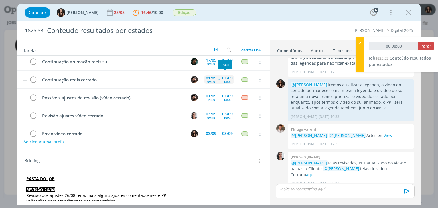
click at [227, 80] on div "18:00" at bounding box center [228, 81] width 8 height 3
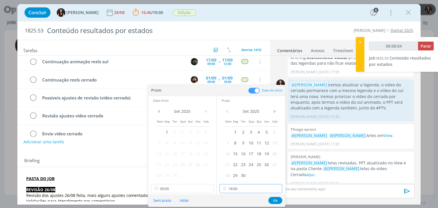
click at [241, 189] on input "18:00" at bounding box center [251, 188] width 63 height 9
type input "00:08:08"
click at [239, 129] on div "12:00" at bounding box center [252, 127] width 64 height 10
type input "12:00"
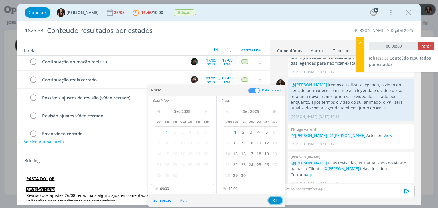
click at [280, 200] on button "Ok" at bounding box center [276, 200] width 14 height 7
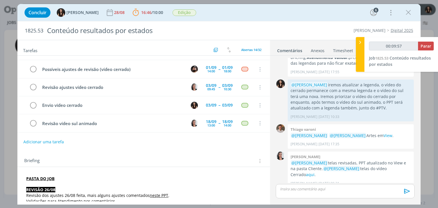
scroll to position [114, 0]
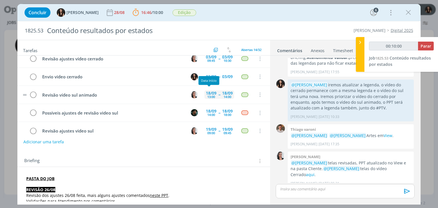
click at [209, 95] on div "13:00" at bounding box center [212, 96] width 8 height 3
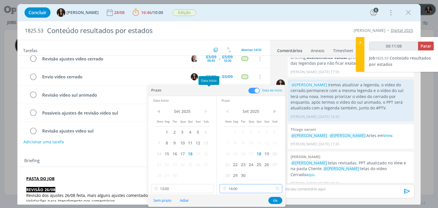
click at [238, 190] on input "14:00" at bounding box center [251, 188] width 63 height 9
type input "00:11:11"
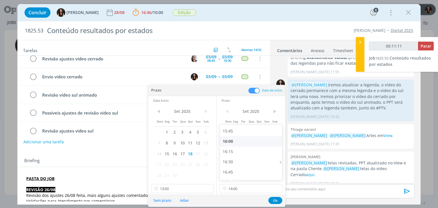
click at [232, 137] on div "16:00" at bounding box center [252, 141] width 64 height 10
type input "16:00"
drag, startPoint x: 178, startPoint y: 183, endPoint x: 174, endPoint y: 187, distance: 5.5
click at [174, 187] on div "< Set 2025 > Dom Seg Ter Qua Qui Sex Sab 1 2 3 4 5 6 7 8 9 10 11 12 13 14 15 16…" at bounding box center [182, 150] width 68 height 90
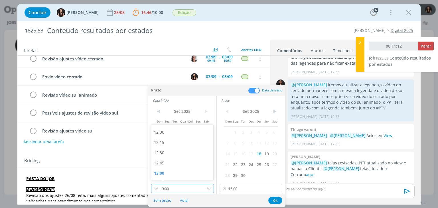
click at [173, 188] on input "13:00" at bounding box center [182, 188] width 63 height 9
type input "00:11:14"
click at [169, 142] on div "15:00" at bounding box center [183, 141] width 64 height 10
type input "15:00"
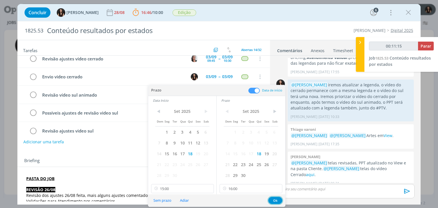
click at [275, 198] on button "Ok" at bounding box center [276, 200] width 14 height 7
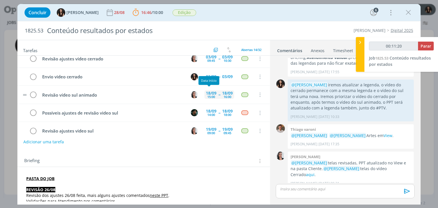
click at [209, 96] on div "15:00" at bounding box center [212, 96] width 8 height 3
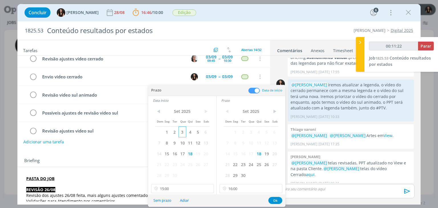
click at [185, 132] on span "3" at bounding box center [183, 132] width 8 height 11
click at [250, 132] on span "3" at bounding box center [251, 132] width 8 height 11
click at [278, 200] on button "Ok" at bounding box center [276, 200] width 14 height 7
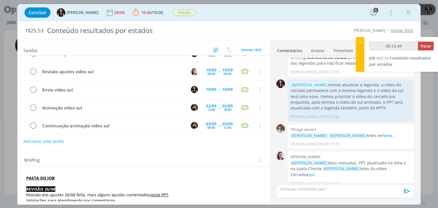
scroll to position [0, 0]
click at [222, 88] on div "19/09" at bounding box center [227, 90] width 11 height 4
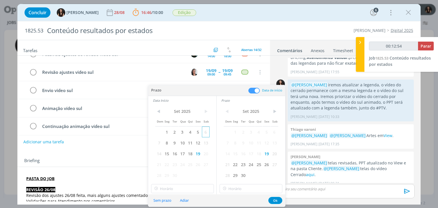
drag, startPoint x: 184, startPoint y: 129, endPoint x: 207, endPoint y: 129, distance: 23.4
click at [184, 129] on span "3" at bounding box center [183, 132] width 8 height 11
click at [248, 133] on span "3" at bounding box center [251, 132] width 8 height 11
click at [275, 200] on button "Ok" at bounding box center [276, 200] width 14 height 7
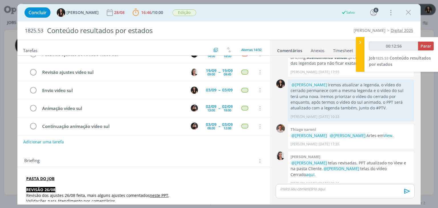
type input "00:12:57"
click at [426, 45] on span "Parar" at bounding box center [426, 45] width 11 height 5
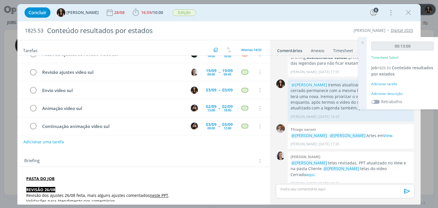
drag, startPoint x: 391, startPoint y: 89, endPoint x: 390, endPoint y: 98, distance: 9.2
click at [387, 95] on div "00:13:00 Timesheet Salvo! Job 1825.53 Conteúdo resultados por estados Adicionar…" at bounding box center [403, 73] width 72 height 73
click at [390, 99] on label "Retrabalho" at bounding box center [391, 102] width 21 height 6
click at [389, 93] on div "Adicionar descrição" at bounding box center [403, 93] width 63 height 5
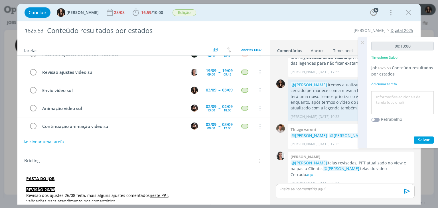
click at [391, 95] on textarea at bounding box center [403, 103] width 60 height 20
type textarea "Atualização pautas"
click at [426, 139] on span "Salvar" at bounding box center [424, 139] width 12 height 5
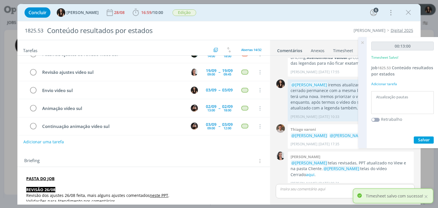
click at [363, 43] on icon at bounding box center [363, 42] width 10 height 11
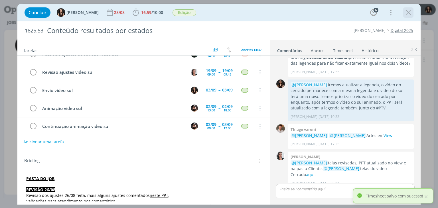
click at [407, 13] on icon "dialog" at bounding box center [408, 12] width 9 height 9
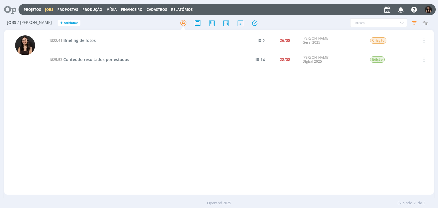
click at [8, 10] on icon at bounding box center [8, 9] width 12 height 11
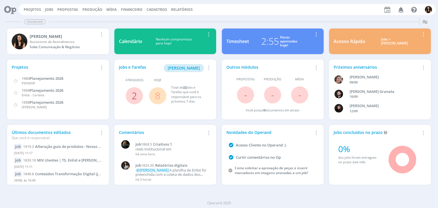
click at [133, 95] on link "2" at bounding box center [134, 96] width 5 height 12
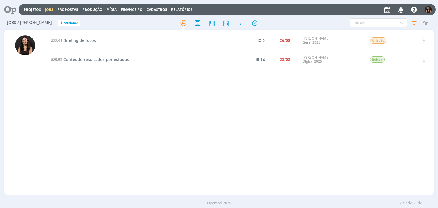
click at [73, 41] on span "Briefing de fotos" at bounding box center [79, 40] width 33 height 5
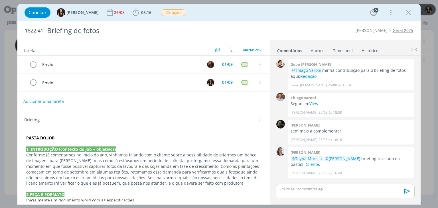
drag, startPoint x: 409, startPoint y: 16, endPoint x: 405, endPoint y: 19, distance: 4.6
click at [408, 16] on icon "dialog" at bounding box center [408, 12] width 9 height 9
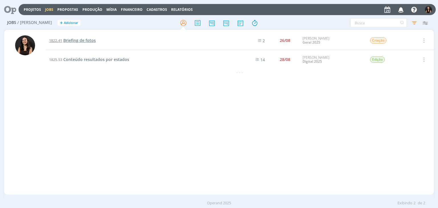
click at [74, 40] on span "Briefing de fotos" at bounding box center [79, 40] width 33 height 5
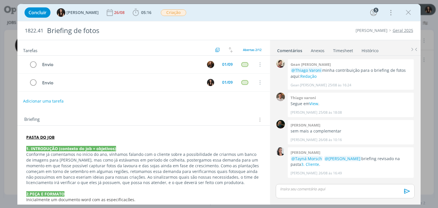
click at [42, 100] on button "Adicionar uma tarefa" at bounding box center [43, 101] width 41 height 10
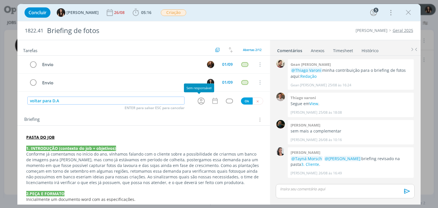
click at [201, 98] on icon "dialog" at bounding box center [201, 101] width 9 height 9
type input "voltar para D.A"
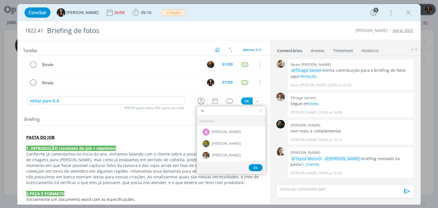
type input "t"
type input "isa"
click at [224, 153] on span "[PERSON_NAME]" at bounding box center [226, 155] width 29 height 5
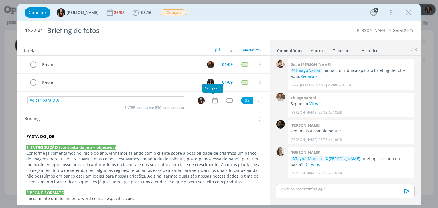
click at [212, 103] on icon "dialog" at bounding box center [215, 100] width 7 height 7
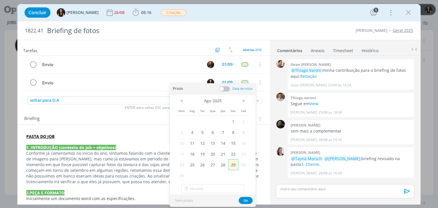
click at [235, 165] on span "29" at bounding box center [233, 165] width 10 height 11
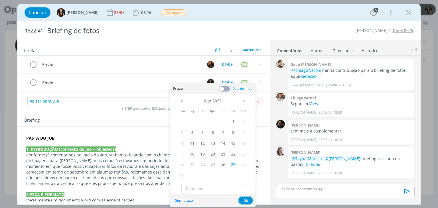
click at [249, 204] on button "Ok" at bounding box center [246, 200] width 14 height 7
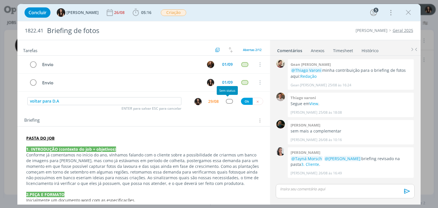
click at [226, 99] on div "dialog" at bounding box center [229, 101] width 7 height 5
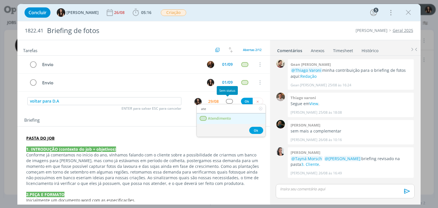
type input "ate"
click at [228, 121] on link "Atendimento" at bounding box center [231, 119] width 69 height 11
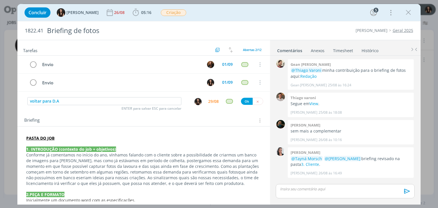
click at [244, 96] on div "voltar para D.A ENTER para salvar ESC para cancelar 29/08 Ok" at bounding box center [143, 101] width 253 height 10
click at [244, 98] on button "Ok" at bounding box center [247, 101] width 12 height 7
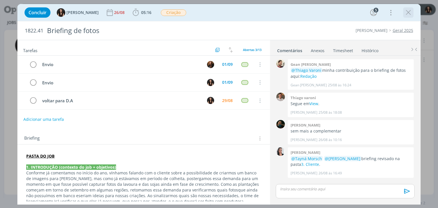
click at [409, 14] on icon "dialog" at bounding box center [408, 12] width 9 height 9
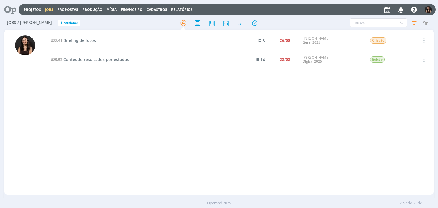
click at [90, 56] on td "1825.53 Conteúdo resultados por estados" at bounding box center [141, 59] width 191 height 19
click at [89, 59] on span "Conteúdo resultados por estados" at bounding box center [96, 59] width 66 height 5
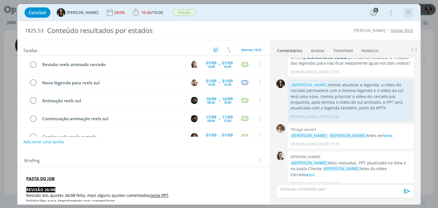
click at [408, 10] on icon "dialog" at bounding box center [408, 12] width 9 height 9
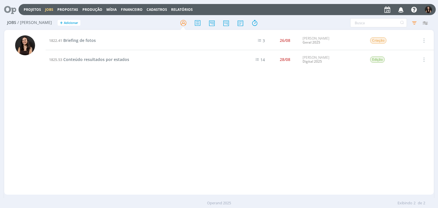
click at [14, 9] on icon at bounding box center [8, 9] width 12 height 11
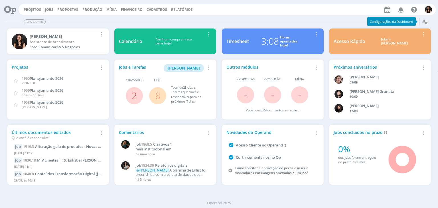
click at [155, 97] on link "8" at bounding box center [157, 96] width 5 height 12
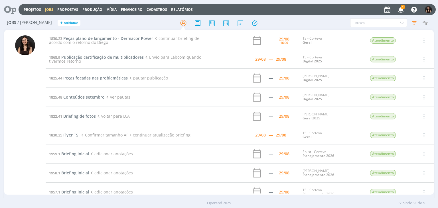
click at [400, 9] on icon "button" at bounding box center [401, 10] width 10 height 10
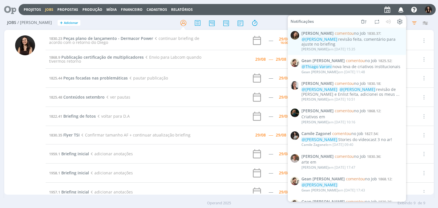
click at [364, 47] on div "Julia Abich em 29/08 às 15:35" at bounding box center [353, 50] width 102 height 6
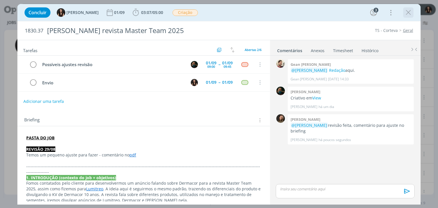
click at [409, 13] on icon "dialog" at bounding box center [408, 12] width 9 height 9
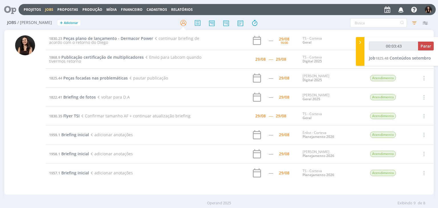
type input "00:04:43"
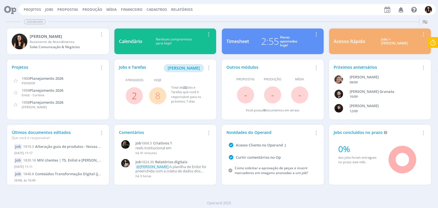
click at [161, 94] on span "8" at bounding box center [157, 95] width 17 height 17
click at [155, 98] on span "8" at bounding box center [157, 95] width 17 height 17
click at [158, 94] on link "8" at bounding box center [157, 96] width 5 height 12
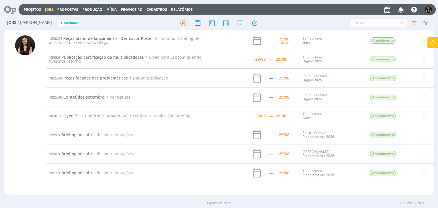
click at [98, 97] on span "Conteúdos setembro" at bounding box center [83, 96] width 41 height 5
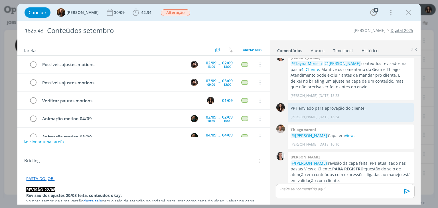
scroll to position [678, 0]
click at [142, 11] on span "42:34" at bounding box center [146, 12] width 10 height 5
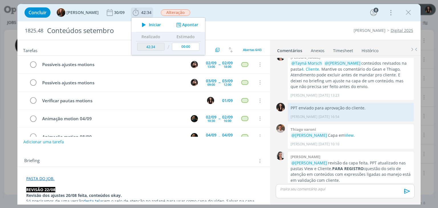
click at [149, 27] on span "Iniciar" at bounding box center [155, 25] width 12 height 4
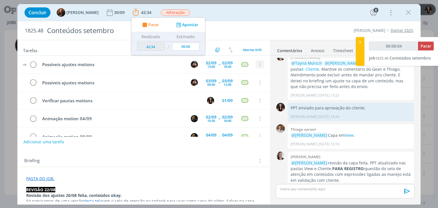
click at [257, 66] on icon "dialog" at bounding box center [260, 64] width 6 height 5
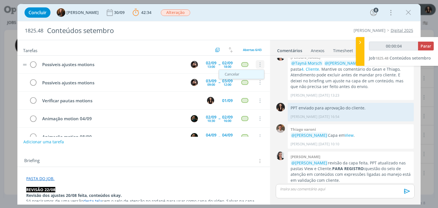
click at [246, 76] on link "Cancelar" at bounding box center [241, 74] width 45 height 9
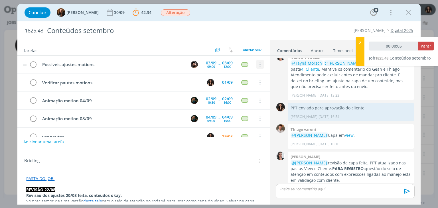
click at [258, 64] on icon "dialog" at bounding box center [260, 64] width 6 height 5
click at [256, 61] on button "dialog" at bounding box center [260, 65] width 9 height 9
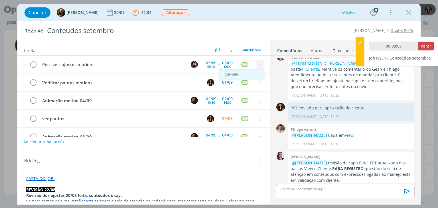
click at [252, 78] on link "Cancelar" at bounding box center [241, 74] width 45 height 9
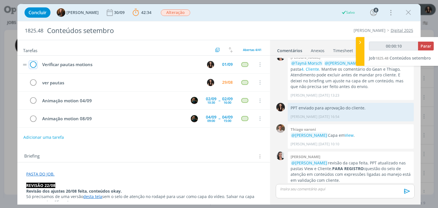
click at [32, 65] on icon "dialog" at bounding box center [33, 65] width 8 height 9
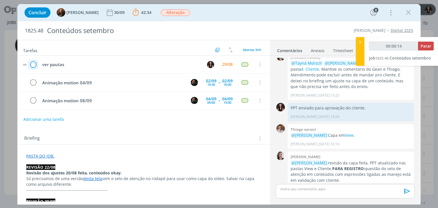
click at [31, 65] on icon "dialog" at bounding box center [33, 65] width 8 height 9
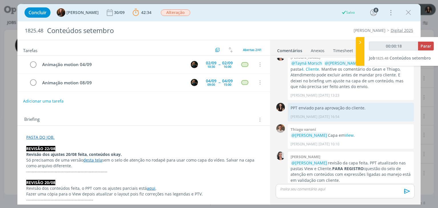
click at [58, 101] on button "Adicionar uma tarefa" at bounding box center [43, 101] width 41 height 10
type input "00:00:19"
type input "Revi"
type input "00:00:20"
type input "Revisão"
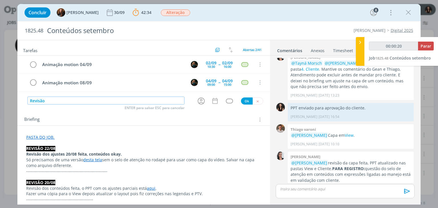
type input "00:00:21"
type input "Revisão moti"
type input "00:00:22"
type input "Revisão motion"
type input "00:00:23"
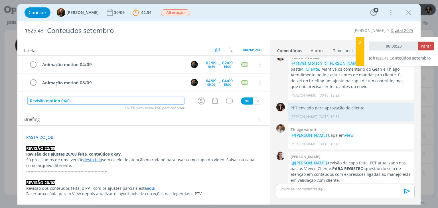
type input "Revisão motion 04/09"
type input "00:00:25"
click at [199, 101] on icon "dialog" at bounding box center [201, 101] width 9 height 9
type input "Revisão motion 04/09"
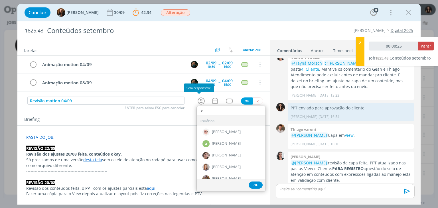
type input "ca"
type input "00:00:26"
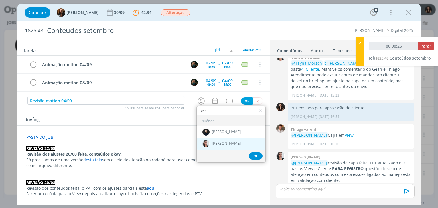
type input "car"
click at [218, 139] on div "[PERSON_NAME]" at bounding box center [231, 144] width 69 height 12
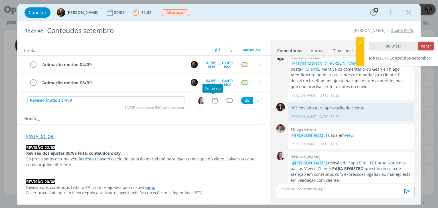
click at [214, 101] on icon "dialog" at bounding box center [215, 100] width 7 height 7
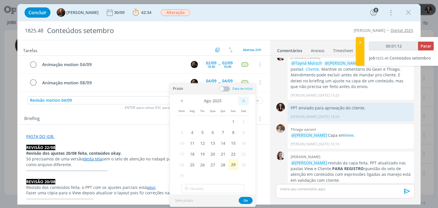
click at [242, 102] on span ">" at bounding box center [244, 101] width 10 height 9
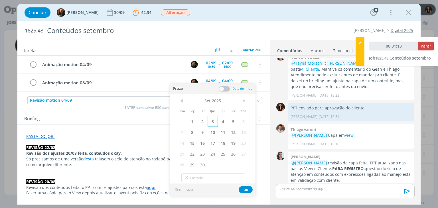
click at [215, 122] on span "3" at bounding box center [213, 121] width 10 height 11
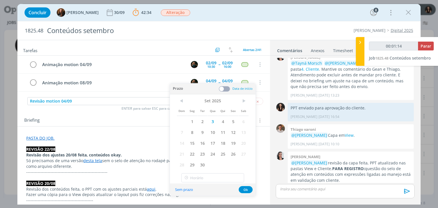
click at [226, 86] on span at bounding box center [224, 89] width 11 height 6
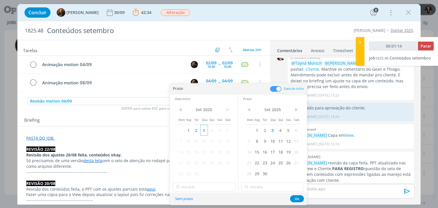
click at [203, 131] on span "3" at bounding box center [204, 130] width 8 height 11
type input "00:01:15"
type input "16:00"
click at [203, 190] on input "16:00" at bounding box center [204, 187] width 63 height 9
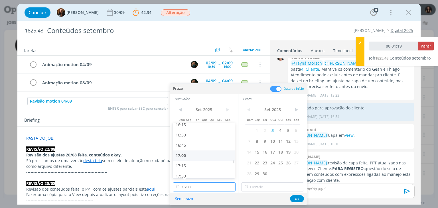
type input "00:01:20"
click at [191, 156] on div "17:00" at bounding box center [205, 156] width 64 height 10
type input "17:00"
click at [221, 189] on input "17:00" at bounding box center [204, 187] width 63 height 9
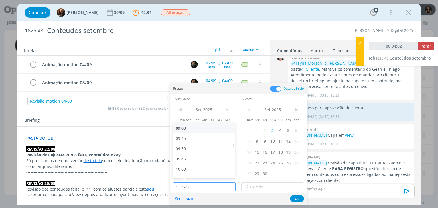
type input "00:04:03"
click at [192, 129] on div "09:00" at bounding box center [205, 128] width 64 height 10
type input "09:00"
type input "16:00"
drag, startPoint x: 265, startPoint y: 186, endPoint x: 264, endPoint y: 175, distance: 11.5
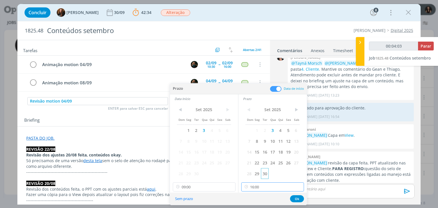
click at [266, 182] on div "< [DATE] > Dom Seg Ter Qua Qui Sex Sab 1 2 3 4 5 6 7 8 9 10 11 12 13 14 15 16 1…" at bounding box center [273, 148] width 69 height 90
type input "00:04:06"
click at [257, 165] on div "09:30" at bounding box center [274, 161] width 64 height 10
type input "09:30"
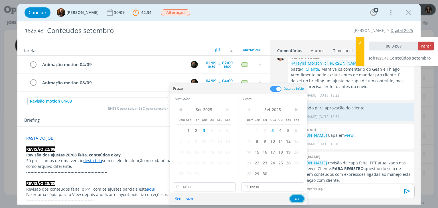
click at [303, 199] on button "Ok" at bounding box center [297, 199] width 14 height 7
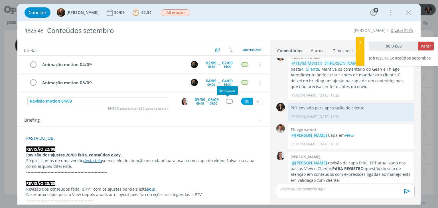
click at [227, 100] on div "dialog" at bounding box center [229, 101] width 7 height 5
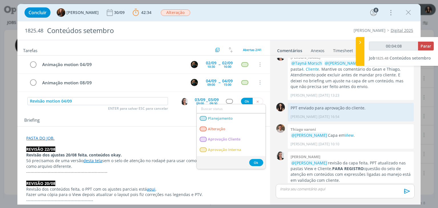
type input "00:04:09"
type input "re"
type input "00:04:10"
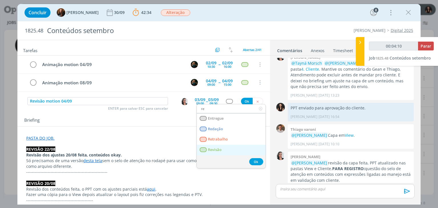
type input "re"
click at [205, 154] on link "Revisão" at bounding box center [231, 150] width 69 height 11
type input "00:04:11"
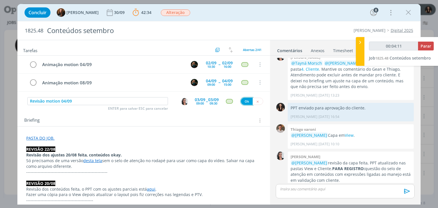
click at [243, 101] on button "Ok" at bounding box center [247, 101] width 12 height 7
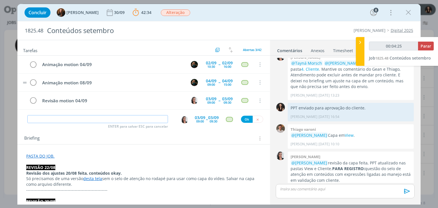
type input "00:04:26"
type input "En"
type input "00:04:27"
type input "Envio m"
type input "00:04:28"
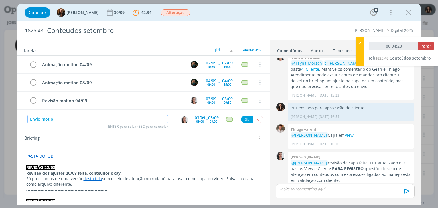
type input "Envio motion"
type input "00:04:29"
type input "Envio motion"
type input "00:04:30"
type input "Envio motion 04/0"
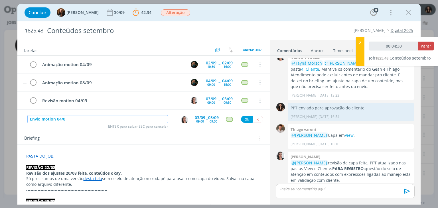
type input "00:04:31"
type input "Envio motion 04/09"
type input "00:04:32"
click at [182, 118] on img "dialog" at bounding box center [184, 119] width 7 height 7
type input "Envio motion 04/09"
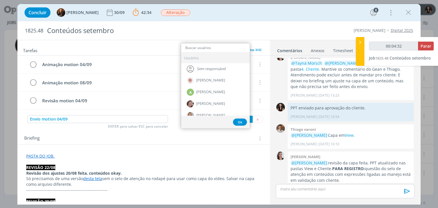
type input "00:04:33"
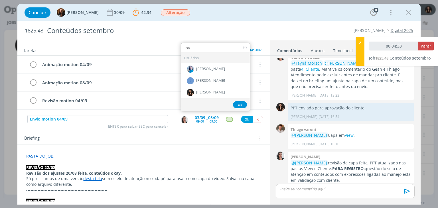
type input "isab"
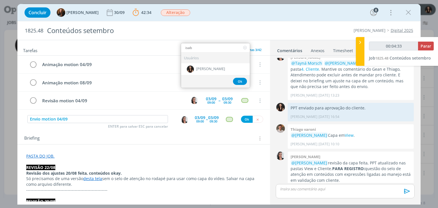
type input "00:04:34"
type input "isab"
click at [222, 59] on div "Usuários" at bounding box center [215, 58] width 69 height 11
drag, startPoint x: 219, startPoint y: 63, endPoint x: 212, endPoint y: 95, distance: 33.0
click at [219, 63] on div "[PERSON_NAME]" at bounding box center [215, 69] width 69 height 12
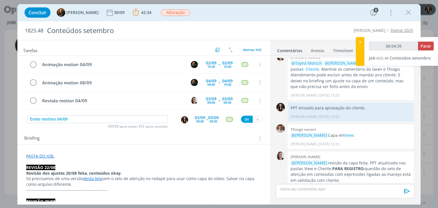
click at [206, 118] on span "--" at bounding box center [207, 119] width 2 height 5
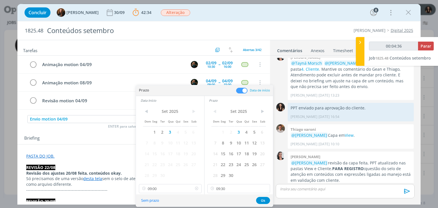
type input "00:04:37"
click at [196, 190] on icon at bounding box center [196, 188] width 7 height 9
drag, startPoint x: 265, startPoint y: 188, endPoint x: 264, endPoint y: 192, distance: 4.7
click at [265, 188] on icon at bounding box center [265, 188] width 7 height 9
click at [262, 200] on button "Ok" at bounding box center [263, 200] width 14 height 7
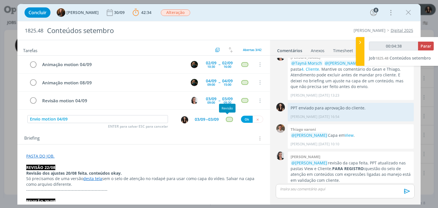
click at [226, 118] on div "dialog" at bounding box center [229, 119] width 7 height 5
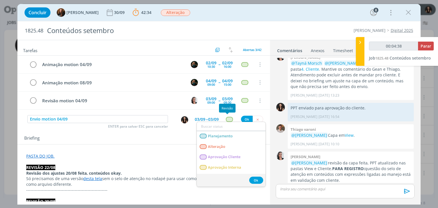
type input "00:04:39"
type input "at"
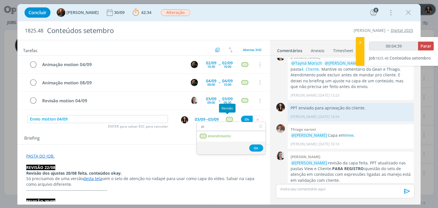
type input "00:04:40"
type input "ate"
drag, startPoint x: 236, startPoint y: 136, endPoint x: 244, endPoint y: 124, distance: 14.6
click at [237, 135] on link "Atendimento" at bounding box center [231, 136] width 69 height 11
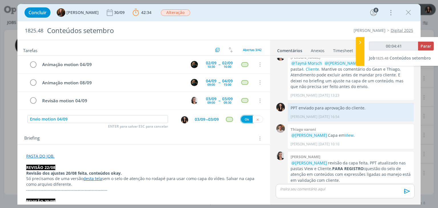
type input "00:04:42"
click at [247, 118] on button "Ok" at bounding box center [247, 119] width 12 height 7
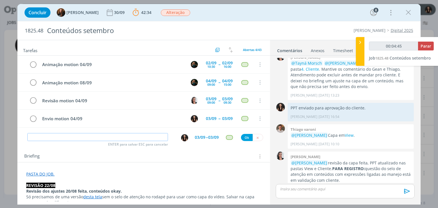
type input "00:04:46"
type input "R"
type input "00:04:47"
type input "Revis"
type input "00:04:48"
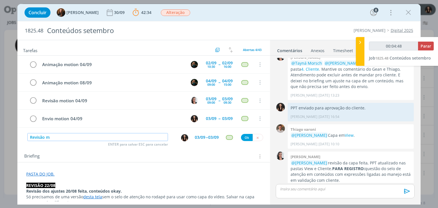
type input "Revisão mo"
type input "00:04:49"
type input "Revisão motion"
type input "00:04:51"
type input "Revisão motion 08/09"
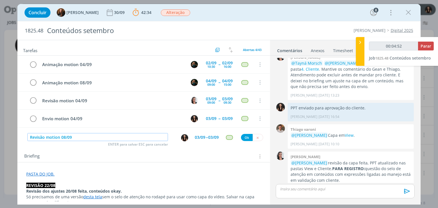
type input "00:04:53"
click at [185, 139] on img "dialog" at bounding box center [184, 137] width 7 height 7
type input "Revisão motion 08/09"
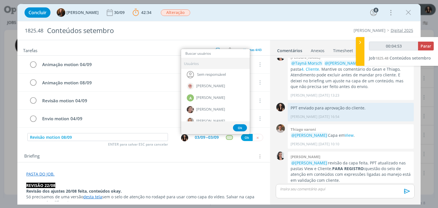
type input "c"
type input "00:04:54"
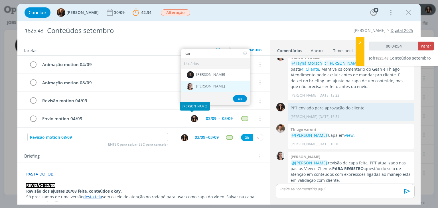
type input "car"
click at [206, 84] on span "[PERSON_NAME]" at bounding box center [210, 86] width 29 height 5
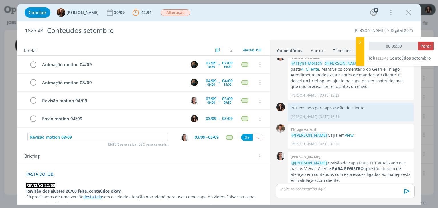
click at [203, 138] on div "03/09" at bounding box center [200, 138] width 11 height 4
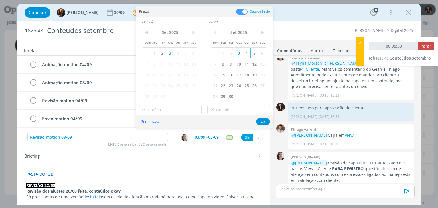
click at [252, 55] on span "5" at bounding box center [255, 53] width 8 height 11
type input "00:05:34"
click at [188, 52] on span "5" at bounding box center [186, 53] width 8 height 11
type input "16:00"
click at [167, 110] on input "16:00" at bounding box center [170, 109] width 63 height 9
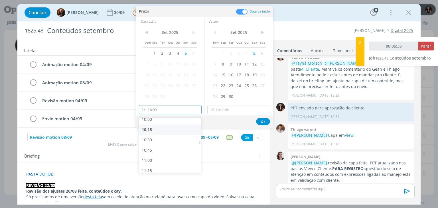
scroll to position [414, 0]
type input "00:05:38"
click at [154, 138] on div "10:30" at bounding box center [171, 140] width 64 height 10
type input "10:30"
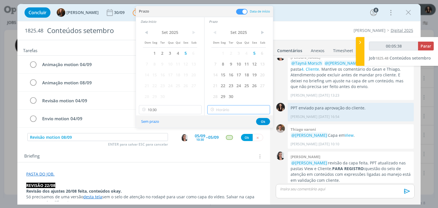
type input "16:00"
click at [226, 106] on input "16:00" at bounding box center [239, 109] width 63 height 9
type input "00:05:45"
click at [223, 132] on div "11:00" at bounding box center [240, 132] width 64 height 10
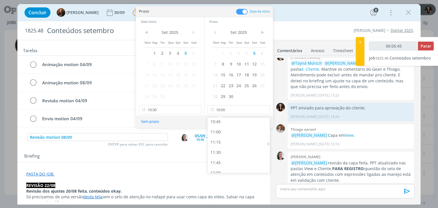
type input "11:00"
click at [264, 123] on button "Ok" at bounding box center [263, 121] width 14 height 7
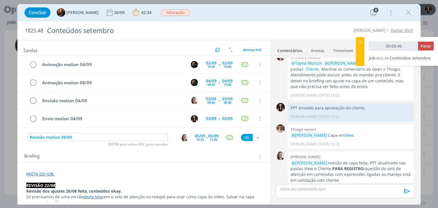
click at [228, 137] on div "dialog" at bounding box center [229, 137] width 7 height 5
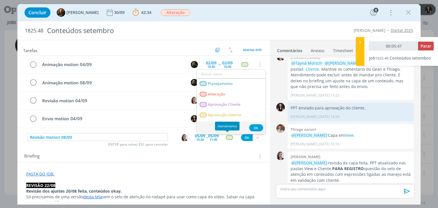
type input "00:05:48"
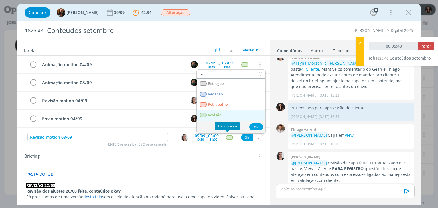
type input "re"
click at [214, 116] on span "Revisão" at bounding box center [215, 115] width 14 height 5
type input "00:05:49"
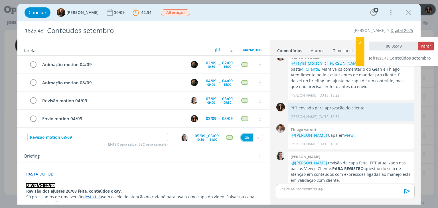
click at [243, 136] on button "Ok" at bounding box center [247, 137] width 12 height 7
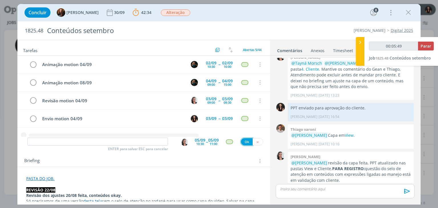
scroll to position [7, 0]
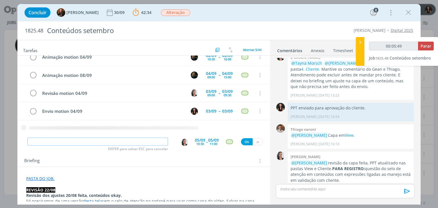
type input "00:05:50"
type input "E"
type input "00:05:51"
type input "Envio mo"
type input "00:05:52"
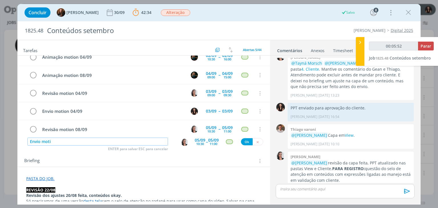
scroll to position [0, 0]
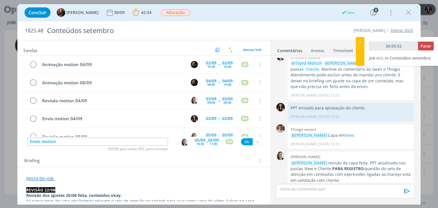
type input "Envio motion"
type input "00:05:53"
type input "Envio motion 08/0"
type input "00:05:54"
type input "Envio motion 08/09"
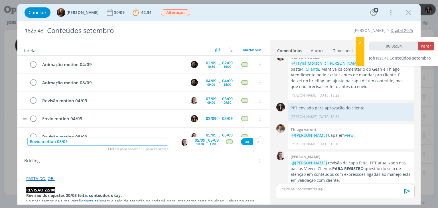
type input "00:05:55"
click at [183, 143] on img "dialog" at bounding box center [184, 142] width 7 height 7
type input "Envio motion 08/09"
type input "00:05:56"
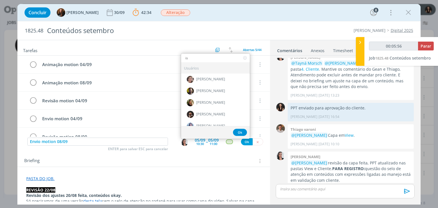
type input "isa"
type input "00:05:57"
type input "isab"
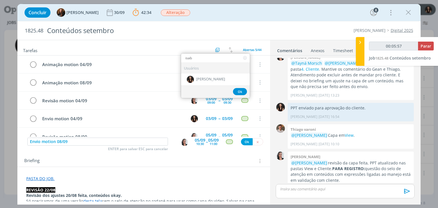
type input "00:05:58"
type input "isab"
click at [219, 78] on div "[PERSON_NAME]" at bounding box center [215, 79] width 69 height 12
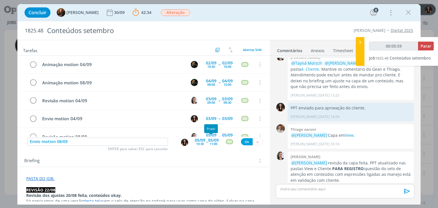
click at [211, 140] on div "05/09" at bounding box center [213, 140] width 11 height 4
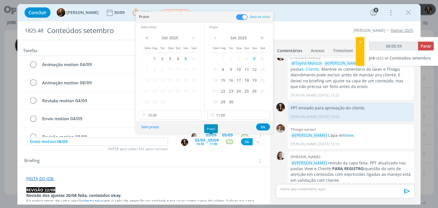
type input "00:06:00"
drag, startPoint x: 202, startPoint y: 119, endPoint x: 197, endPoint y: 116, distance: 5.6
click at [200, 118] on div "< Set 2025 > Dom Seg Ter Qua Qui Sex Sab 1 2 3 4 5 6 7 8 9 10 11 12 13 14 15 16…" at bounding box center [170, 76] width 68 height 90
click at [197, 116] on icon at bounding box center [196, 115] width 7 height 9
type input "00:06:01"
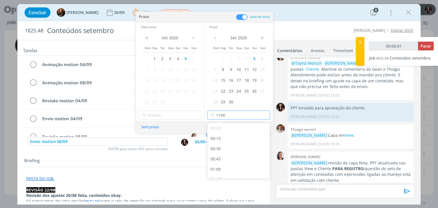
click at [271, 114] on div "< Set 2025 > Dom Seg Ter Qua Qui Sex Sab 1 2 3 4 5 6 7 8 9 10 11 12 13 14 15 16…" at bounding box center [239, 76] width 69 height 90
click at [268, 114] on icon at bounding box center [265, 115] width 7 height 9
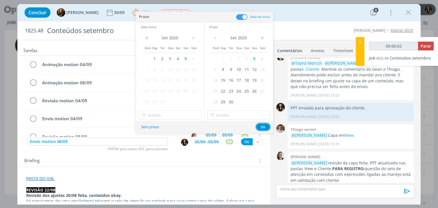
click at [259, 126] on button "Ok" at bounding box center [263, 127] width 14 height 7
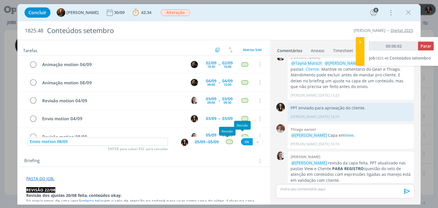
click at [226, 142] on div "dialog" at bounding box center [229, 142] width 7 height 5
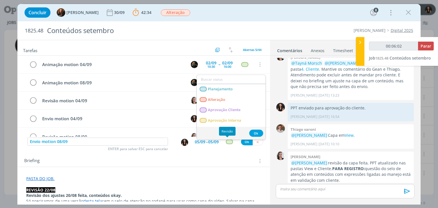
type input "00:06:03"
type input "a"
type input "00:06:04"
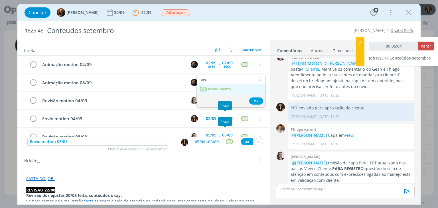
type input "ate"
click at [226, 89] on span "Atendimento" at bounding box center [219, 89] width 23 height 5
type input "00:06:05"
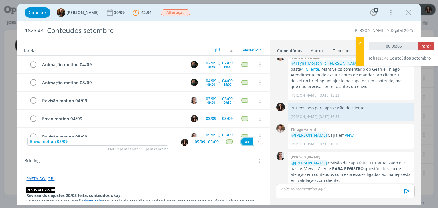
click at [246, 141] on button "Ok" at bounding box center [247, 141] width 12 height 7
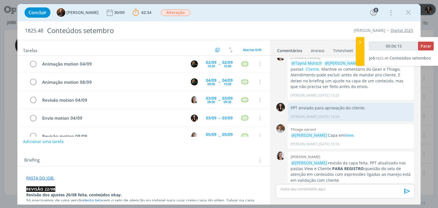
scroll to position [0, 0]
type input "00:06:18"
click at [424, 46] on span "Parar" at bounding box center [426, 45] width 11 height 5
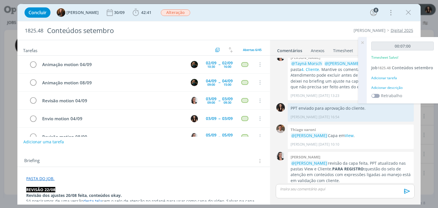
click at [394, 85] on div "Adicionar descrição" at bounding box center [403, 87] width 63 height 5
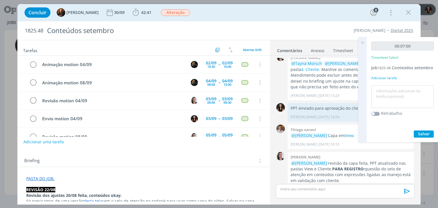
click at [394, 92] on textarea at bounding box center [403, 97] width 60 height 20
type textarea "Atualização pautas"
click at [432, 134] on button "Salvar" at bounding box center [424, 134] width 20 height 7
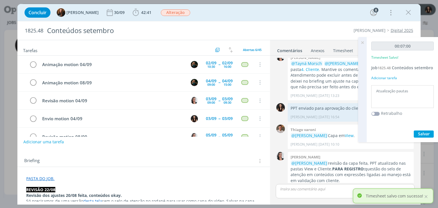
click at [363, 43] on icon at bounding box center [363, 42] width 10 height 11
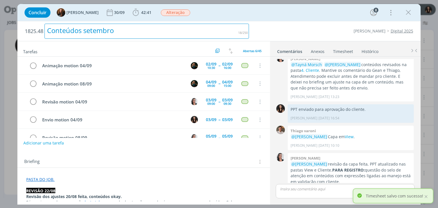
click at [251, 30] on div "1825.48 Conteúdos setembro" at bounding box center [137, 31] width 230 height 20
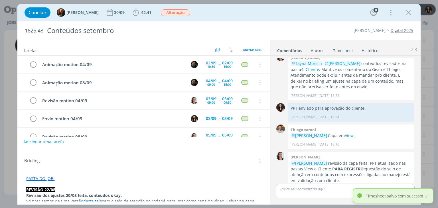
click at [277, 31] on div "Cordius - Corteva Digital 2025" at bounding box center [334, 31] width 164 height 6
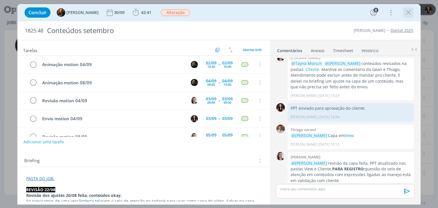
click at [409, 14] on icon "dialog" at bounding box center [408, 12] width 9 height 9
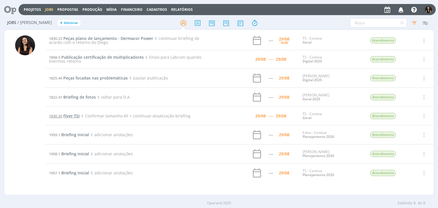
click at [73, 115] on span "Flyer TSI" at bounding box center [71, 115] width 16 height 5
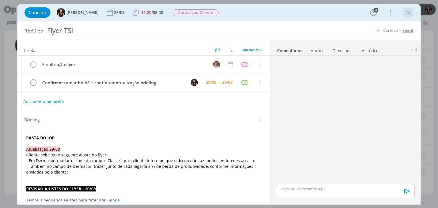
scroll to position [283, 0]
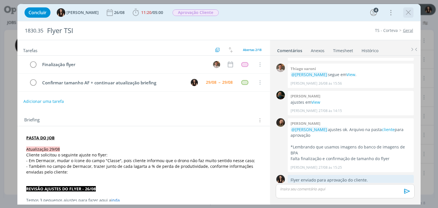
click at [408, 13] on icon "dialog" at bounding box center [408, 12] width 9 height 9
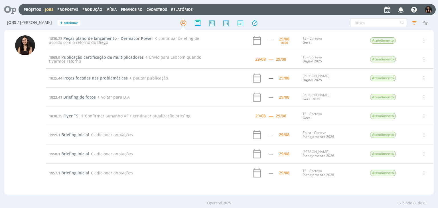
click at [77, 97] on span "Briefing de fotos" at bounding box center [79, 96] width 33 height 5
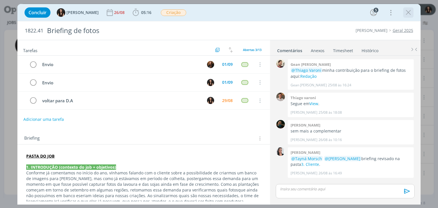
click at [410, 13] on icon "dialog" at bounding box center [408, 12] width 9 height 9
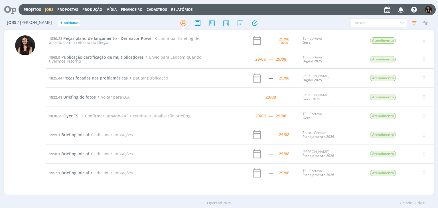
click at [100, 77] on span "Peças focadas nas problemáticas" at bounding box center [95, 77] width 65 height 5
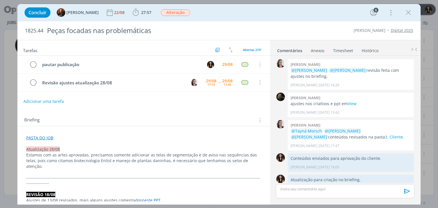
scroll to position [522, 0]
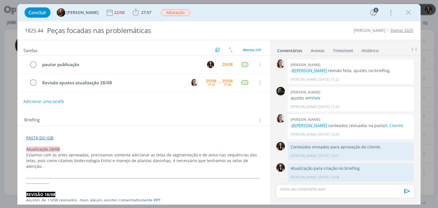
click at [408, 13] on icon "dialog" at bounding box center [408, 12] width 9 height 9
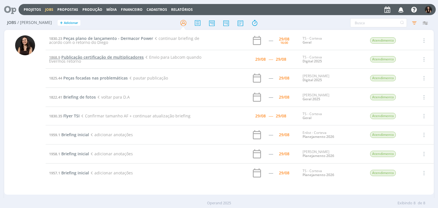
click at [86, 56] on span "Publicação certificação de multiplicadores" at bounding box center [102, 57] width 82 height 5
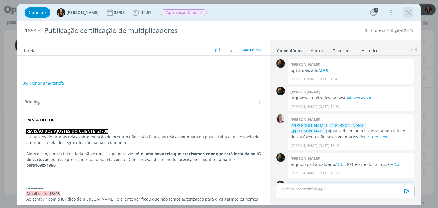
scroll to position [557, 0]
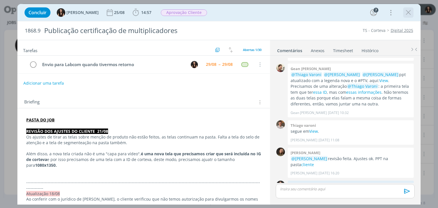
click at [407, 14] on icon "dialog" at bounding box center [408, 12] width 9 height 9
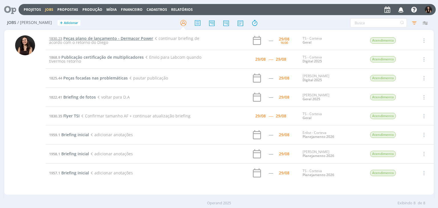
click at [109, 39] on span "Peças plano de lançamento - Dermacor Power" at bounding box center [108, 38] width 90 height 5
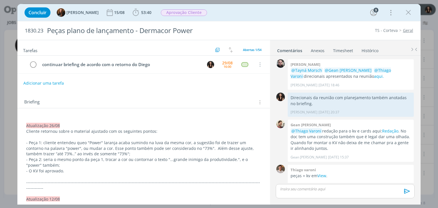
scroll to position [539, 0]
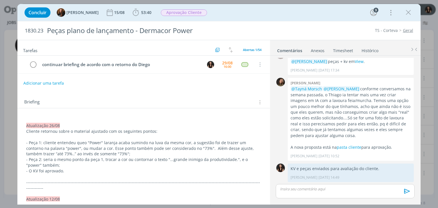
click at [408, 13] on icon "dialog" at bounding box center [408, 12] width 9 height 9
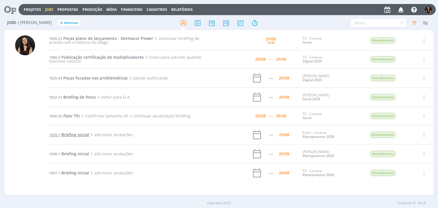
click at [74, 134] on span "Briefing inicial" at bounding box center [75, 134] width 28 height 5
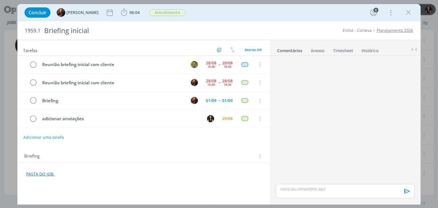
click at [368, 110] on div "dialog" at bounding box center [345, 120] width 143 height 125
click at [356, 117] on div "dialog" at bounding box center [345, 120] width 143 height 125
click at [130, 11] on span "06:04" at bounding box center [135, 12] width 10 height 5
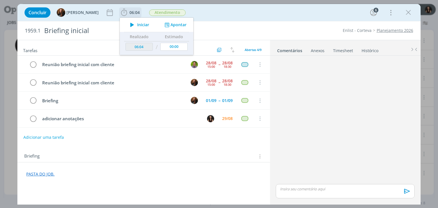
click at [137, 25] on span "Iniciar" at bounding box center [143, 25] width 12 height 4
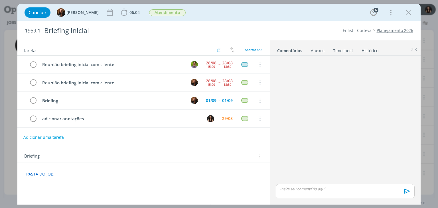
click at [39, 175] on link "PASTA DO JOB." at bounding box center [40, 174] width 28 height 5
click at [68, 164] on link "https://sobeae.sharepoint.com/:f:/s/SOBEAE/EoX8o7__zJBCrrTGpv6zE1EBvemVdlFczu7O…" at bounding box center [63, 163] width 43 height 7
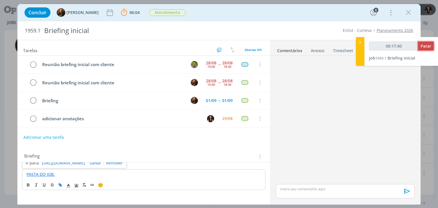
click at [421, 48] on span "Parar" at bounding box center [426, 45] width 11 height 5
click at [426, 47] on span "Parar" at bounding box center [426, 45] width 11 height 5
type input "00:18:00"
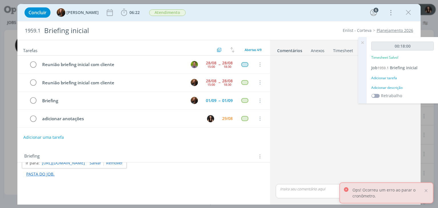
click at [399, 89] on div "Adicionar descrição" at bounding box center [403, 87] width 63 height 5
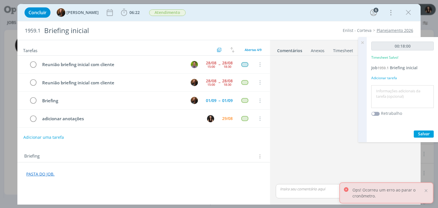
click at [403, 94] on textarea at bounding box center [403, 97] width 60 height 20
type textarea "Organização anotações reunião de briefing"
click at [423, 135] on span "Salvar" at bounding box center [424, 133] width 12 height 5
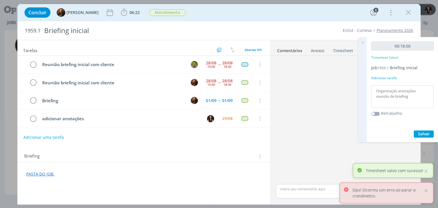
click at [363, 43] on icon at bounding box center [363, 42] width 10 height 11
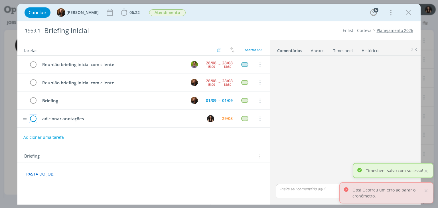
click at [35, 117] on icon "dialog" at bounding box center [33, 119] width 8 height 9
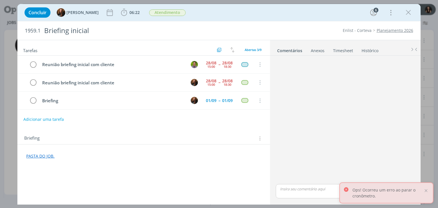
click at [336, 14] on div "Concluir Tayná Morsch 06:22 Iniciar Apontar Data * 29/08/2025 Horas * 00:00 Tar…" at bounding box center [219, 13] width 395 height 14
click at [408, 11] on icon "dialog" at bounding box center [408, 12] width 9 height 9
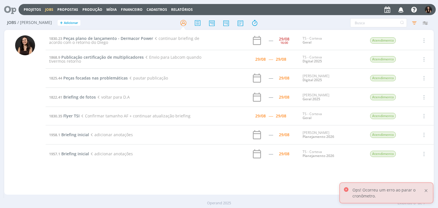
click at [425, 192] on div at bounding box center [426, 190] width 5 height 5
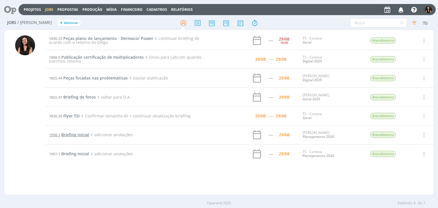
click at [76, 133] on span "Briefing inicial" at bounding box center [75, 134] width 28 height 5
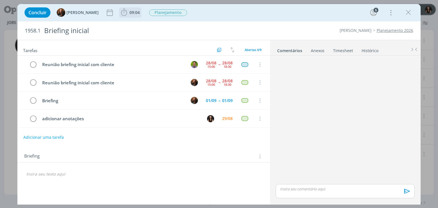
click at [130, 12] on span "09:04" at bounding box center [135, 12] width 10 height 5
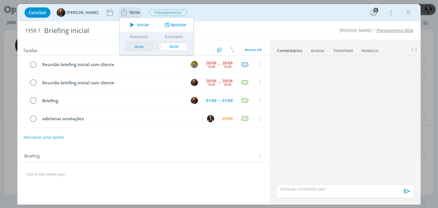
click at [128, 24] on icon "dialog" at bounding box center [132, 24] width 10 height 7
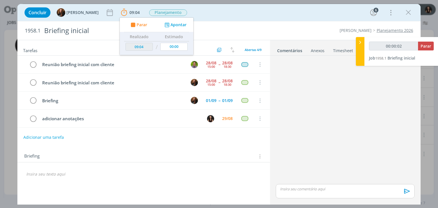
click at [41, 181] on div "Tarefas Usar Job de template Criar template a partir deste job Visualizar Templ…" at bounding box center [143, 121] width 253 height 162
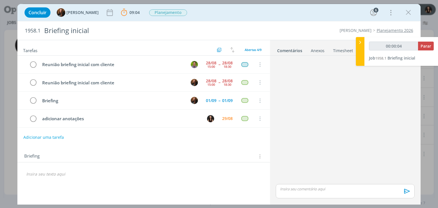
click at [92, 177] on div "dialog" at bounding box center [143, 175] width 243 height 10
type input "00:00:05"
click at [27, 184] on icon "dialog" at bounding box center [28, 184] width 2 height 1
drag, startPoint x: 66, startPoint y: 172, endPoint x: 5, endPoint y: 181, distance: 62.0
click at [1, 175] on div "Concluir Tayná Morsch 09:04 Parar Apontar Data * 29/08/2025 Horas * 00:00 Taref…" at bounding box center [219, 104] width 438 height 208
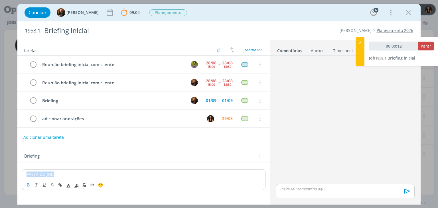
drag, startPoint x: 28, startPoint y: 183, endPoint x: 38, endPoint y: 176, distance: 12.0
click at [29, 183] on icon "dialog" at bounding box center [28, 185] width 5 height 5
click at [64, 172] on p "PASTA DO JOB ﻿" at bounding box center [144, 175] width 234 height 6
click at [64, 174] on p "PASTA DO JOB ﻿" at bounding box center [143, 175] width 235 height 6
click at [48, 174] on strong "PASTA DO JOB" at bounding box center [40, 174] width 28 height 5
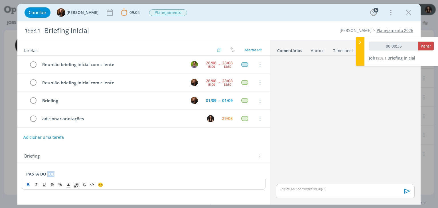
click at [48, 174] on strong "PASTA DO JOB" at bounding box center [40, 174] width 28 height 5
type input "00:00:36"
click at [48, 174] on strong "PASTA DO JOB" at bounding box center [40, 174] width 28 height 5
click at [60, 185] on icon "dialog" at bounding box center [61, 186] width 2 height 2
type input "PASTA DO JOB"
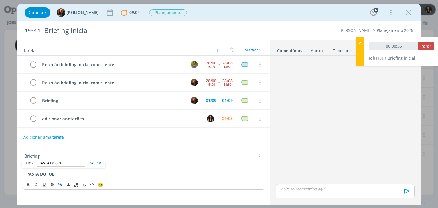
type input "00:00:37"
paste input "https://sobeae.sharepoint.com/:f:/s/SOBEAE/Esdr_v4b1BlIl5zORE0rm4UBJXWCLnW3_P6i…"
type input "https://sobeae.sharepoint.com/:f:/s/SOBEAE/Esdr_v4b1BlIl5zORE0rm4UBJXWCLnW3_P6i…"
type input "00:00:38"
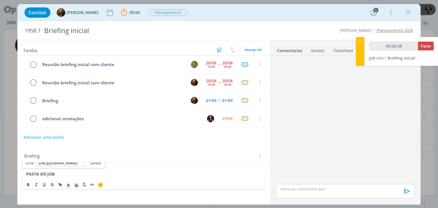
type input "https://sobeae.sharepoint.com/:f:/s/SOBEAE/Esdr_v4b1BlIl5zORE0rm4UBJXWCLnW3_P6i…"
click at [94, 163] on link "dialog" at bounding box center [93, 162] width 16 height 5
click at [94, 170] on div "PASTA DO JOB" at bounding box center [143, 175] width 243 height 10
type input "00:29:01"
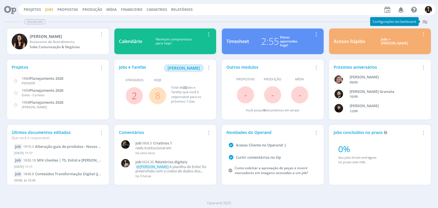
click at [50, 9] on link "Jobs" at bounding box center [49, 9] width 8 height 5
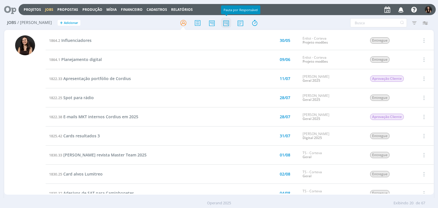
click at [227, 25] on icon at bounding box center [226, 22] width 10 height 11
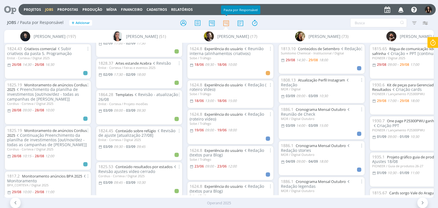
scroll to position [571, 0]
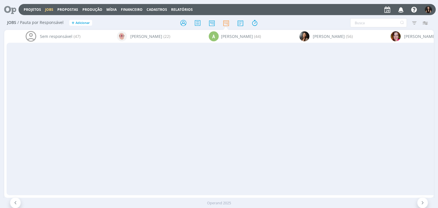
scroll to position [799, 0]
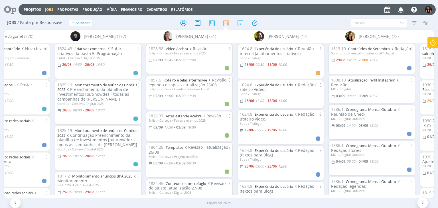
scroll to position [514, 0]
click at [190, 84] on span "Revisão legenda e capas - atualização 26/08" at bounding box center [188, 83] width 78 height 10
click at [189, 80] on link "Roteiro e telas aftermovie" at bounding box center [186, 80] width 44 height 5
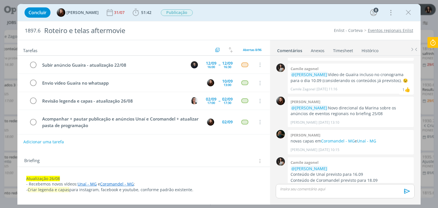
scroll to position [72, 0]
click at [408, 14] on icon "dialog" at bounding box center [408, 12] width 9 height 9
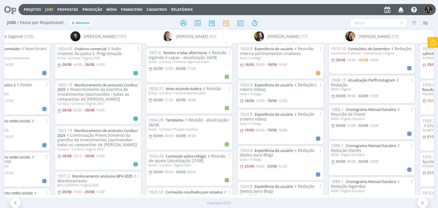
scroll to position [542, 0]
click at [194, 88] on link "Artes estande Acebra" at bounding box center [184, 87] width 36 height 5
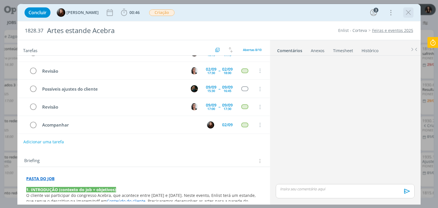
click at [405, 11] on icon "dialog" at bounding box center [408, 12] width 9 height 9
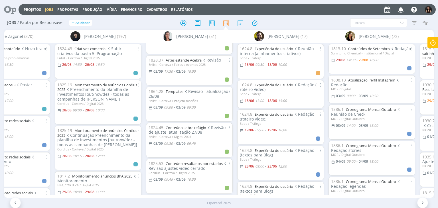
scroll to position [571, 0]
click at [174, 88] on link "Templates" at bounding box center [175, 90] width 18 height 5
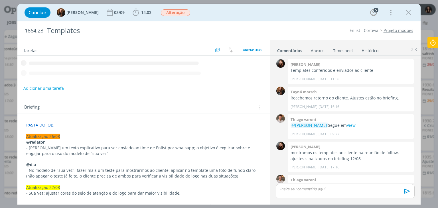
scroll to position [744, 0]
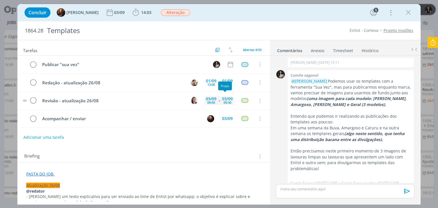
click at [224, 101] on div "09:30" at bounding box center [228, 102] width 8 height 3
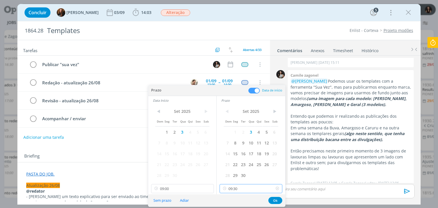
click at [253, 189] on input "09:30" at bounding box center [251, 188] width 63 height 9
drag, startPoint x: 245, startPoint y: 134, endPoint x: 226, endPoint y: 152, distance: 26.6
click at [245, 134] on div "17:30" at bounding box center [252, 131] width 64 height 10
type input "17:30"
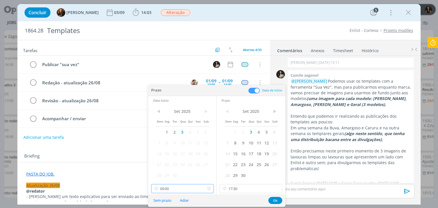
click at [172, 190] on input "09:00" at bounding box center [182, 188] width 63 height 9
click at [174, 160] on div "17:00" at bounding box center [183, 160] width 64 height 10
click at [160, 159] on div "17:00" at bounding box center [183, 160] width 64 height 10
type input "17:00"
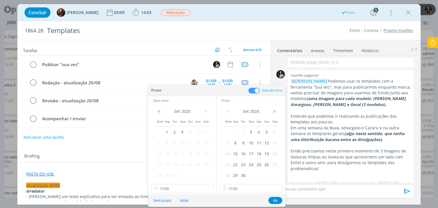
click at [278, 196] on div "Sem prazo Adiar Ok" at bounding box center [216, 201] width 137 height 12
click at [277, 200] on button "Ok" at bounding box center [276, 200] width 14 height 7
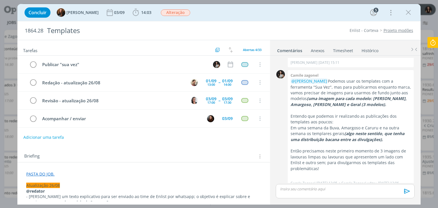
drag, startPoint x: 409, startPoint y: 11, endPoint x: 163, endPoint y: 118, distance: 267.7
click at [409, 11] on icon "dialog" at bounding box center [408, 12] width 9 height 9
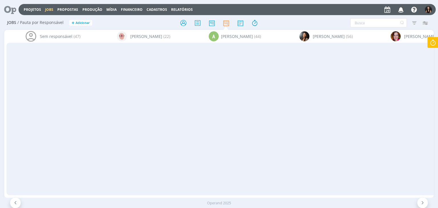
scroll to position [571, 0]
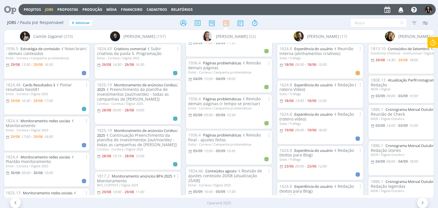
scroll to position [915, 0]
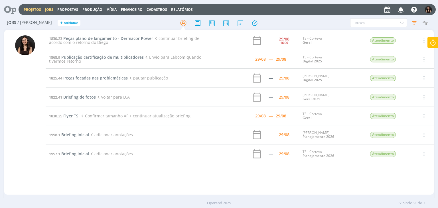
click at [33, 8] on link "Projetos" at bounding box center [32, 9] width 17 height 5
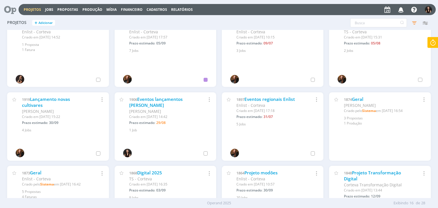
scroll to position [86, 0]
click at [48, 97] on link "Lançamento novas cultivares" at bounding box center [46, 102] width 48 height 12
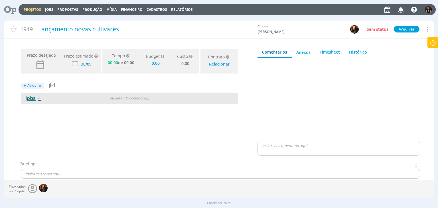
type input "0,00"
click at [30, 97] on link "Jobs 4" at bounding box center [31, 98] width 20 height 7
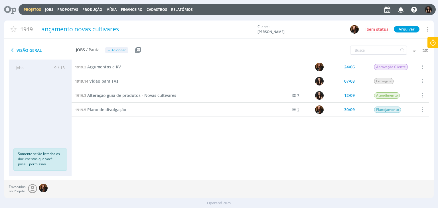
click at [102, 79] on span "Video para TVs" at bounding box center [103, 80] width 29 height 5
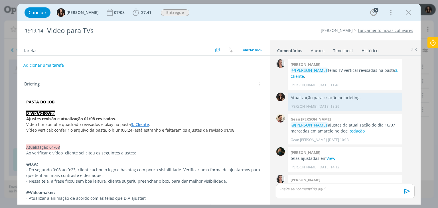
scroll to position [475, 0]
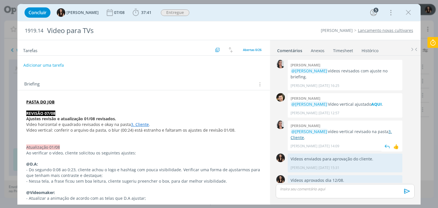
click at [297, 129] on link "3. Cliente" at bounding box center [341, 134] width 101 height 11
click at [411, 11] on icon "dialog" at bounding box center [408, 12] width 9 height 9
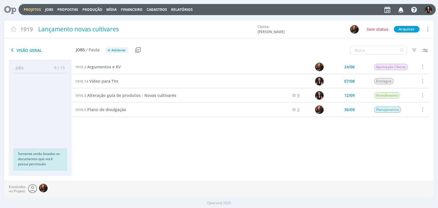
click at [34, 9] on link "Projetos" at bounding box center [32, 9] width 17 height 5
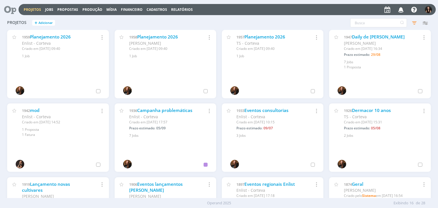
click at [11, 9] on icon at bounding box center [8, 9] width 12 height 11
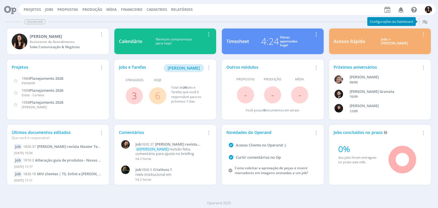
click at [154, 96] on span "6" at bounding box center [157, 95] width 17 height 17
click at [159, 93] on link "6" at bounding box center [157, 96] width 5 height 12
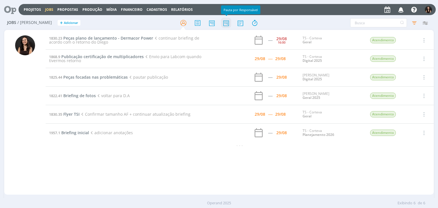
click at [228, 22] on icon at bounding box center [226, 22] width 10 height 11
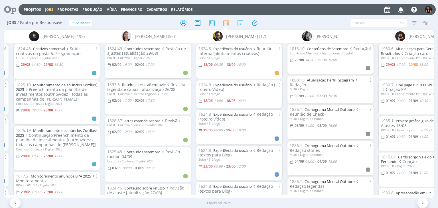
scroll to position [485, 0]
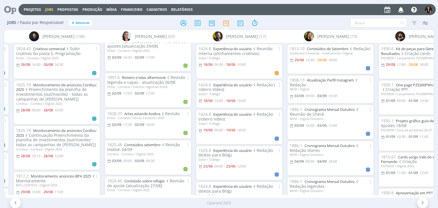
click at [148, 147] on div "1825.48 Conteúdos setembro Revisão motion 04/09" at bounding box center [148, 148] width 82 height 10
click at [149, 144] on link "Conteúdos setembro" at bounding box center [142, 144] width 36 height 5
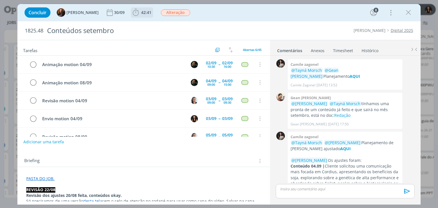
scroll to position [707, 0]
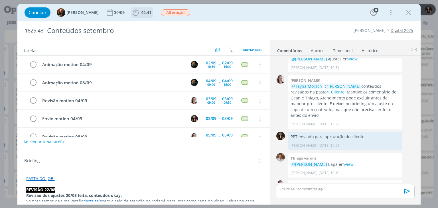
click at [141, 10] on span "42:41" at bounding box center [146, 12] width 10 height 5
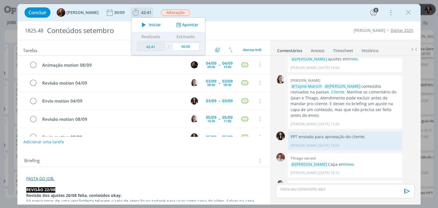
click at [149, 23] on span "Iniciar" at bounding box center [155, 25] width 12 height 4
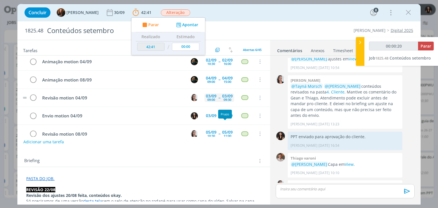
scroll to position [0, 0]
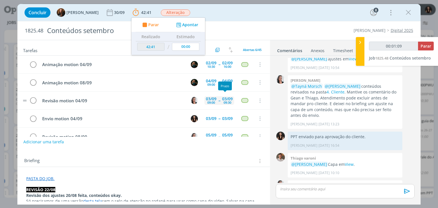
click at [224, 103] on div "09:30" at bounding box center [228, 102] width 8 height 3
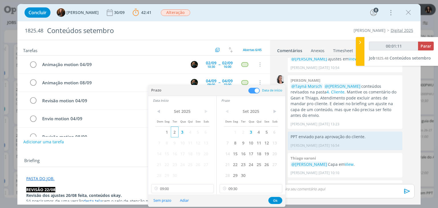
click at [176, 132] on span "2" at bounding box center [175, 132] width 8 height 11
click at [241, 132] on span "2" at bounding box center [243, 132] width 8 height 11
click at [192, 189] on input "09:00" at bounding box center [182, 188] width 63 height 9
drag, startPoint x: 237, startPoint y: 190, endPoint x: 240, endPoint y: 184, distance: 7.3
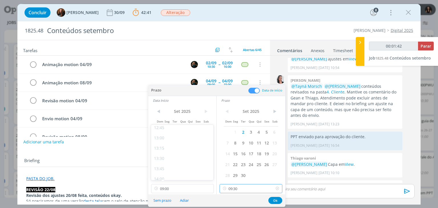
click at [239, 187] on input "09:30" at bounding box center [251, 188] width 63 height 9
type input "00:01:47"
click at [233, 159] on div "17:30" at bounding box center [252, 160] width 64 height 10
type input "17:30"
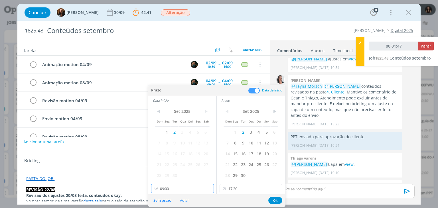
scroll to position [327, 0]
click at [178, 190] on input "09:00" at bounding box center [182, 188] width 63 height 9
type input "00:01:51"
click at [171, 177] on div "16:45" at bounding box center [183, 178] width 64 height 10
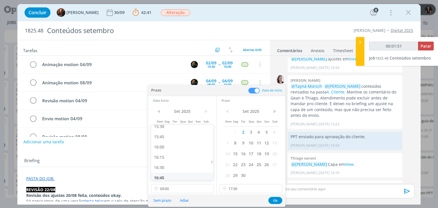
type input "16:45"
click at [274, 199] on button "Ok" at bounding box center [276, 200] width 14 height 7
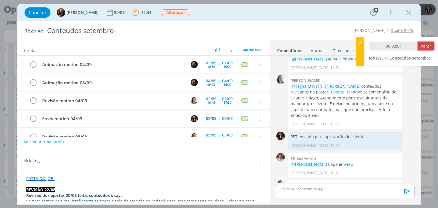
click at [424, 46] on span "Parar" at bounding box center [426, 45] width 11 height 5
click at [422, 46] on span "Parar" at bounding box center [426, 45] width 11 height 5
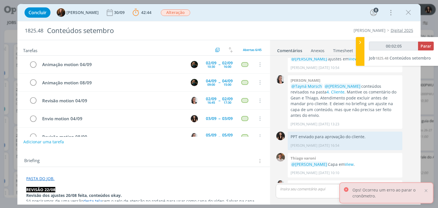
type input "00:03:00"
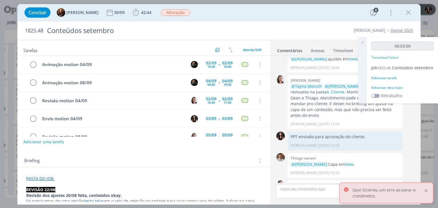
click at [427, 192] on div at bounding box center [426, 190] width 5 height 5
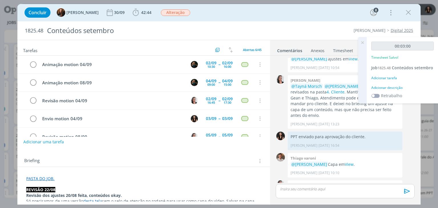
click at [390, 86] on div "Adicionar descrição" at bounding box center [403, 87] width 63 height 5
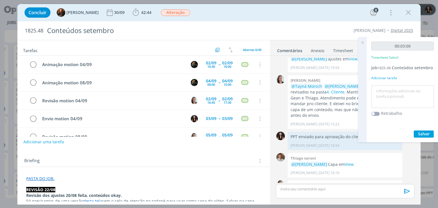
drag, startPoint x: 390, startPoint y: 86, endPoint x: 390, endPoint y: 91, distance: 5.2
click at [390, 91] on textarea at bounding box center [403, 97] width 60 height 20
type textarea "Atualização pautas"
click at [425, 134] on span "Salvar" at bounding box center [424, 133] width 12 height 5
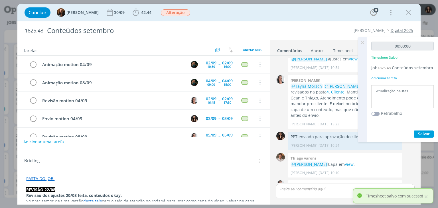
click at [362, 43] on icon at bounding box center [363, 42] width 10 height 11
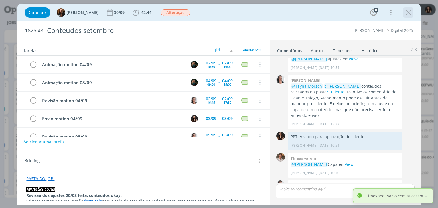
click at [407, 11] on icon "dialog" at bounding box center [408, 12] width 9 height 9
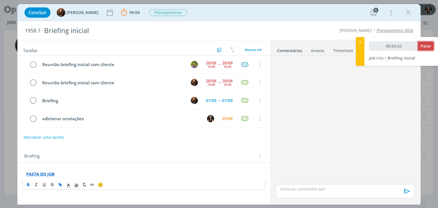
click at [424, 46] on span "Parar" at bounding box center [426, 45] width 11 height 5
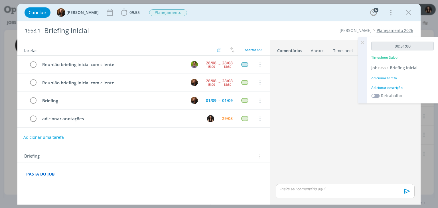
click at [392, 87] on div "Adicionar descrição" at bounding box center [403, 87] width 63 height 5
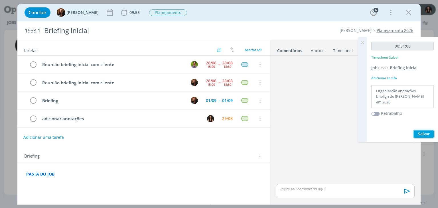
click at [418, 132] on button "Salvar" at bounding box center [424, 134] width 20 height 7
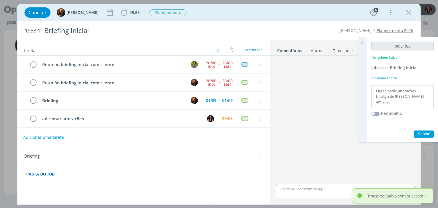
click at [380, 97] on textarea "Organização anotações briefign de [PERSON_NAME] em 2026" at bounding box center [403, 97] width 60 height 20
type textarea "Organização anotações briefing de Cordius em 2026"
click at [428, 133] on span "Salvar" at bounding box center [424, 133] width 12 height 5
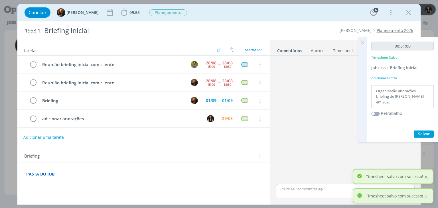
click at [427, 175] on div at bounding box center [426, 177] width 5 height 5
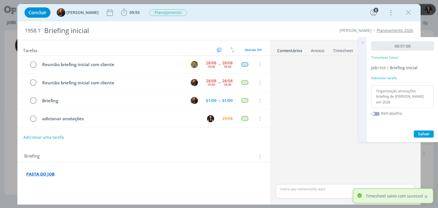
click at [425, 197] on div at bounding box center [426, 196] width 5 height 5
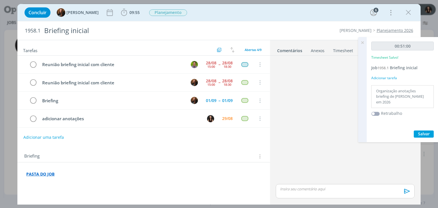
click at [364, 43] on icon at bounding box center [363, 42] width 10 height 11
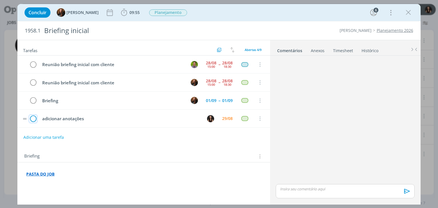
click at [34, 119] on icon "dialog" at bounding box center [33, 119] width 8 height 9
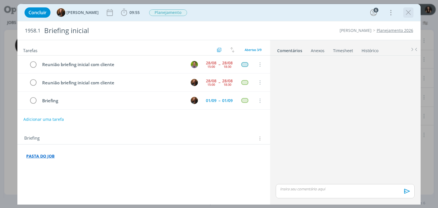
click at [410, 13] on icon "dialog" at bounding box center [408, 12] width 9 height 9
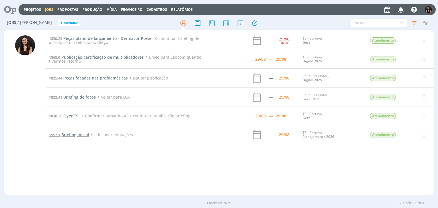
click at [78, 136] on span "Briefing inicial" at bounding box center [75, 134] width 28 height 5
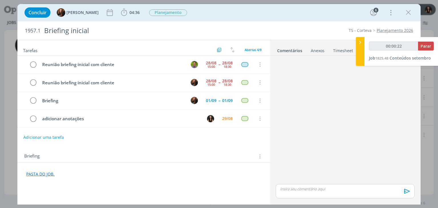
type input "00:00:58"
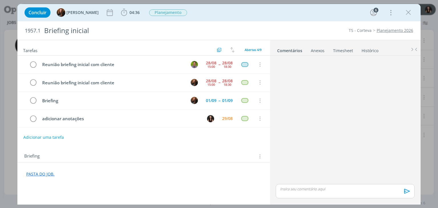
click at [265, 19] on div "Concluir Tayná Morsch 04:36 Iniciar Apontar Data * 29/08/2025 Horas * 00:00 Tar…" at bounding box center [219, 13] width 395 height 14
click at [32, 174] on link "PASTA DO JOB." at bounding box center [40, 174] width 28 height 5
click at [48, 164] on link "https://sobeae.sharepoint.com/:f:/s/SOBEAE/Ek5heuqfPtZCk9iwyDbKMvMB4g7kpp4RbjkC…" at bounding box center [63, 163] width 43 height 7
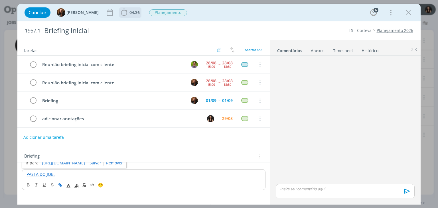
click at [121, 12] on icon "dialog" at bounding box center [124, 12] width 6 height 7
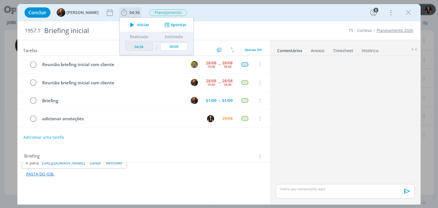
click at [127, 22] on icon "dialog" at bounding box center [132, 24] width 10 height 7
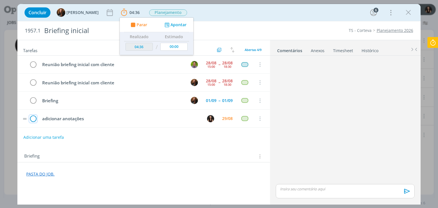
click at [36, 119] on icon "dialog" at bounding box center [33, 119] width 8 height 9
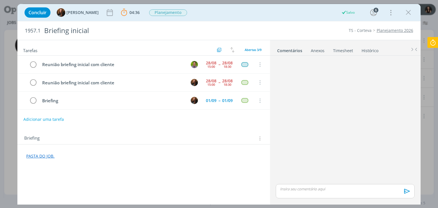
click at [436, 41] on icon at bounding box center [433, 42] width 10 height 11
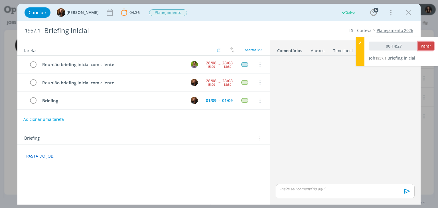
click at [423, 47] on span "Parar" at bounding box center [426, 45] width 11 height 5
click at [429, 47] on span "Parar" at bounding box center [426, 45] width 11 height 5
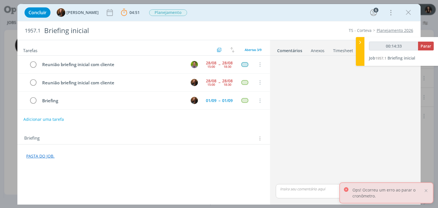
type input "00:15:00"
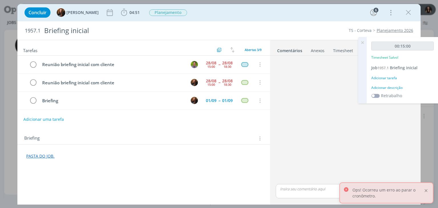
click at [425, 191] on div at bounding box center [426, 190] width 5 height 5
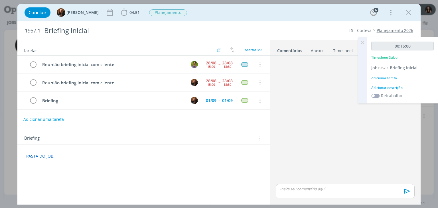
click at [389, 88] on div "Adicionar descrição" at bounding box center [403, 87] width 63 height 5
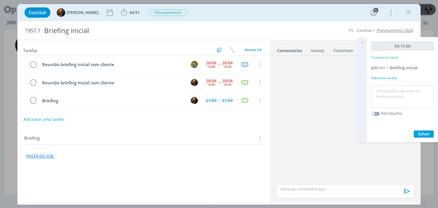
click at [389, 86] on div at bounding box center [403, 96] width 63 height 23
type textarea "A"
click at [395, 94] on textarea "Organização anotações briefing de TS 2026" at bounding box center [403, 97] width 60 height 20
click at [416, 100] on textarea "Organização anotações briefing de TS para 2026" at bounding box center [403, 97] width 60 height 20
type textarea "Organização anotações briefing de TS para 2026"
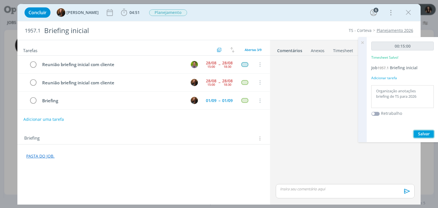
click at [422, 136] on span "Salvar" at bounding box center [424, 133] width 12 height 5
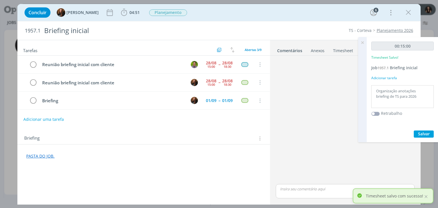
drag, startPoint x: 364, startPoint y: 44, endPoint x: 359, endPoint y: 52, distance: 9.6
click at [362, 48] on icon at bounding box center [363, 42] width 10 height 11
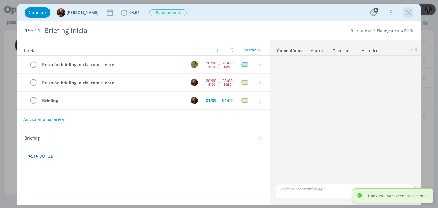
click at [406, 13] on icon "dialog" at bounding box center [408, 12] width 9 height 9
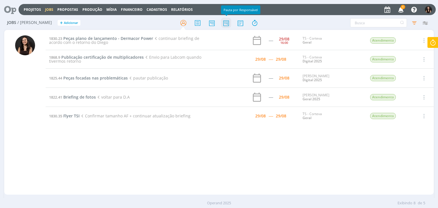
click at [226, 23] on icon at bounding box center [226, 22] width 10 height 11
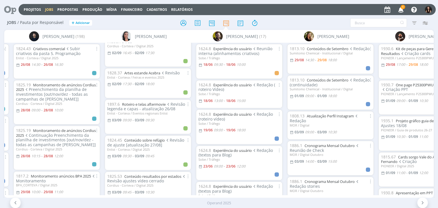
scroll to position [584, 0]
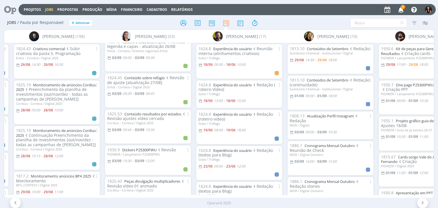
drag, startPoint x: 9, startPoint y: 8, endPoint x: 15, endPoint y: 3, distance: 7.9
click at [9, 8] on icon at bounding box center [8, 9] width 12 height 11
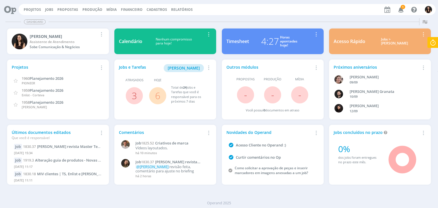
drag, startPoint x: 10, startPoint y: 8, endPoint x: 17, endPoint y: 13, distance: 9.0
click at [10, 9] on icon at bounding box center [8, 9] width 12 height 11
click at [157, 95] on link "6" at bounding box center [157, 96] width 5 height 12
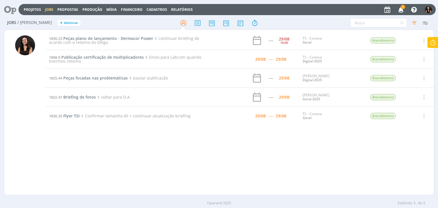
click at [14, 10] on icon at bounding box center [8, 9] width 12 height 11
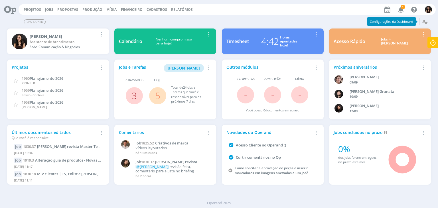
click at [134, 98] on link "3" at bounding box center [134, 96] width 5 height 12
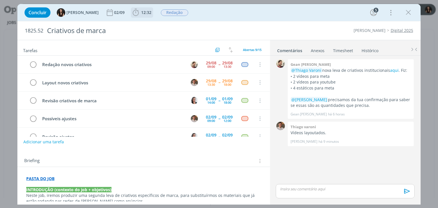
click at [141, 13] on span "12:32" at bounding box center [146, 12] width 10 height 5
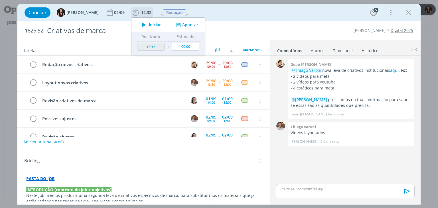
click at [148, 28] on button "Iniciar" at bounding box center [150, 25] width 23 height 8
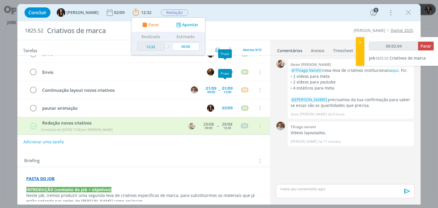
scroll to position [83, 0]
click at [424, 46] on span "Parar" at bounding box center [426, 45] width 11 height 5
type input "00:02:07"
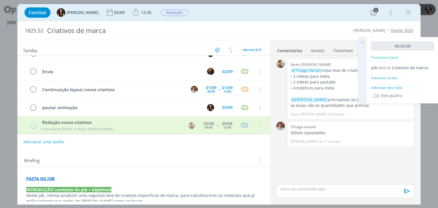
click at [396, 86] on div "Adicionar descrição" at bounding box center [403, 87] width 63 height 5
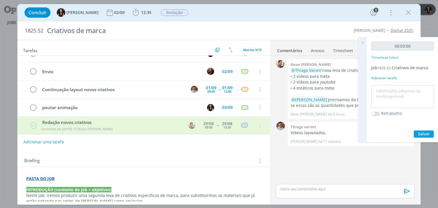
click at [400, 90] on textarea at bounding box center [403, 97] width 60 height 20
type textarea "i"
type textarea "h"
type textarea "I"
type textarea "Conferência pautas"
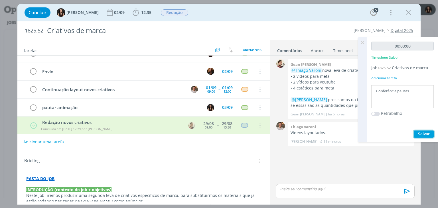
click at [429, 136] on span "Salvar" at bounding box center [424, 133] width 12 height 5
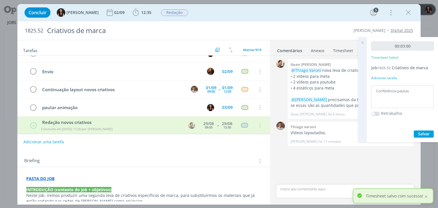
click at [362, 43] on icon at bounding box center [363, 42] width 10 height 11
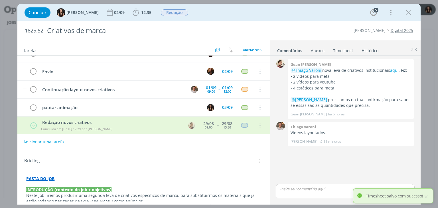
scroll to position [0, 0]
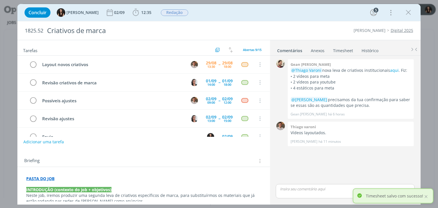
drag, startPoint x: 259, startPoint y: 21, endPoint x: 373, endPoint y: 29, distance: 114.2
click at [259, 20] on div "Concluir [PERSON_NAME] [DATE] 12:35 Iniciar Apontar Data * [DATE] Horas * 00:00…" at bounding box center [218, 12] width 403 height 17
click at [406, 9] on icon "dialog" at bounding box center [408, 12] width 9 height 9
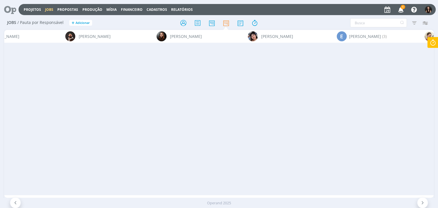
scroll to position [0, 2954]
